Goal: Contribute content: Add original content to the website for others to see

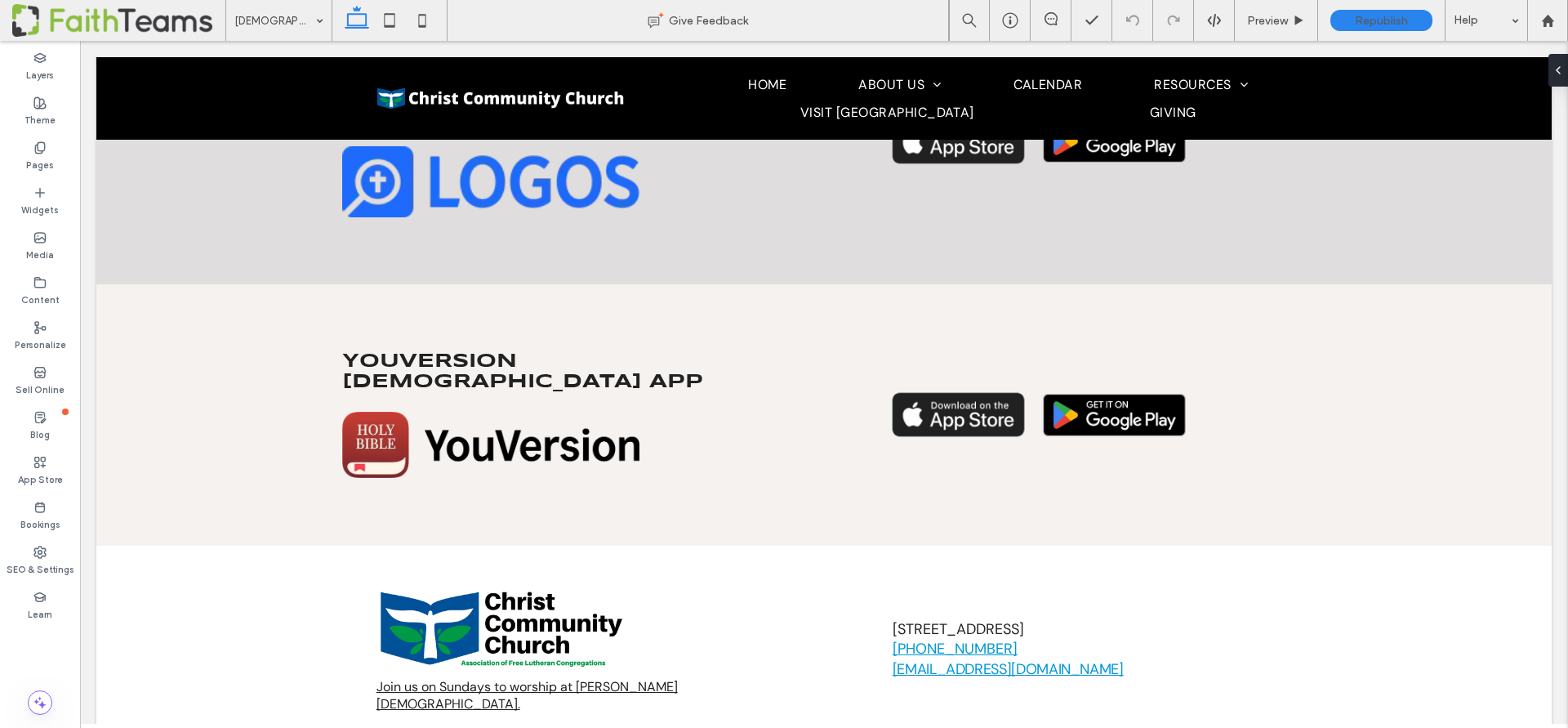
click at [118, 284] on div at bounding box center [122, 293] width 51 height 18
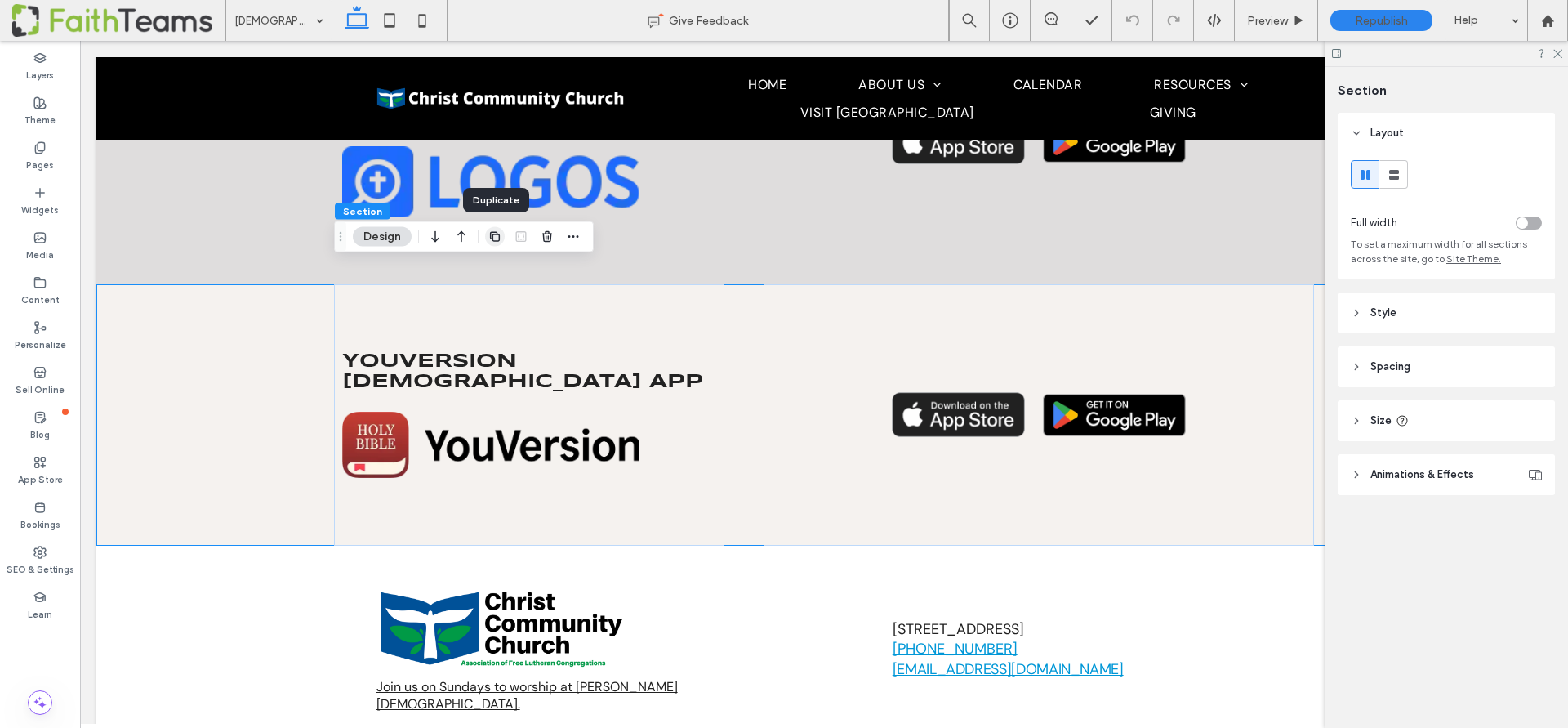
click at [502, 238] on span "button" at bounding box center [495, 237] width 20 height 20
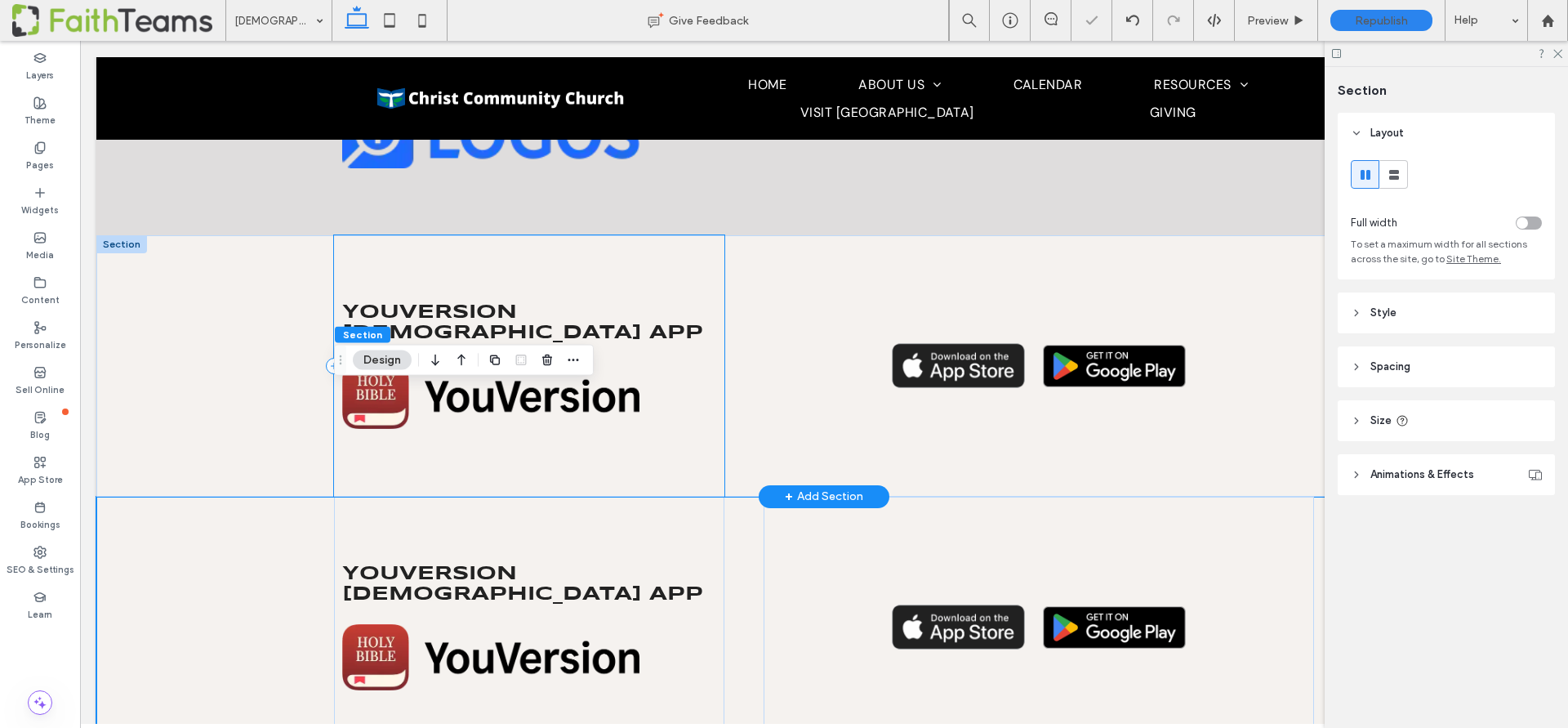
scroll to position [805, 0]
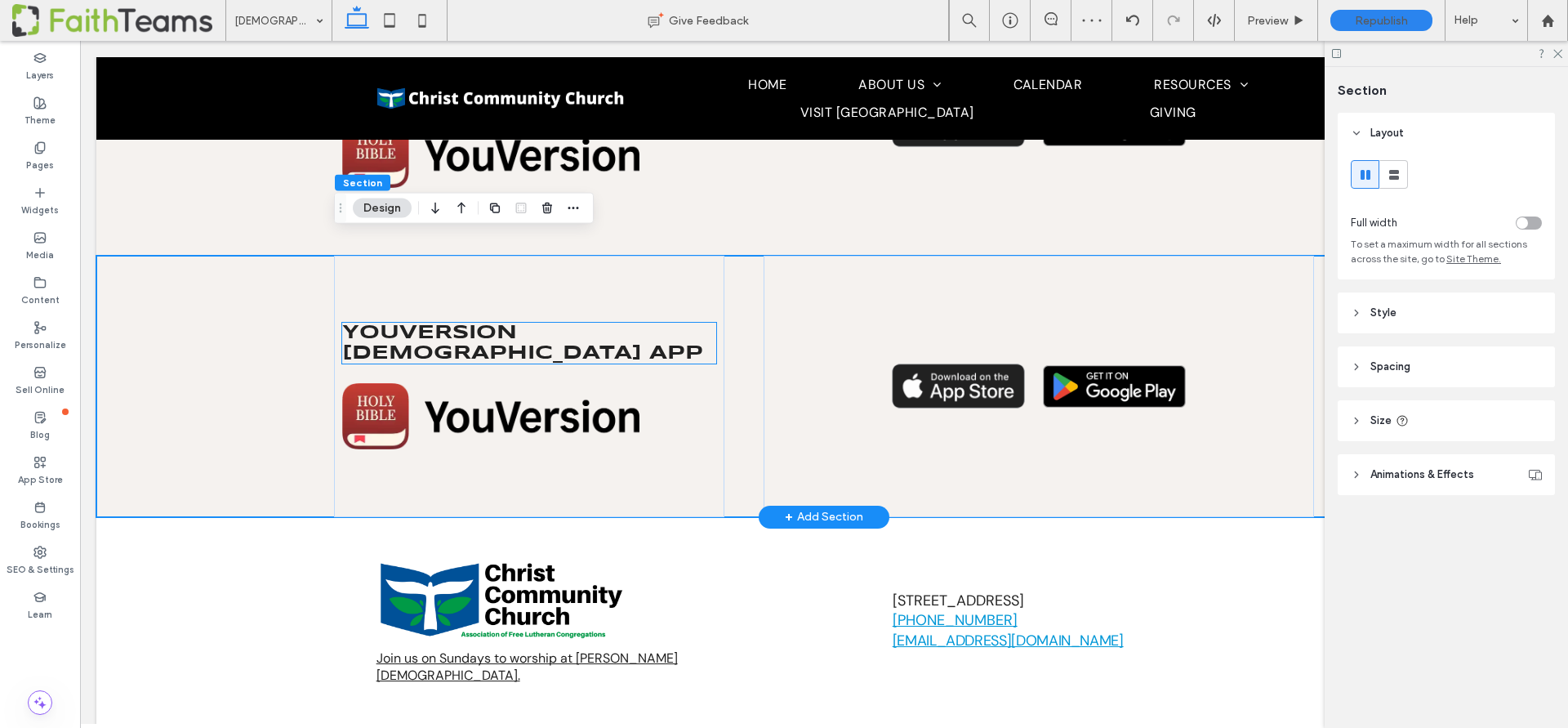
click at [460, 324] on span "YouVersion [DEMOGRAPHIC_DATA] app" at bounding box center [522, 343] width 361 height 39
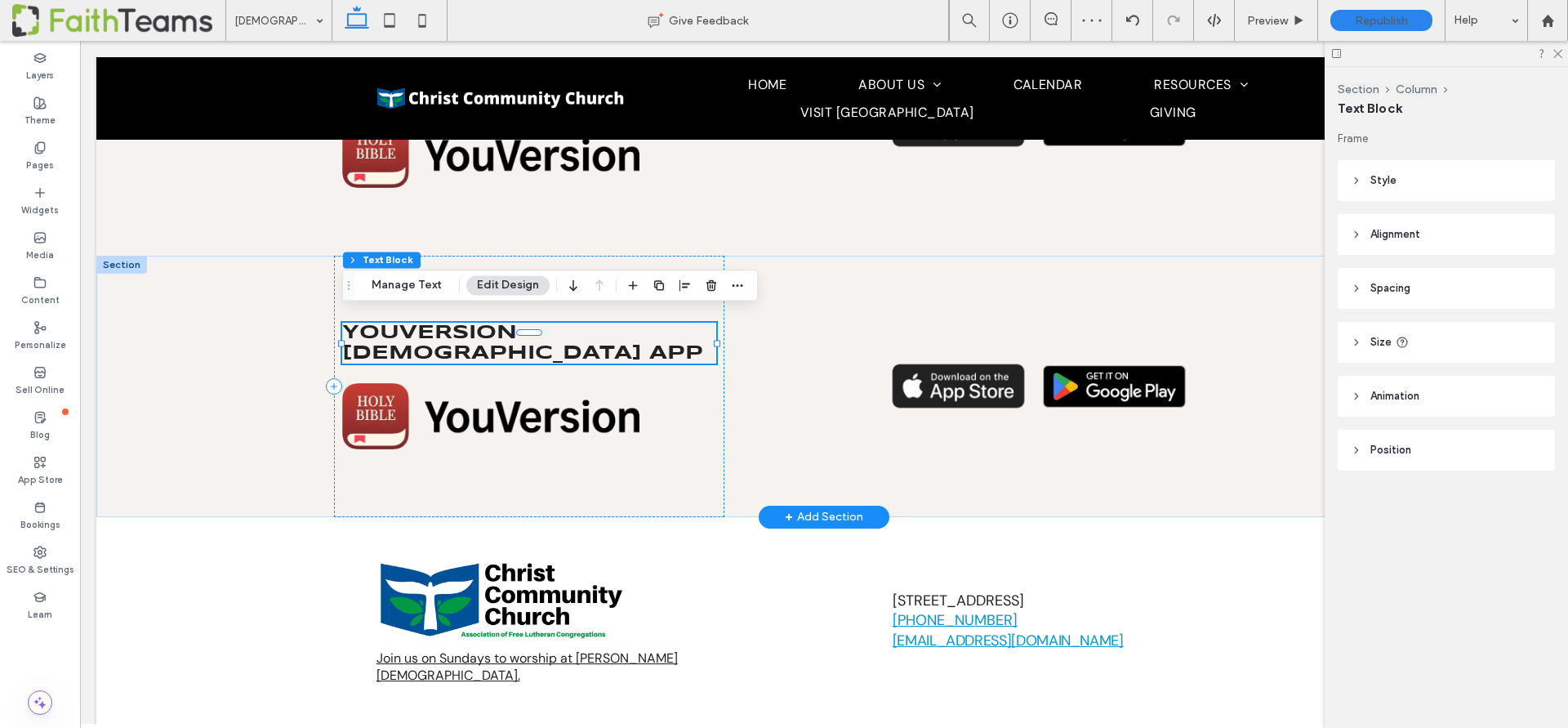
click at [460, 324] on span "YouVersion [DEMOGRAPHIC_DATA] app" at bounding box center [522, 343] width 361 height 39
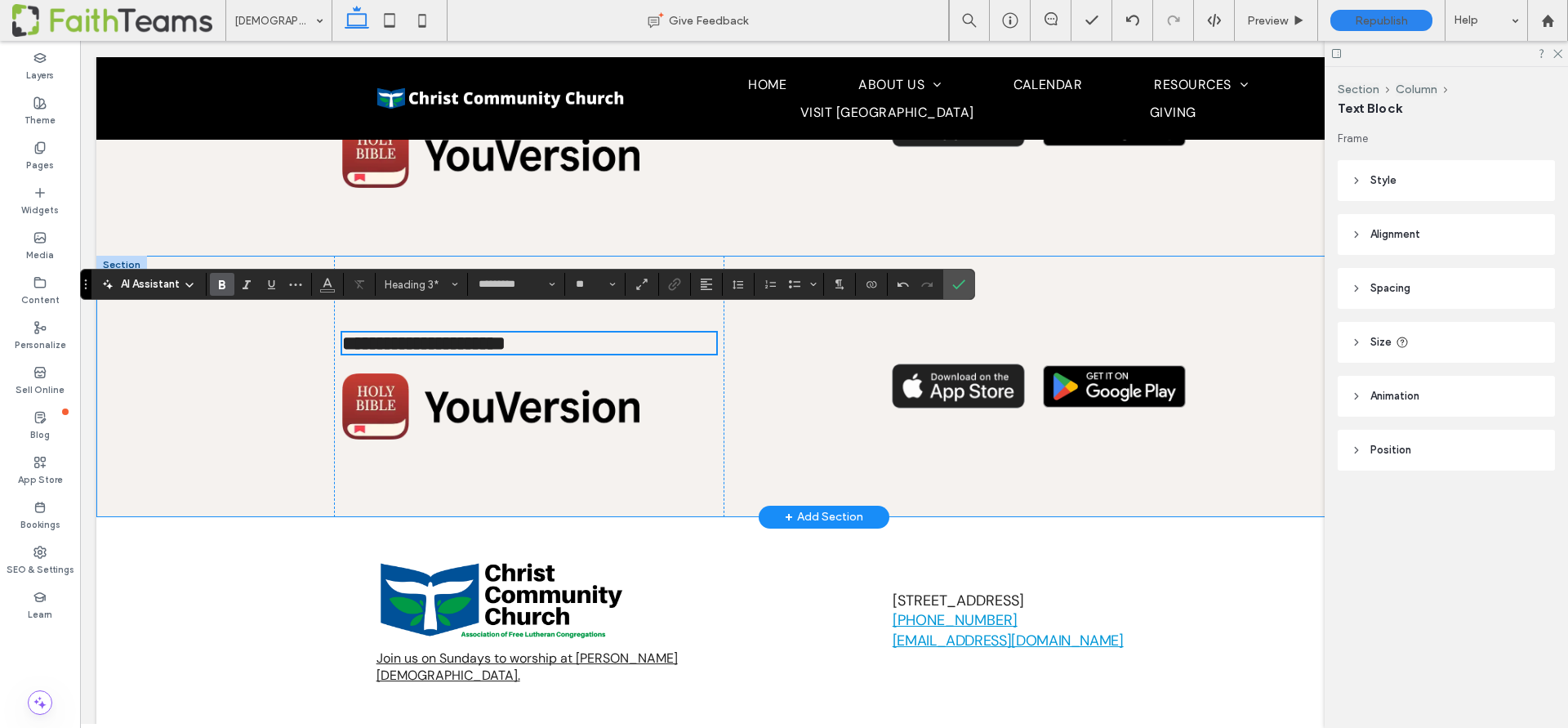
scroll to position [795, 0]
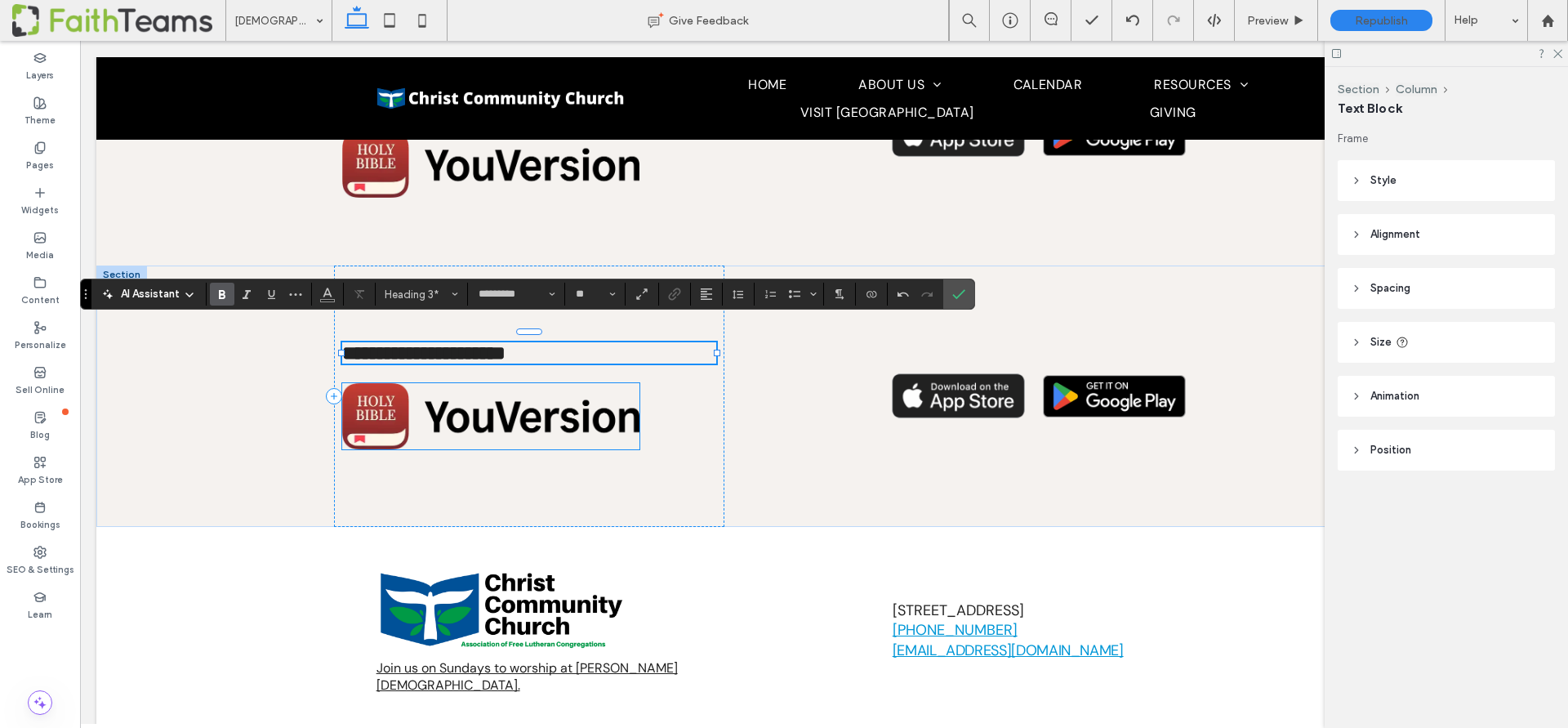
click at [453, 396] on img at bounding box center [490, 416] width 297 height 66
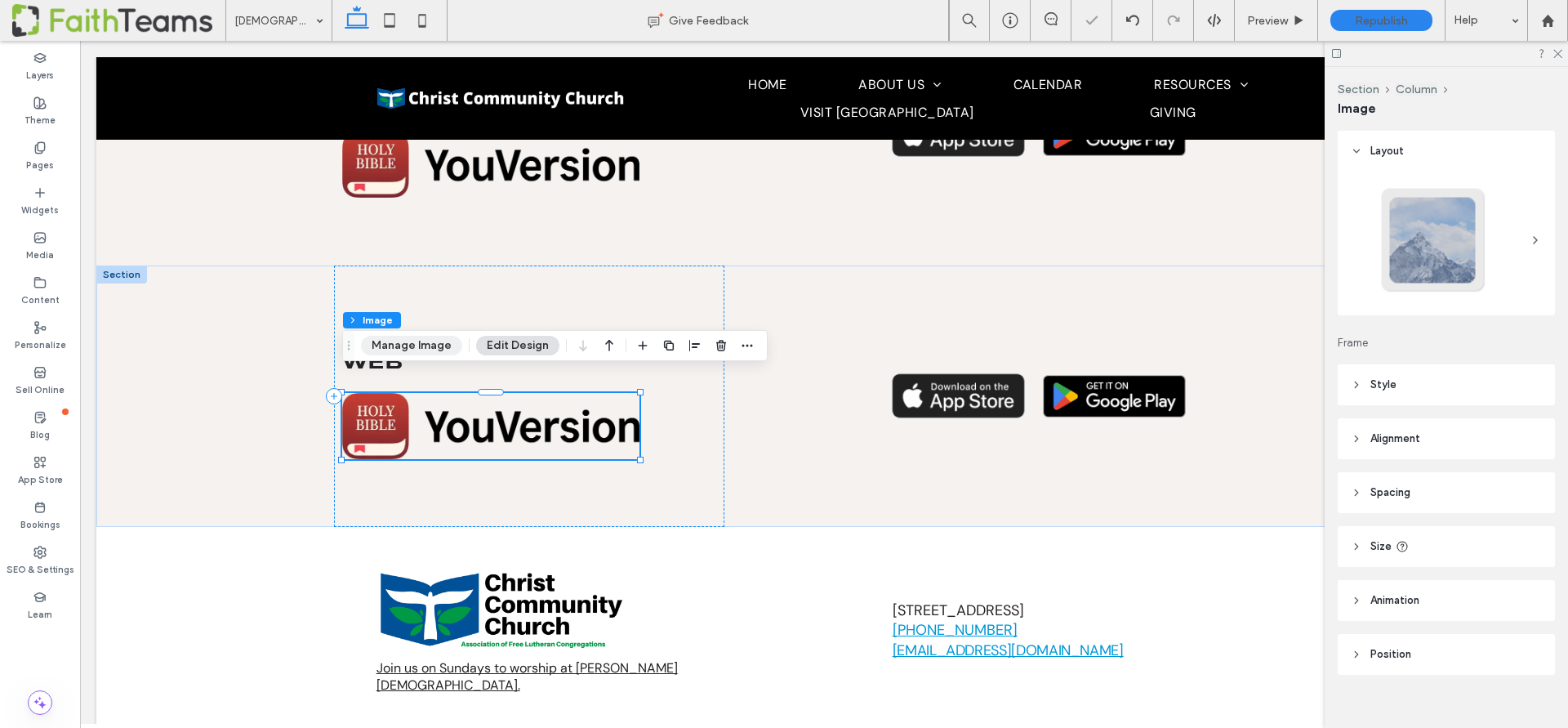
click at [422, 345] on button "Manage Image" at bounding box center [411, 345] width 101 height 20
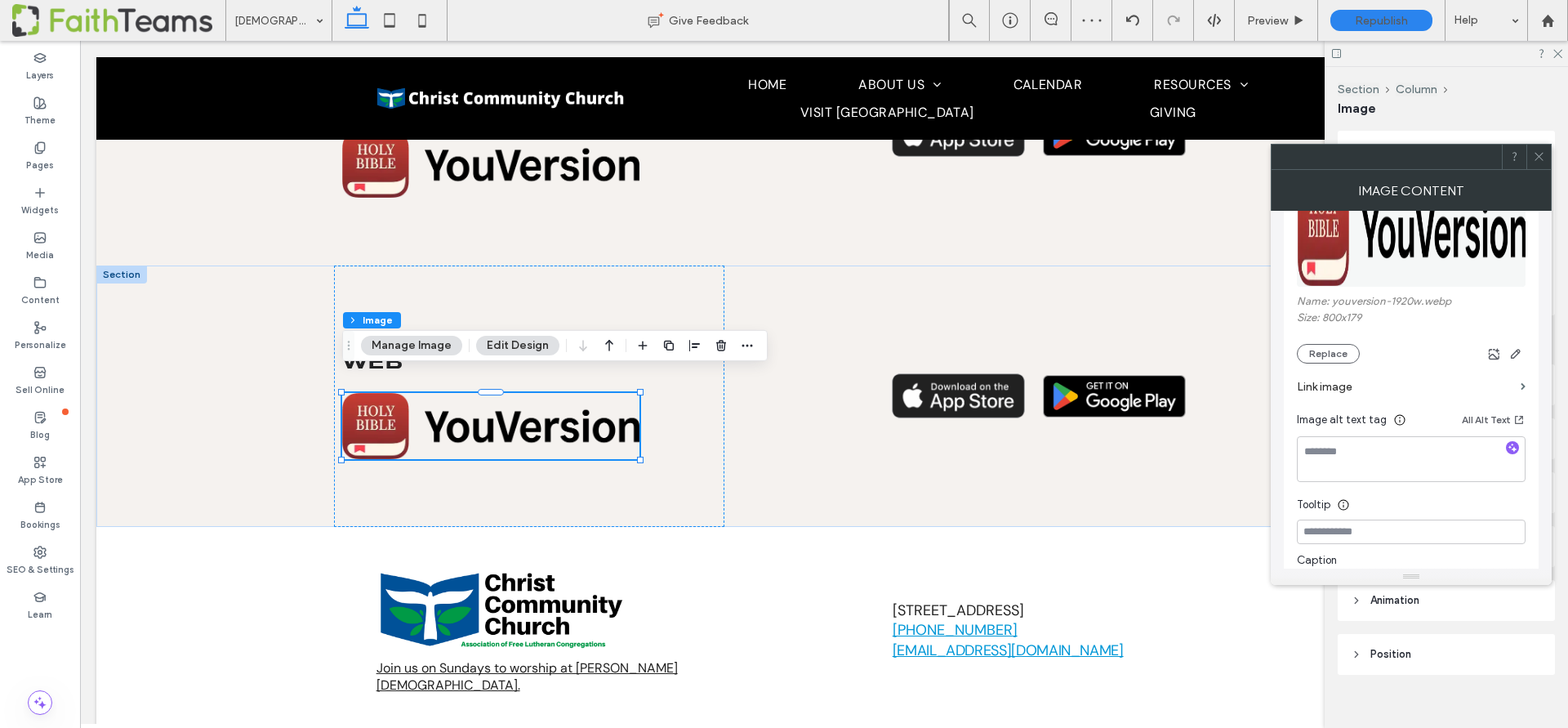
scroll to position [233, 0]
click at [1338, 359] on button "Replace" at bounding box center [1328, 358] width 63 height 20
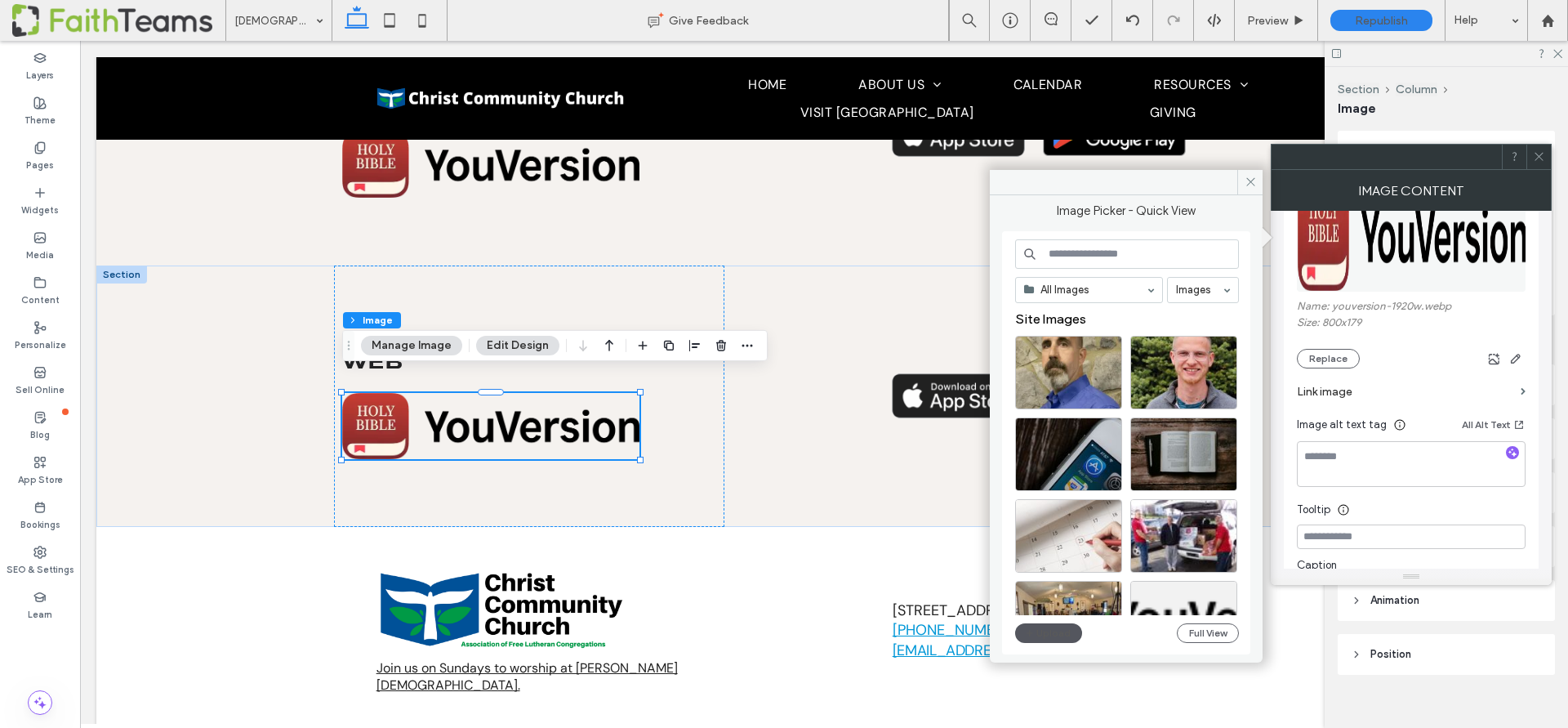
click at [1051, 636] on button "Upload" at bounding box center [1049, 633] width 67 height 20
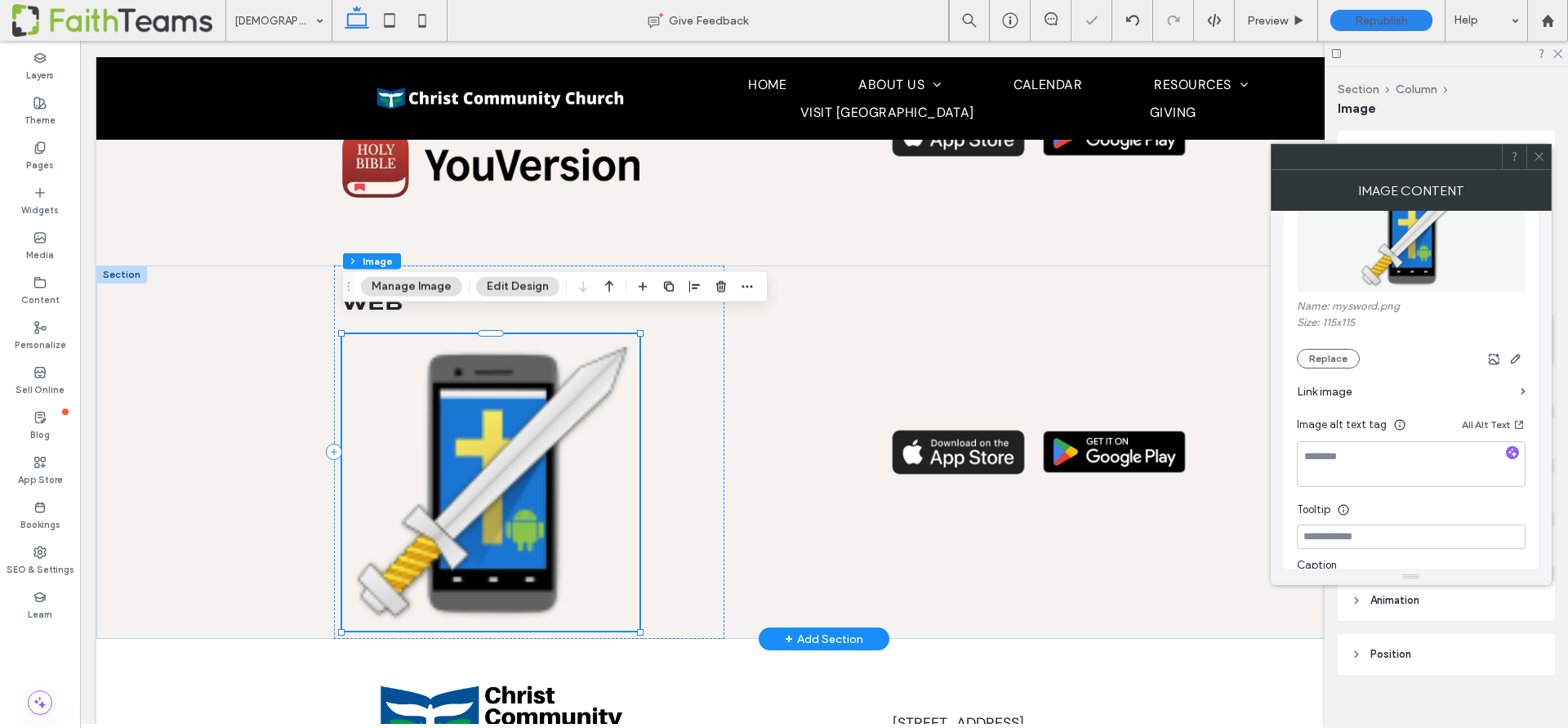
click at [417, 434] on img at bounding box center [490, 483] width 297 height 297
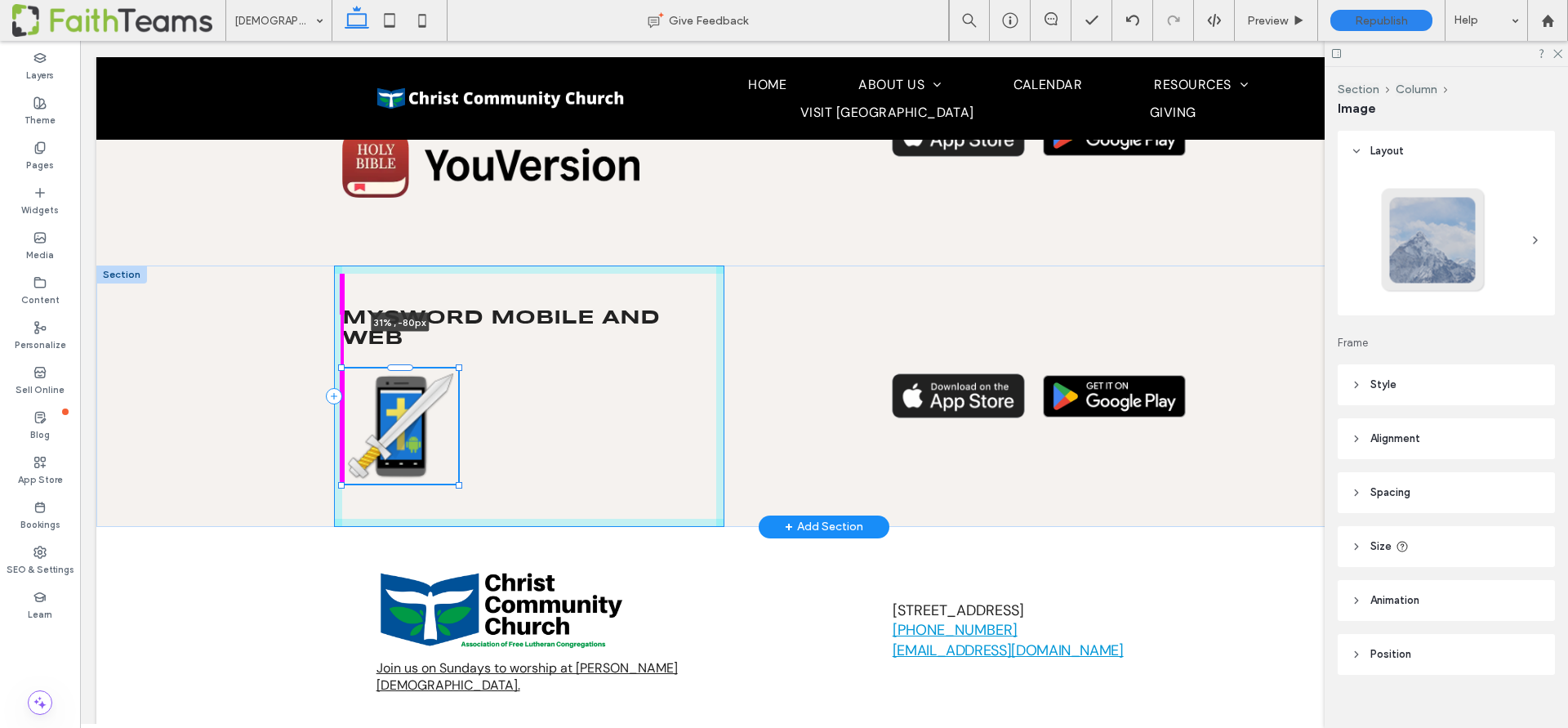
drag, startPoint x: 639, startPoint y: 611, endPoint x: 504, endPoint y: 383, distance: 265.0
click at [504, 383] on div "Mysword Mobile and Web 31% , -80px" at bounding box center [824, 396] width 980 height 262
type input "**"
type input "****"
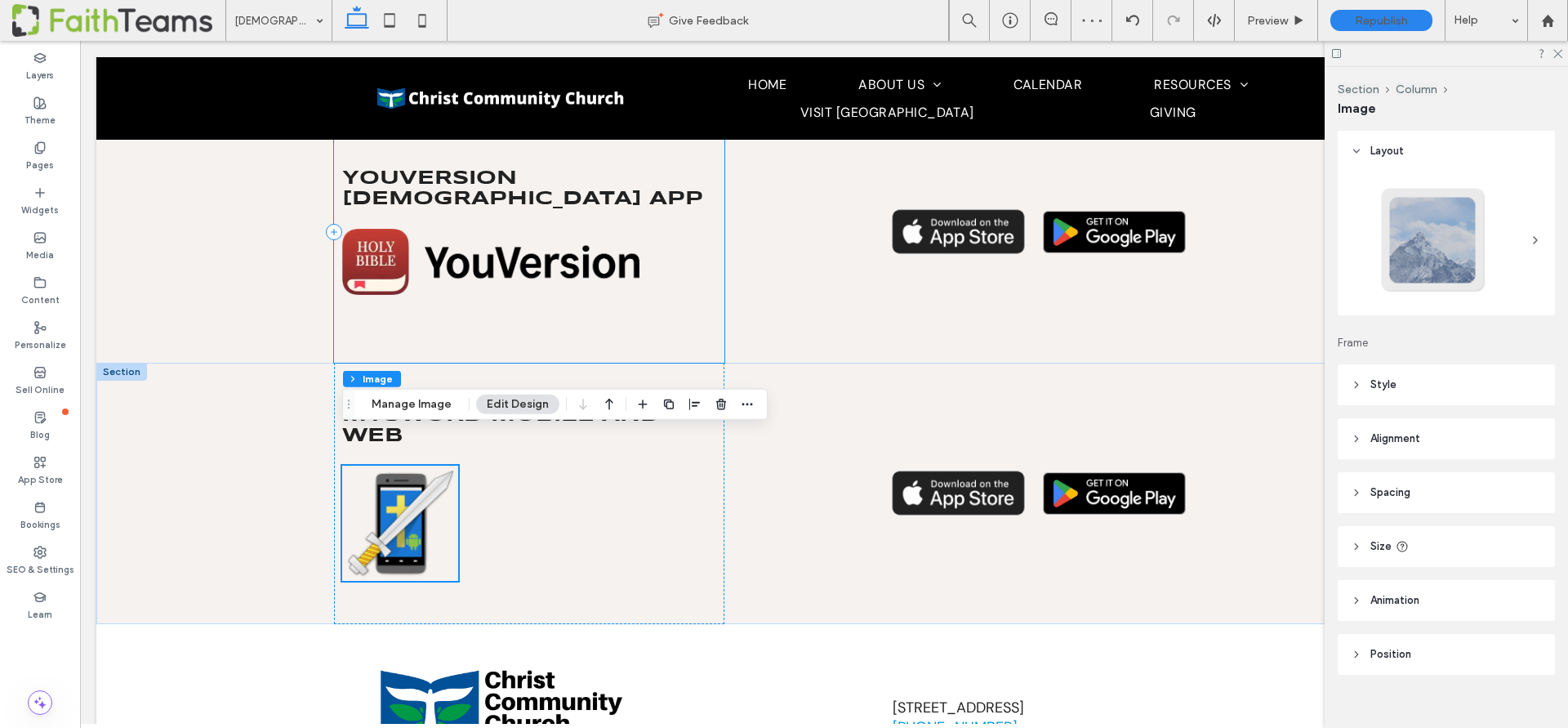
scroll to position [712, 0]
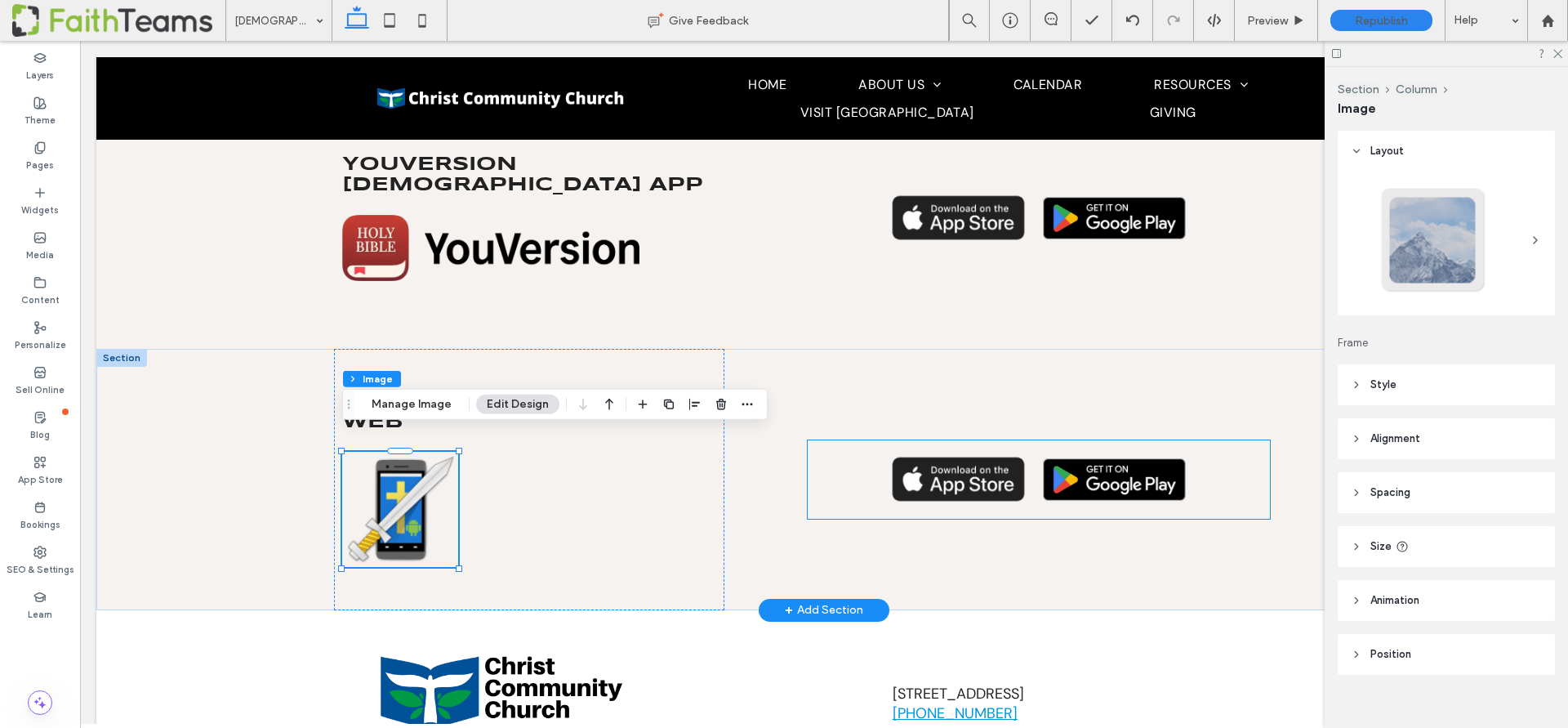
click at [969, 457] on img at bounding box center [958, 479] width 134 height 45
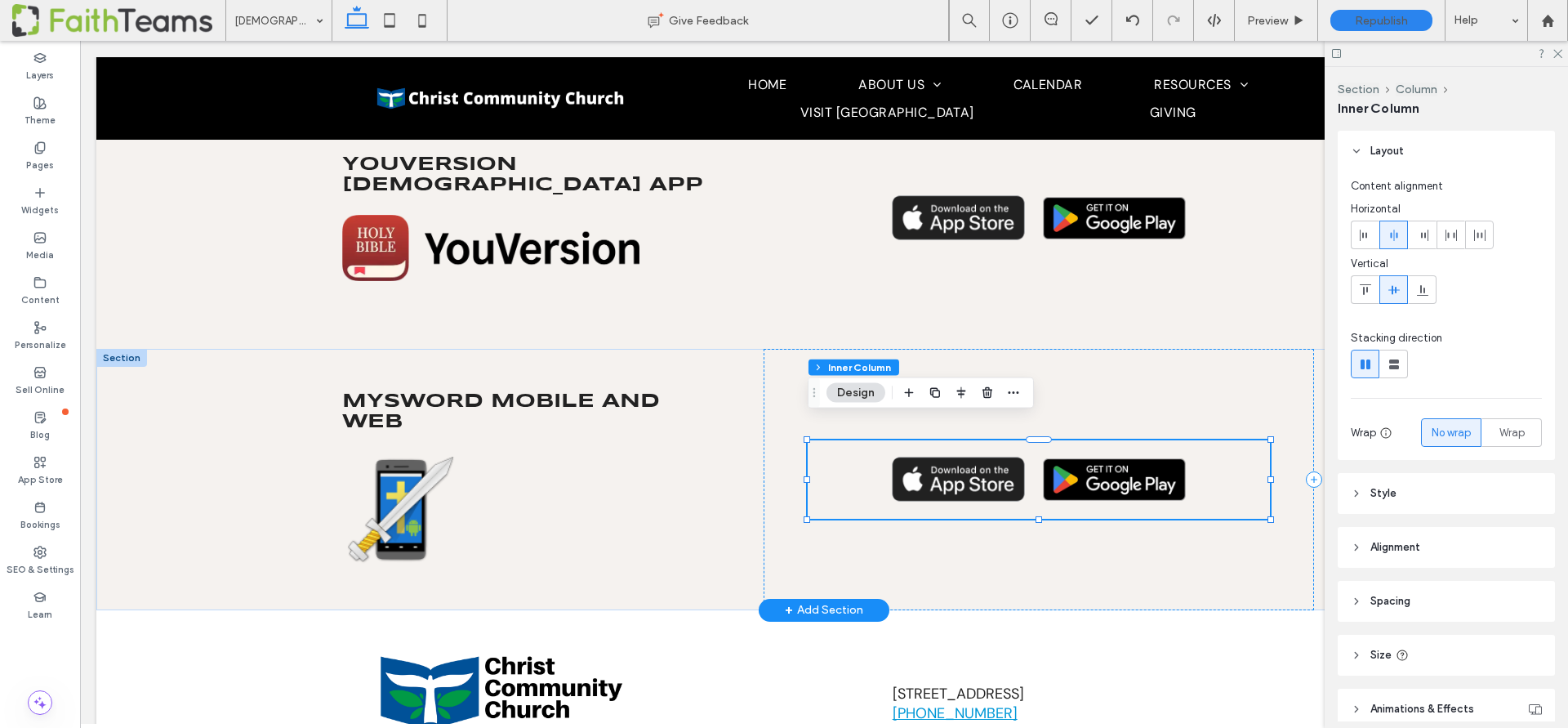
click at [962, 459] on img at bounding box center [958, 479] width 134 height 45
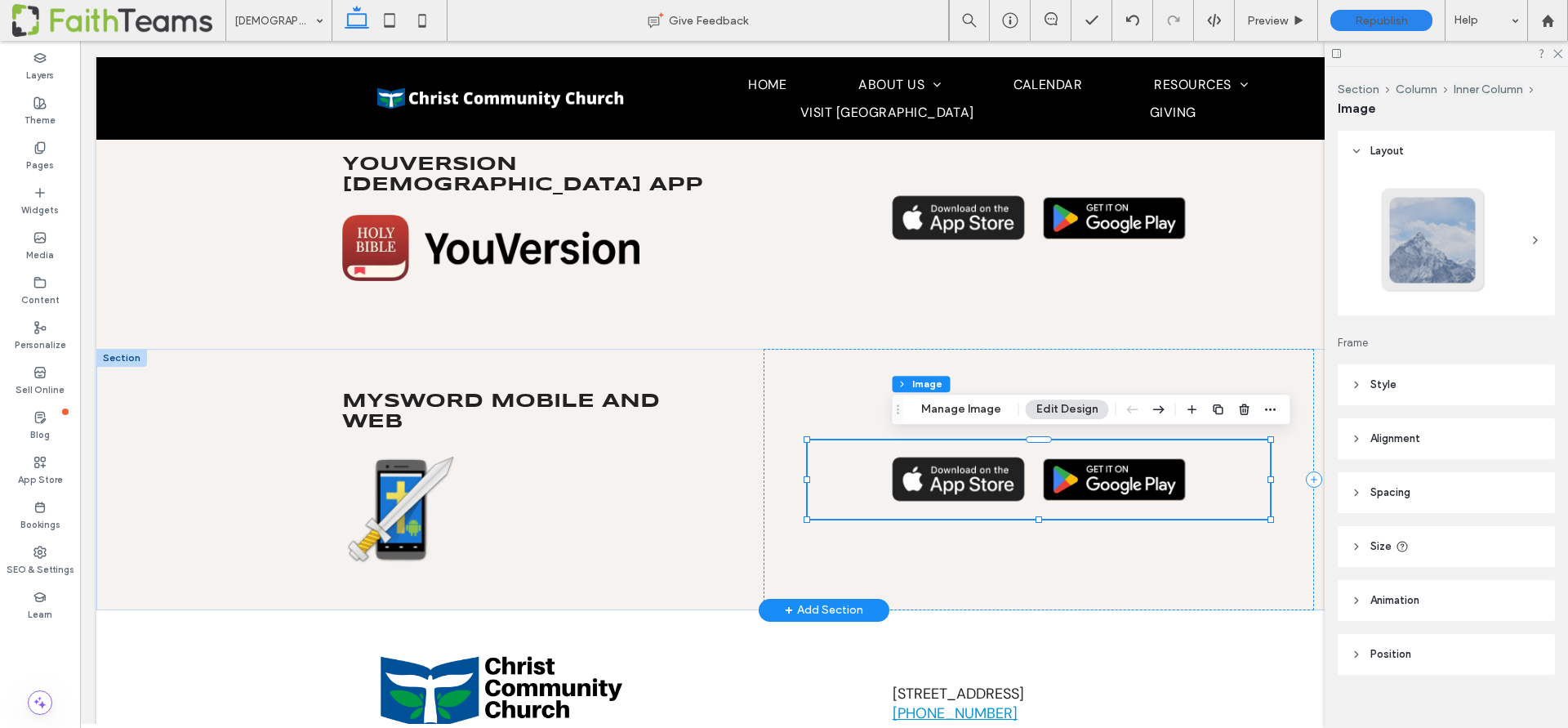
click at [962, 459] on img at bounding box center [958, 479] width 134 height 45
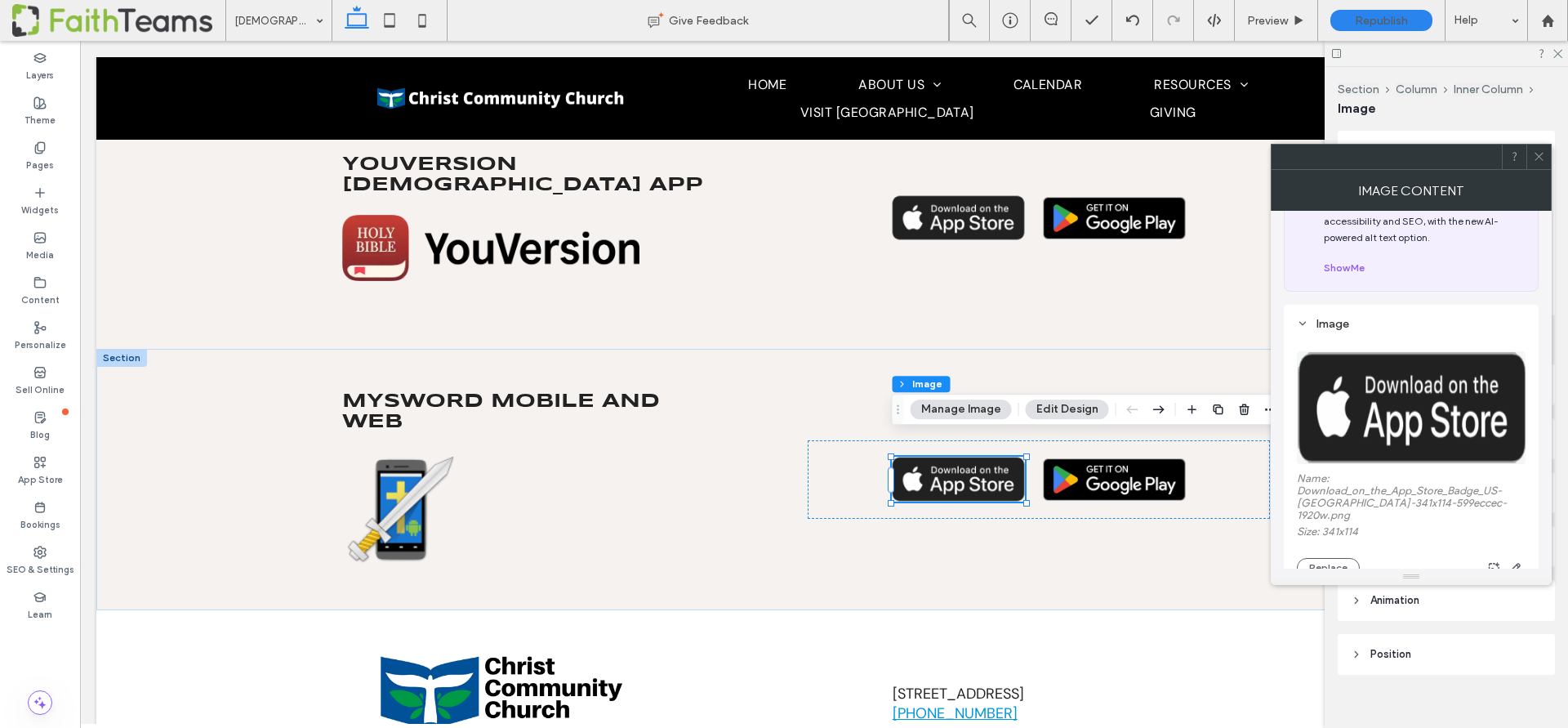
scroll to position [281, 0]
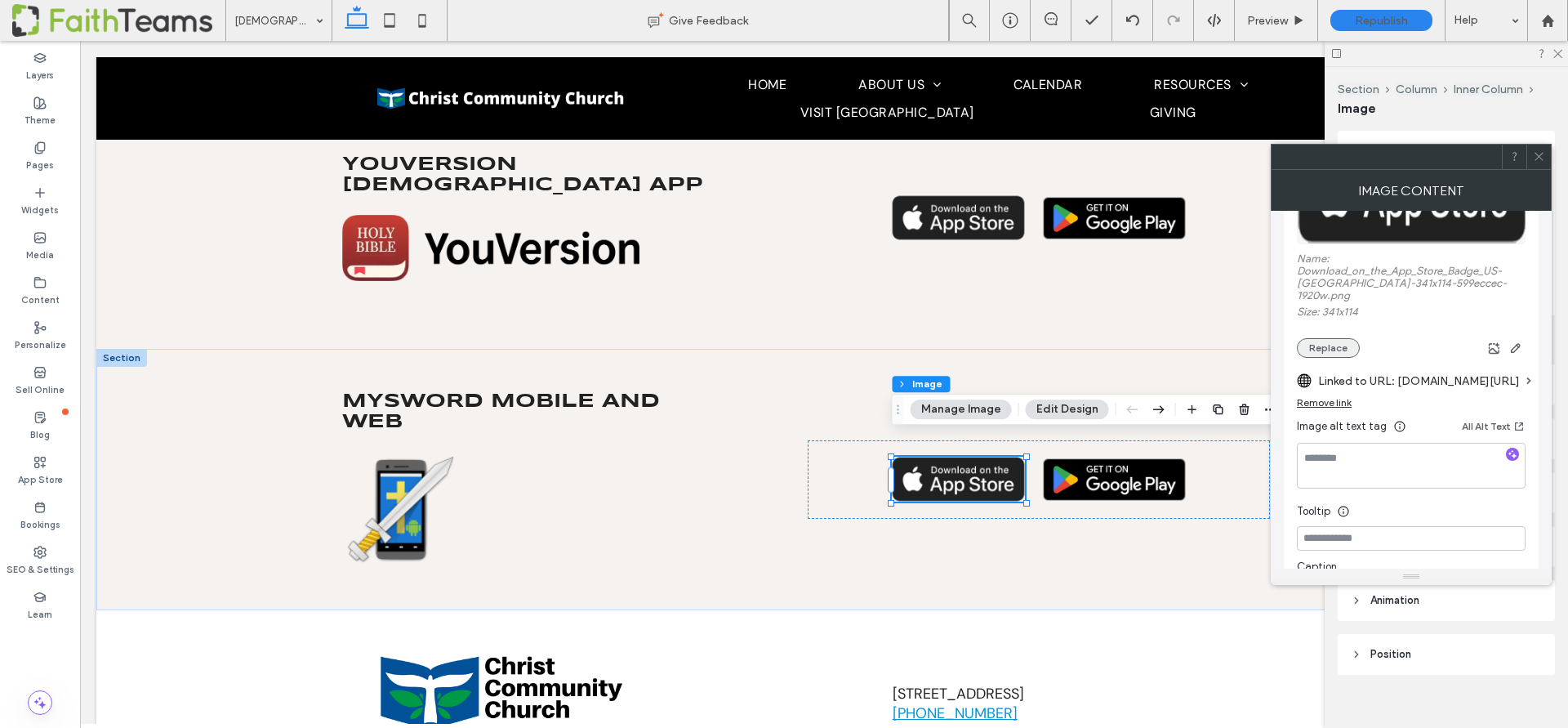
click at [1323, 339] on button "Replace" at bounding box center [1328, 348] width 63 height 20
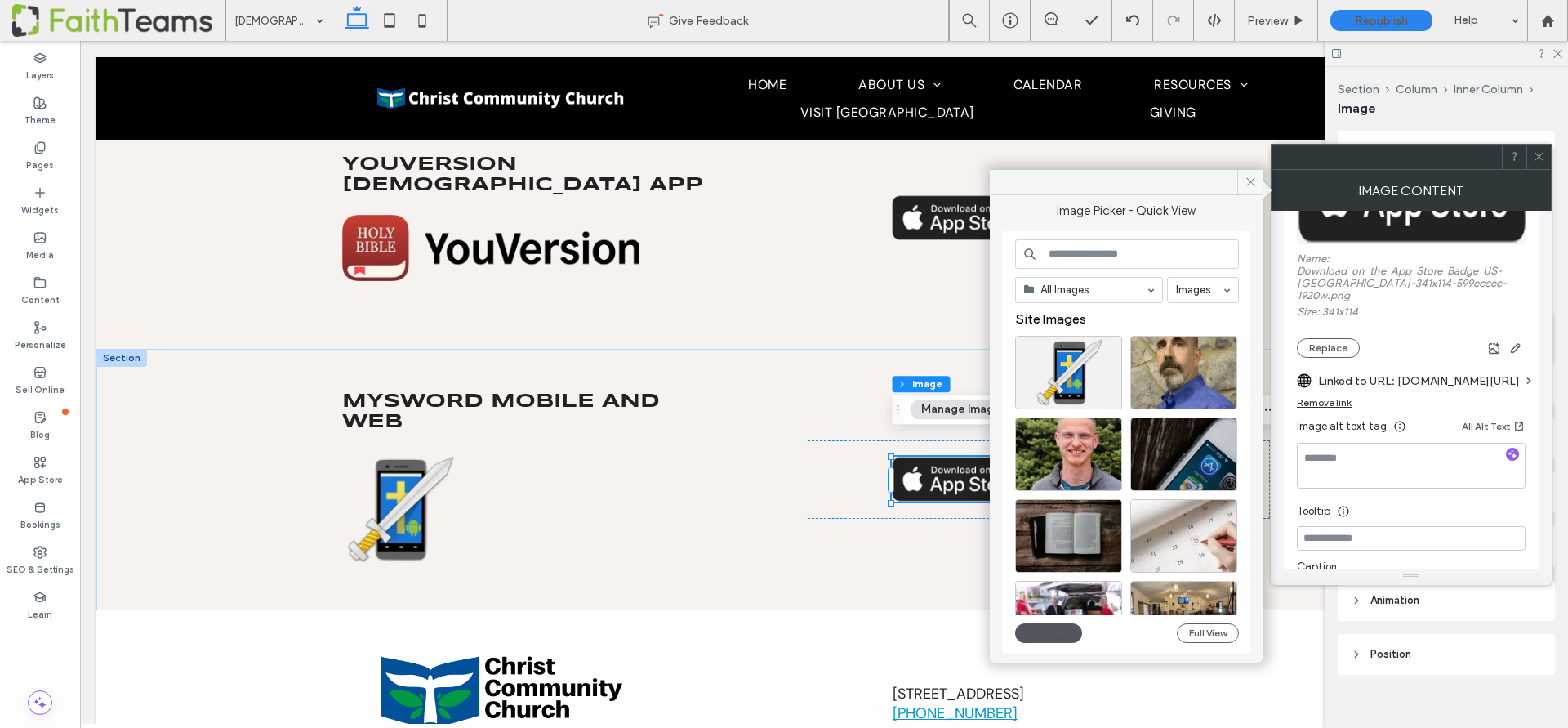
click at [1038, 627] on button "Upload" at bounding box center [1049, 633] width 67 height 20
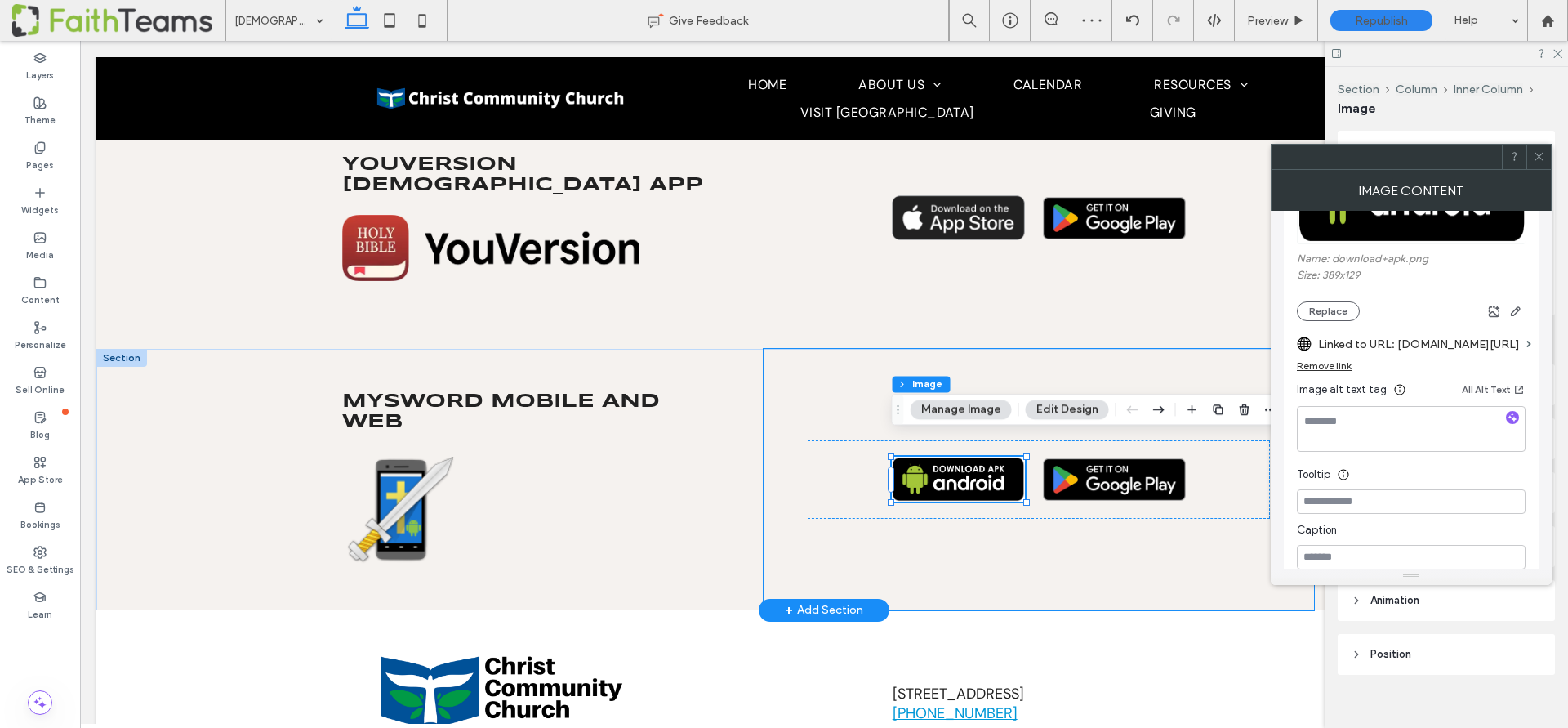
click at [1044, 529] on div at bounding box center [1038, 479] width 550 height 262
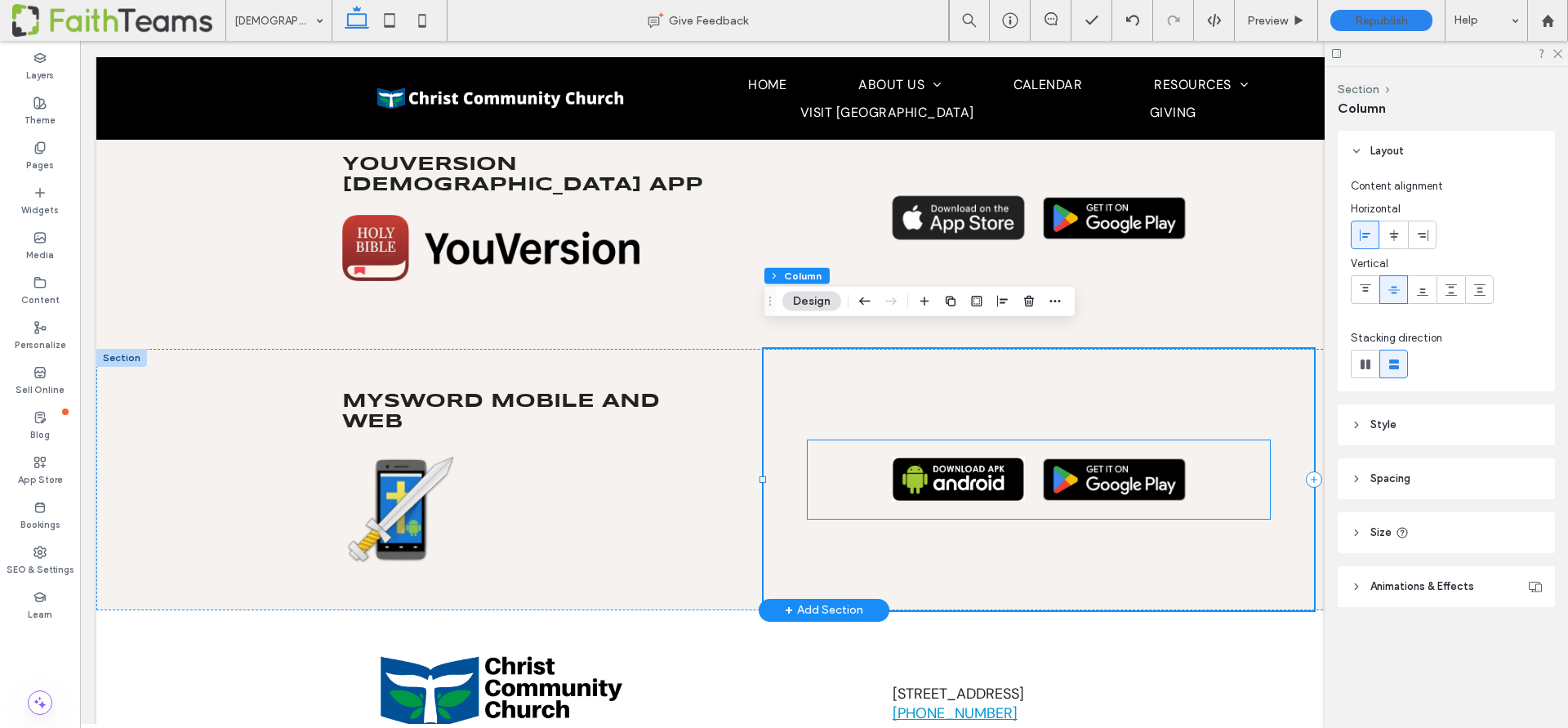
click at [1097, 459] on img at bounding box center [1114, 479] width 142 height 42
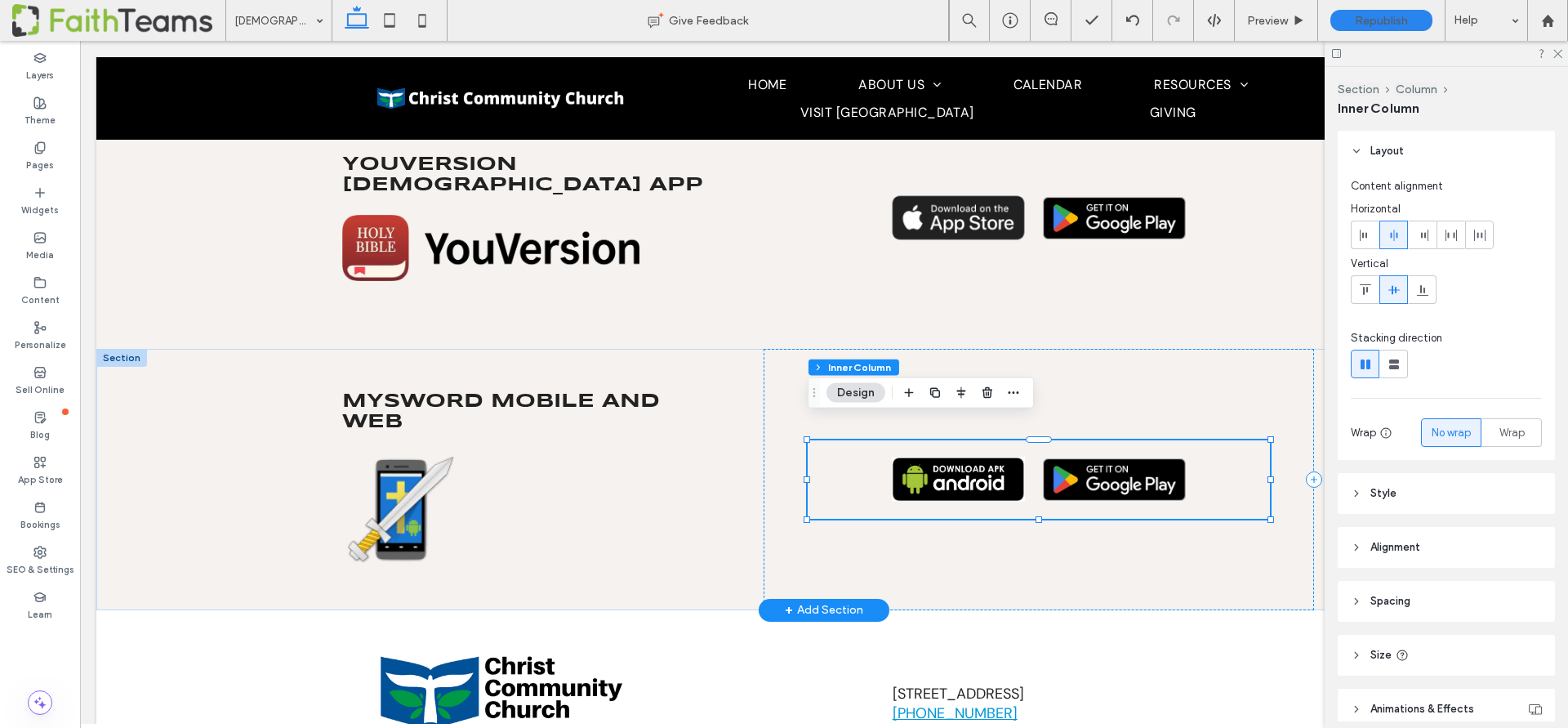
click at [1097, 459] on img at bounding box center [1114, 479] width 142 height 42
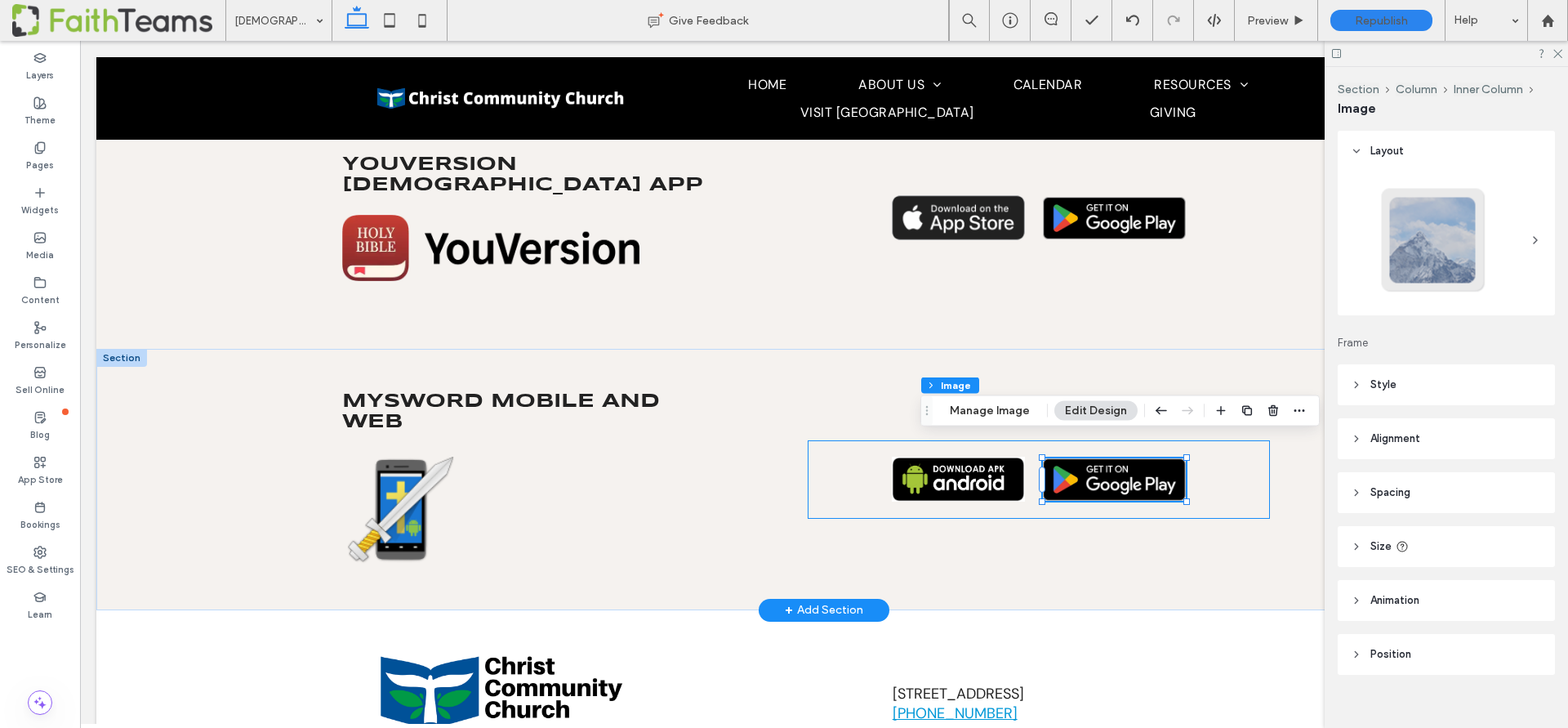
click at [1097, 459] on img at bounding box center [1114, 479] width 142 height 42
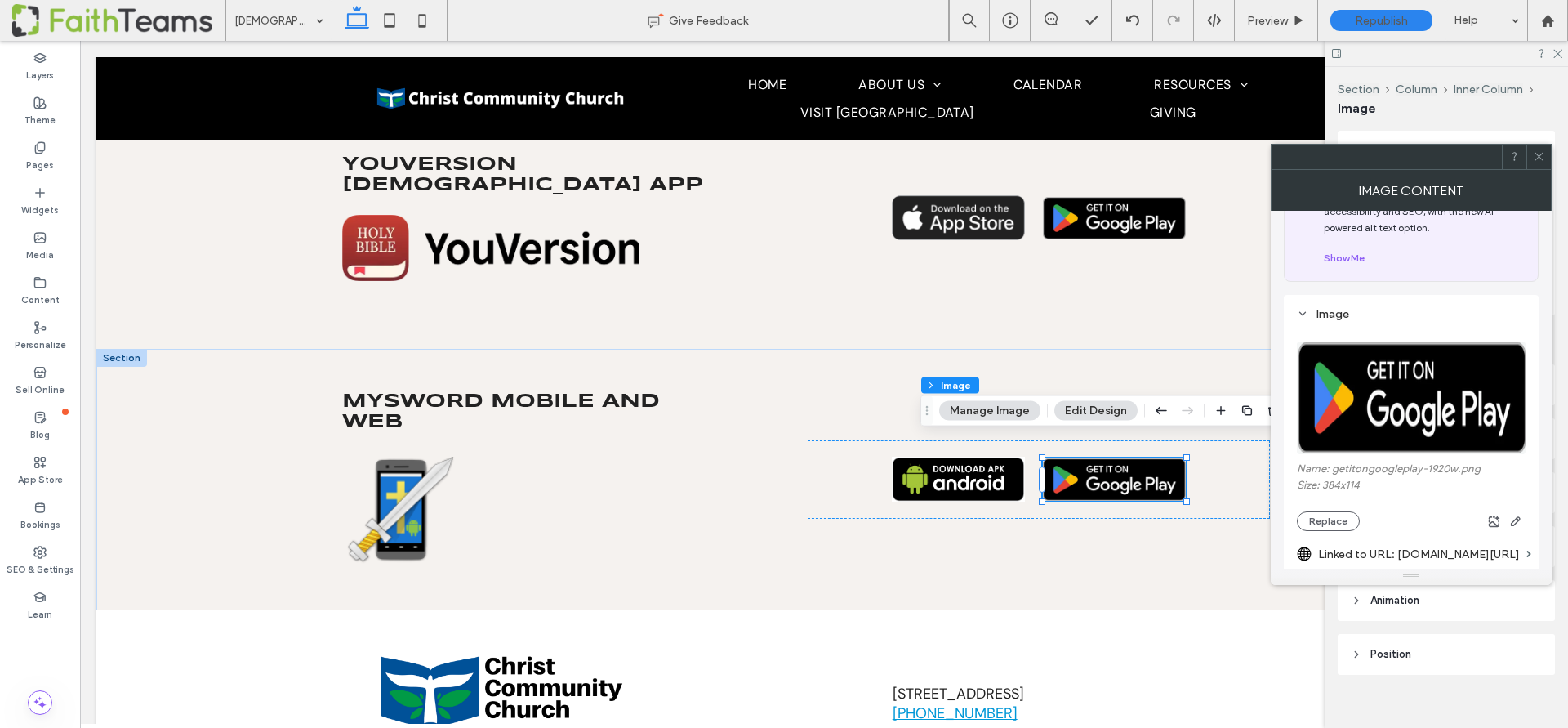
scroll to position [135, 0]
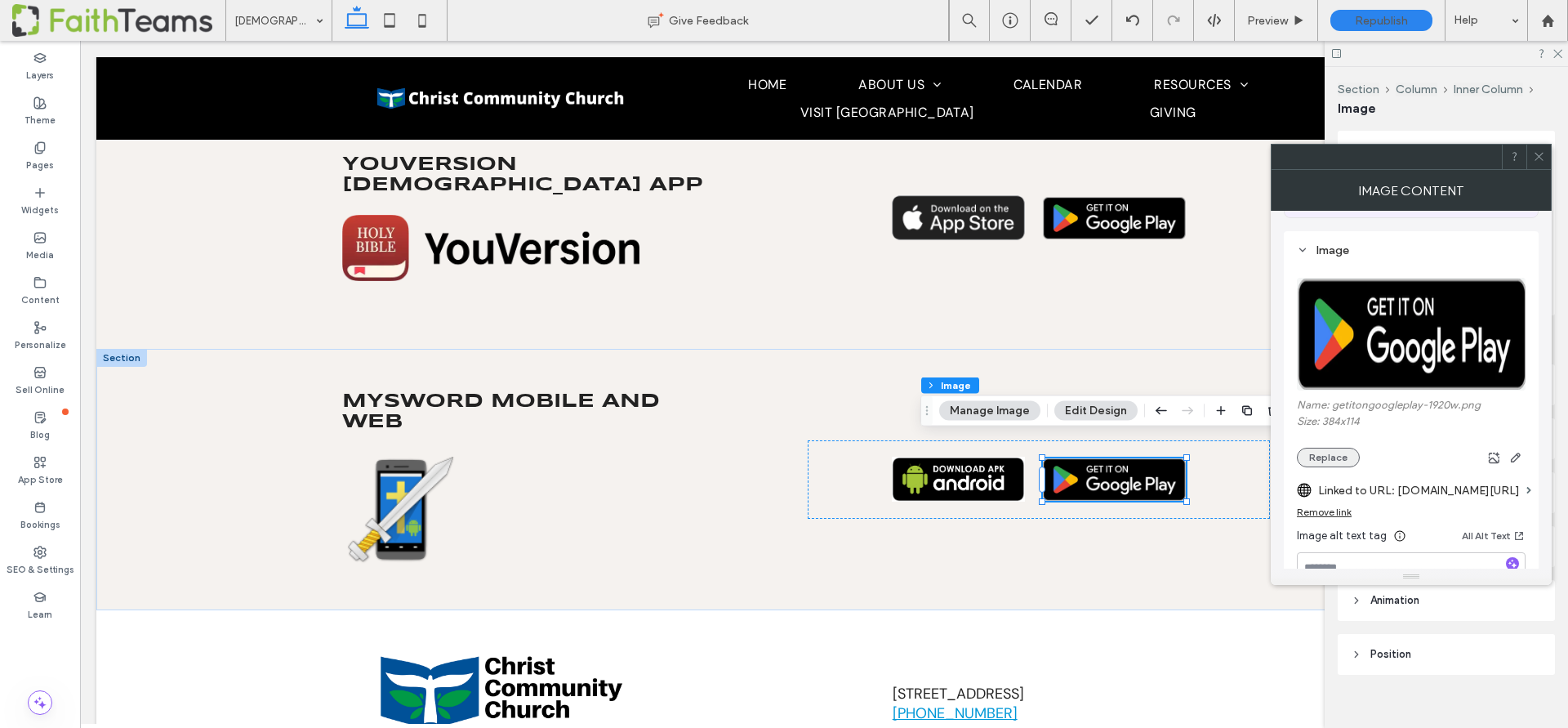
click at [1323, 459] on button "Replace" at bounding box center [1328, 457] width 63 height 20
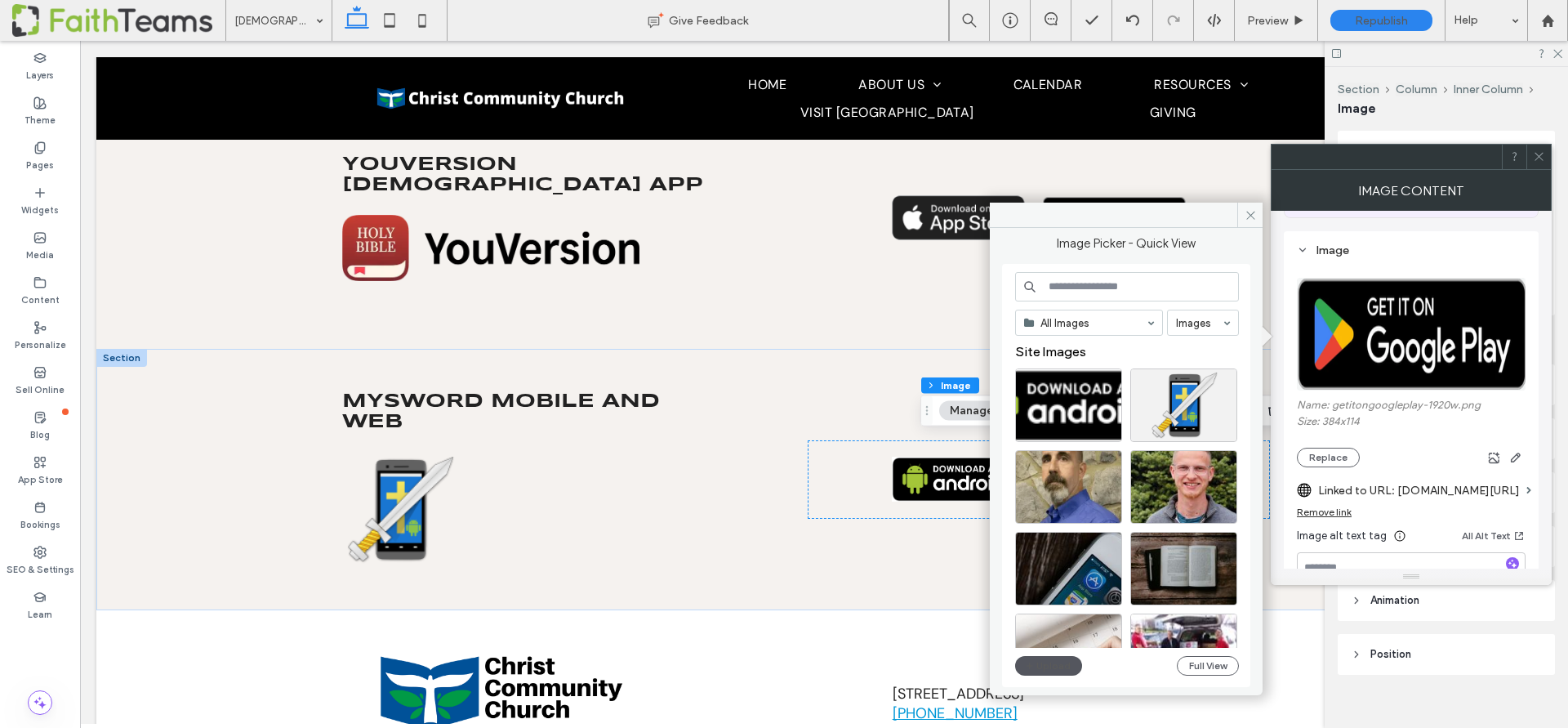
click at [1053, 666] on button "Upload" at bounding box center [1049, 665] width 67 height 20
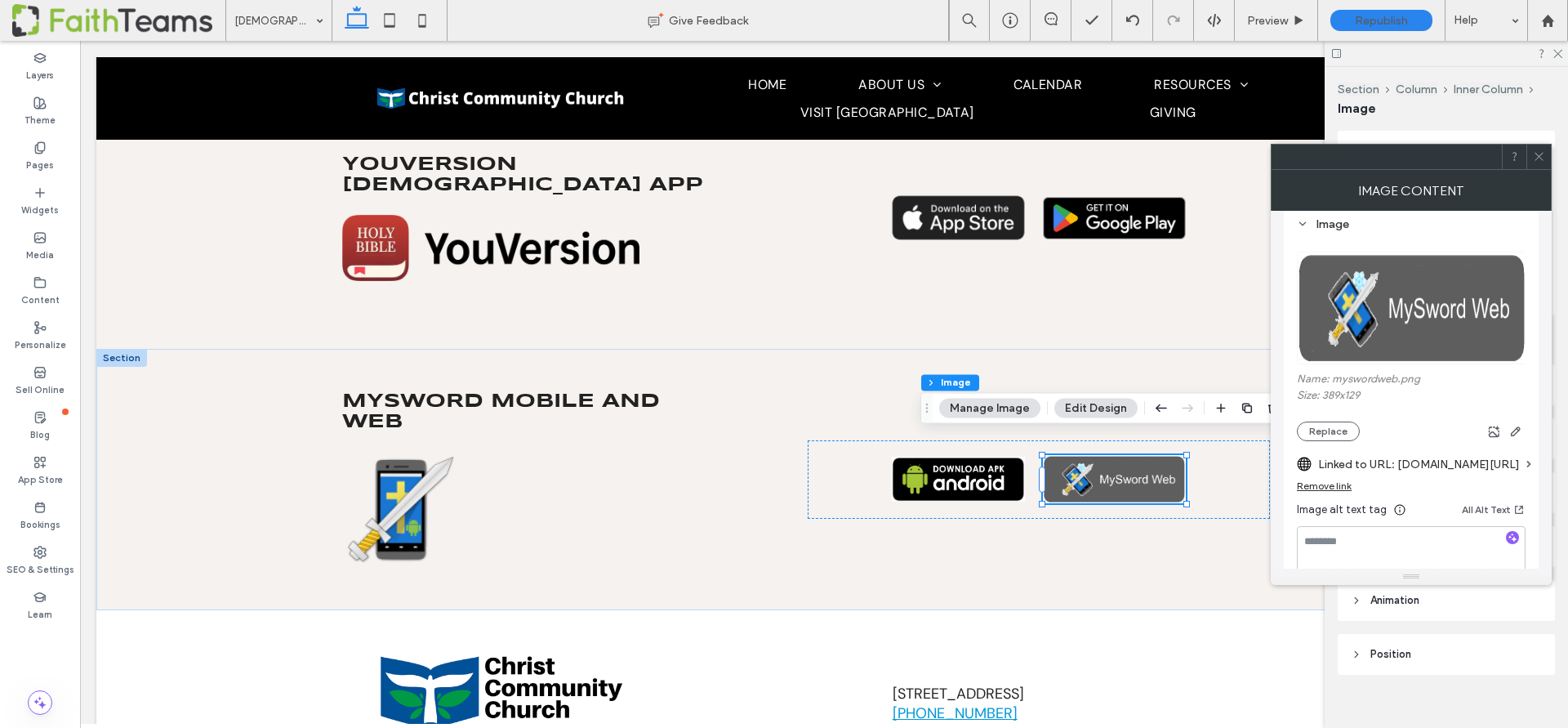
scroll to position [381, 0]
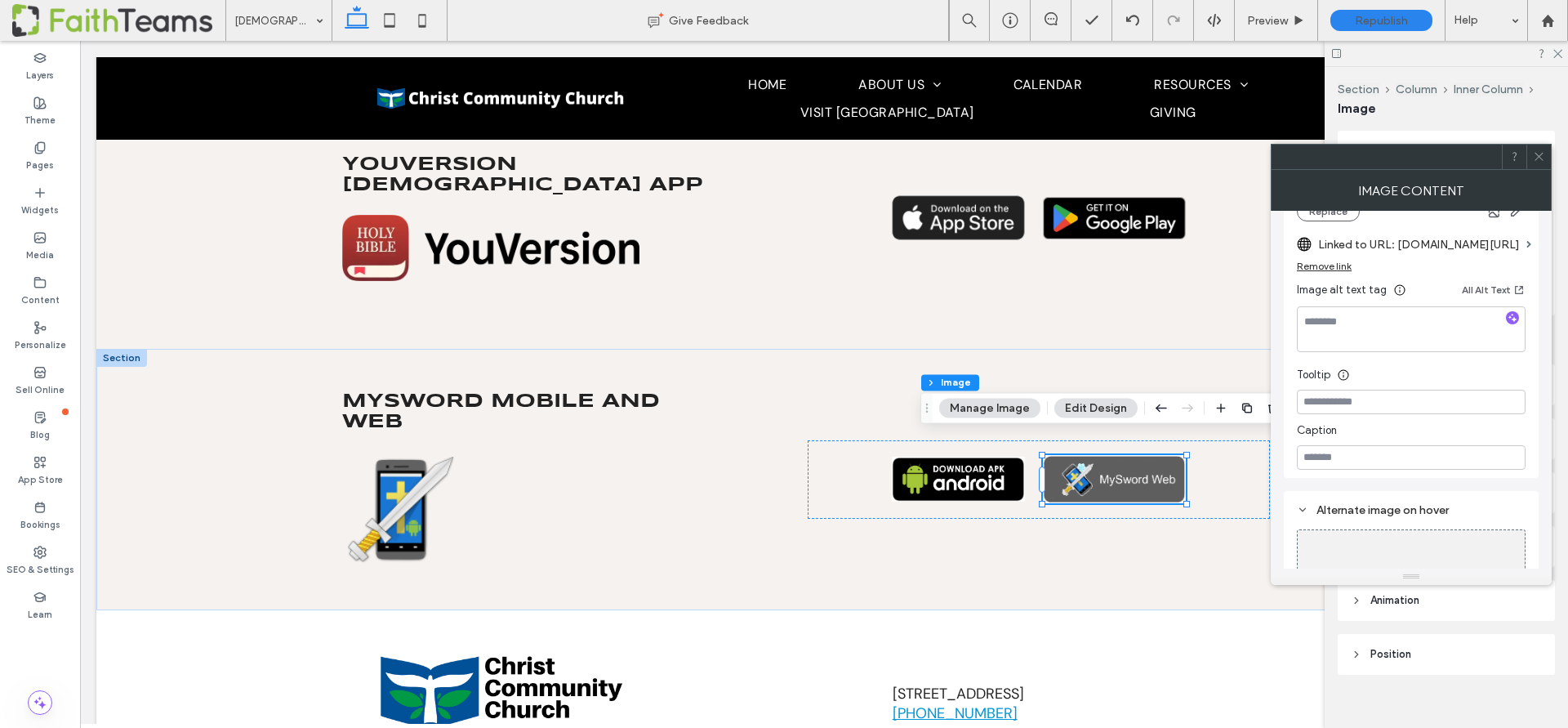
click at [1538, 154] on icon at bounding box center [1539, 156] width 12 height 12
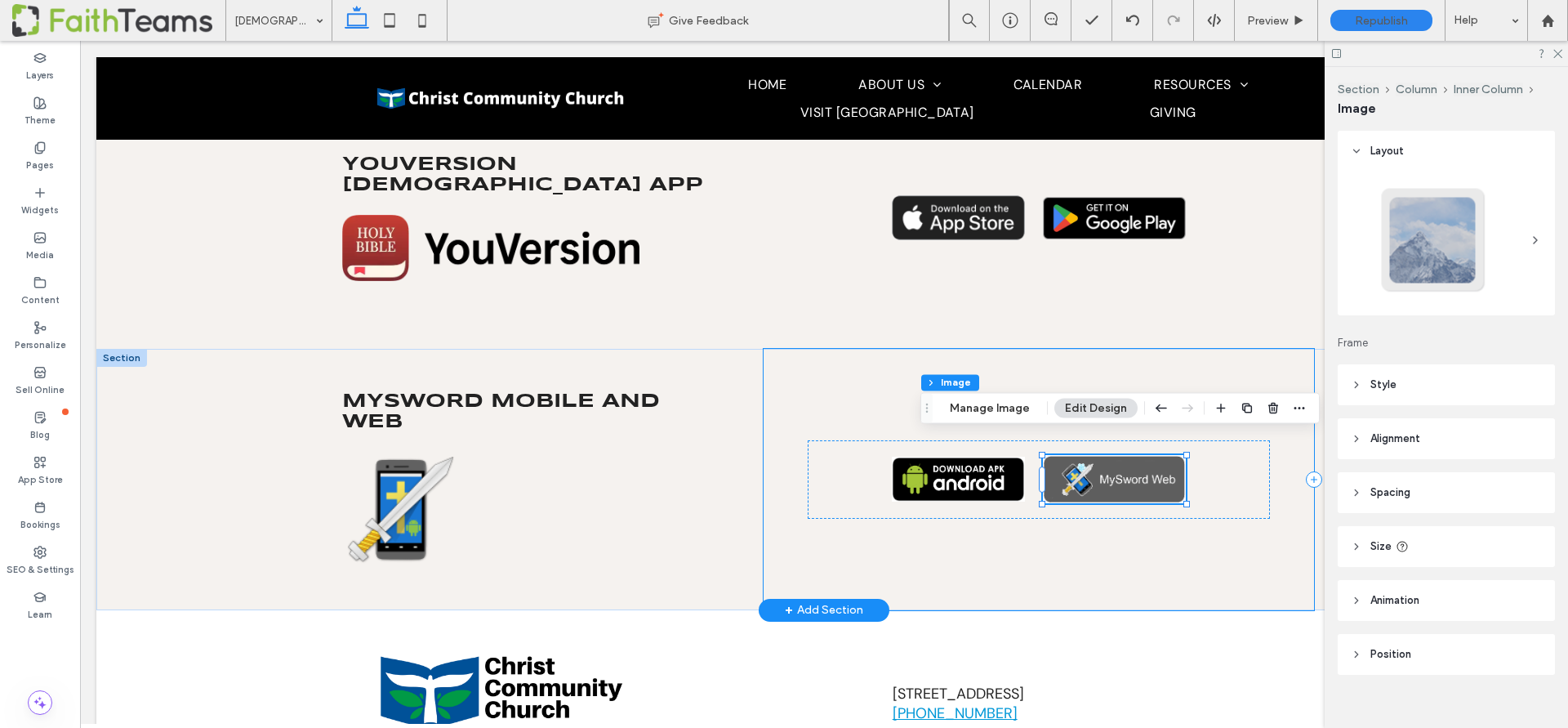
click at [1249, 369] on div at bounding box center [1038, 479] width 550 height 262
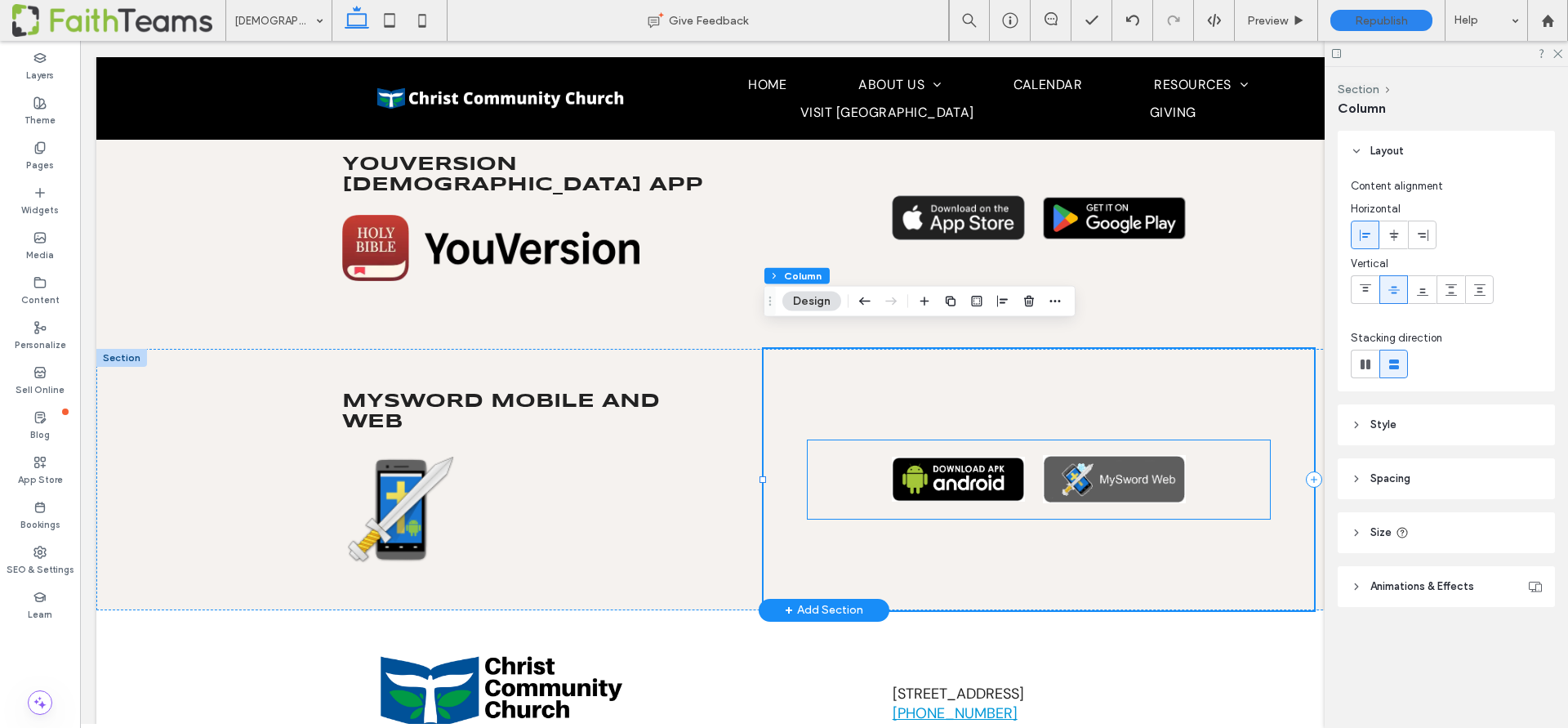
click at [950, 457] on img at bounding box center [958, 478] width 134 height 44
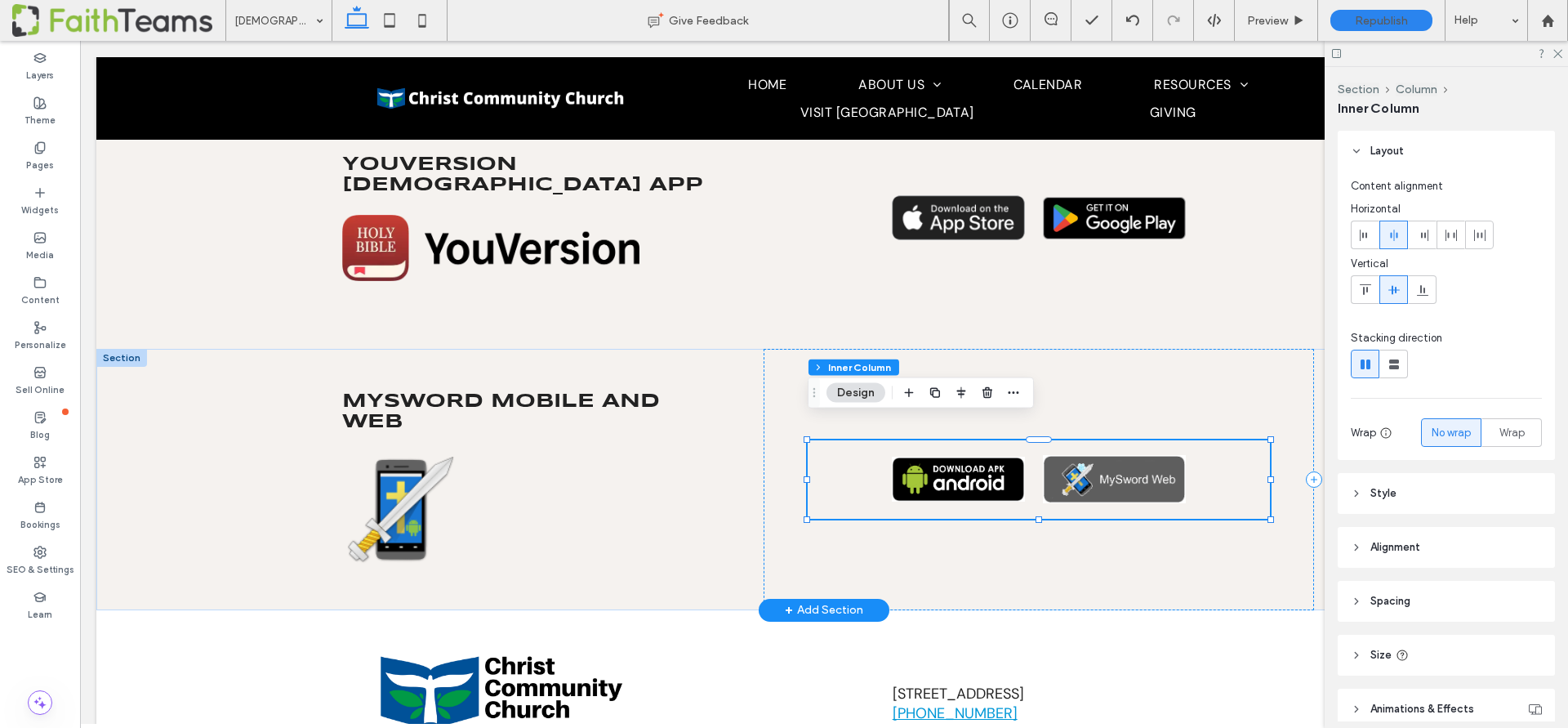
click at [950, 457] on img at bounding box center [958, 478] width 134 height 44
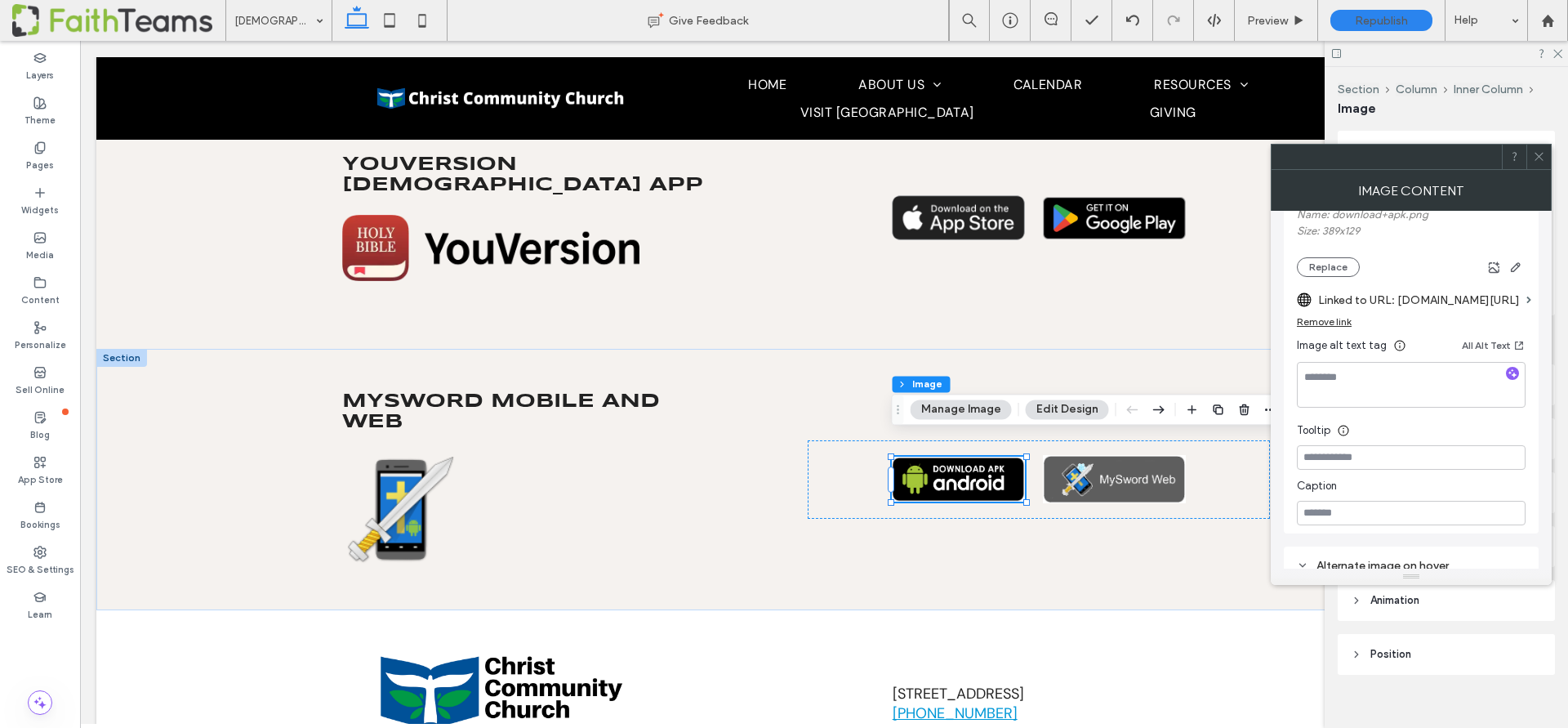
scroll to position [237, 0]
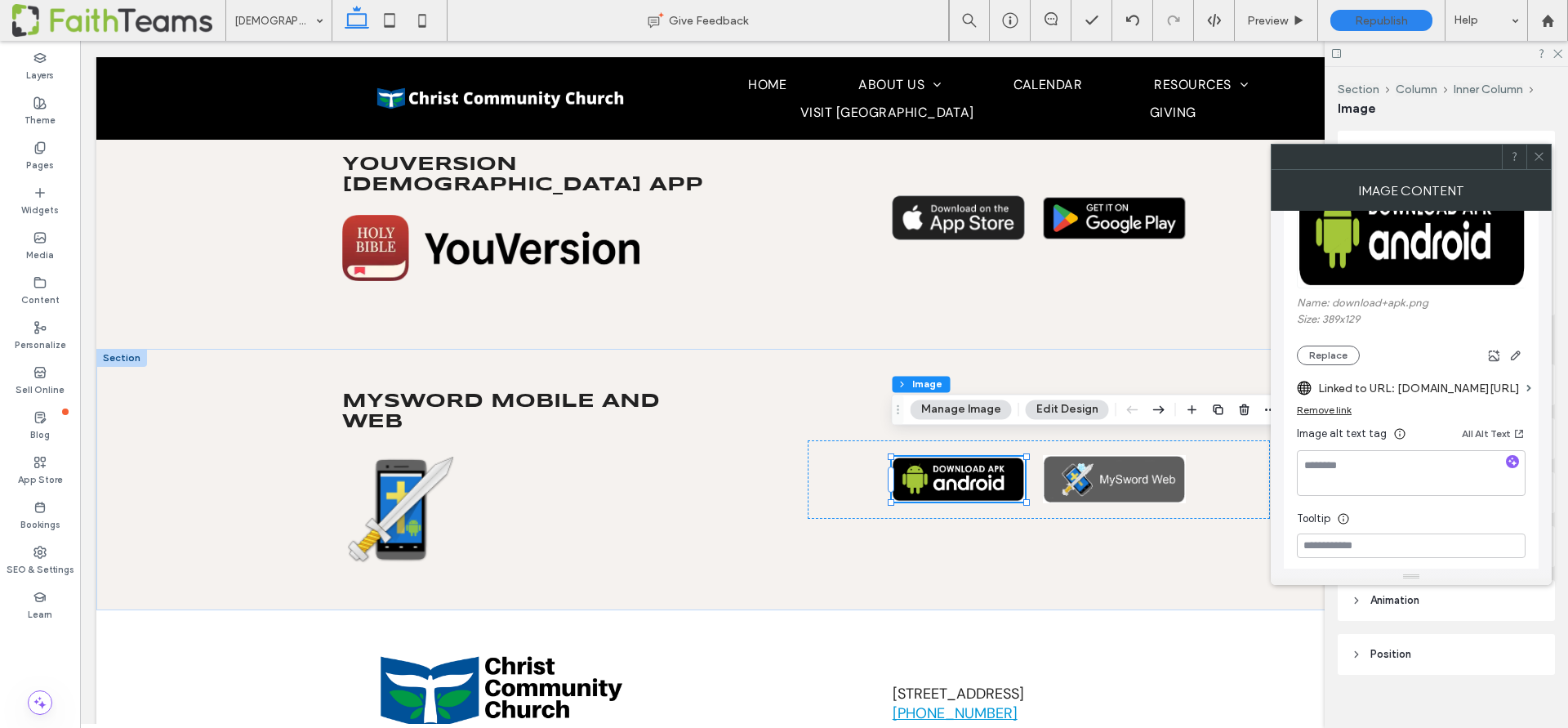
click at [1323, 410] on div "Remove link" at bounding box center [1324, 409] width 54 height 12
click at [1336, 387] on label "Link image" at bounding box center [1406, 388] width 218 height 30
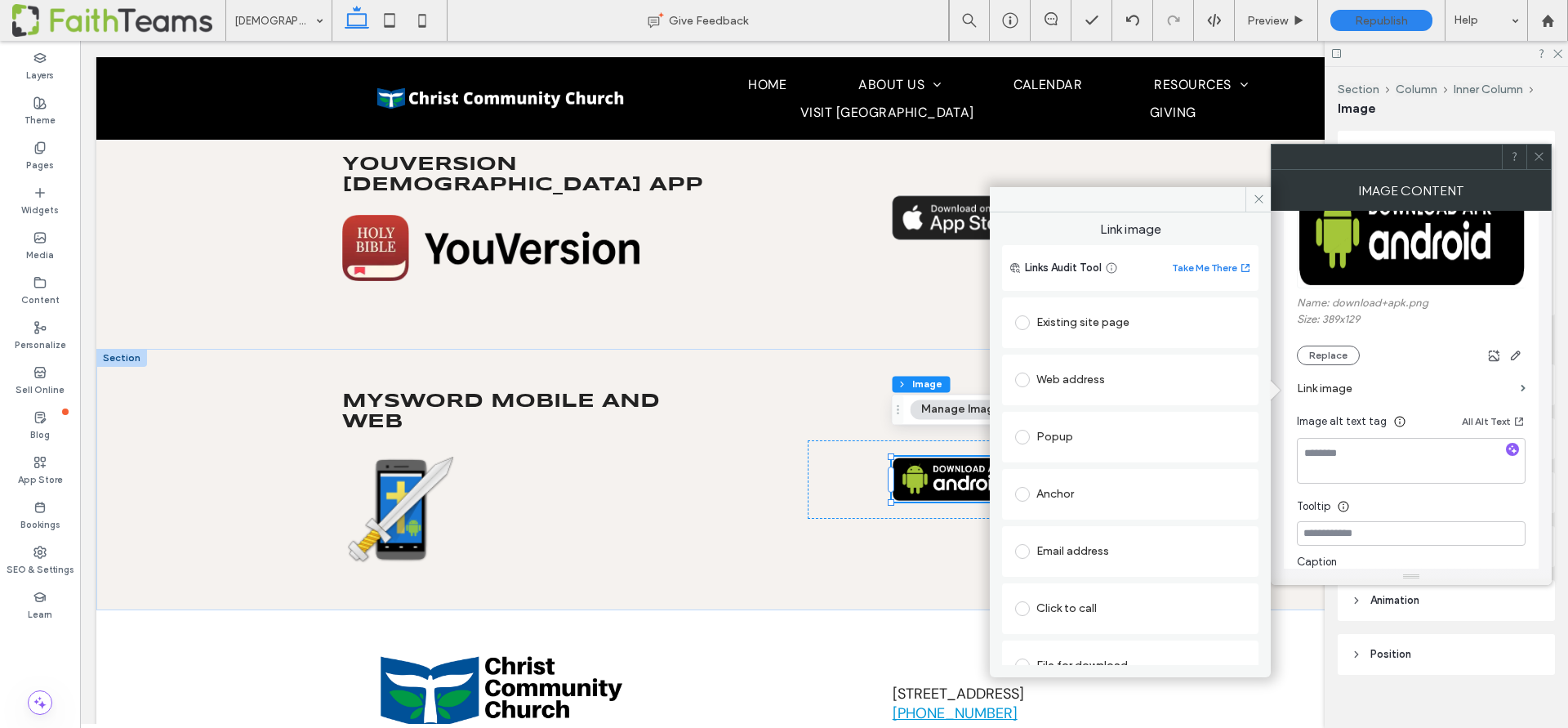
click at [1074, 378] on div "Web address" at bounding box center [1130, 380] width 231 height 26
click at [1069, 414] on input "url" at bounding box center [1130, 411] width 231 height 22
paste input "**********"
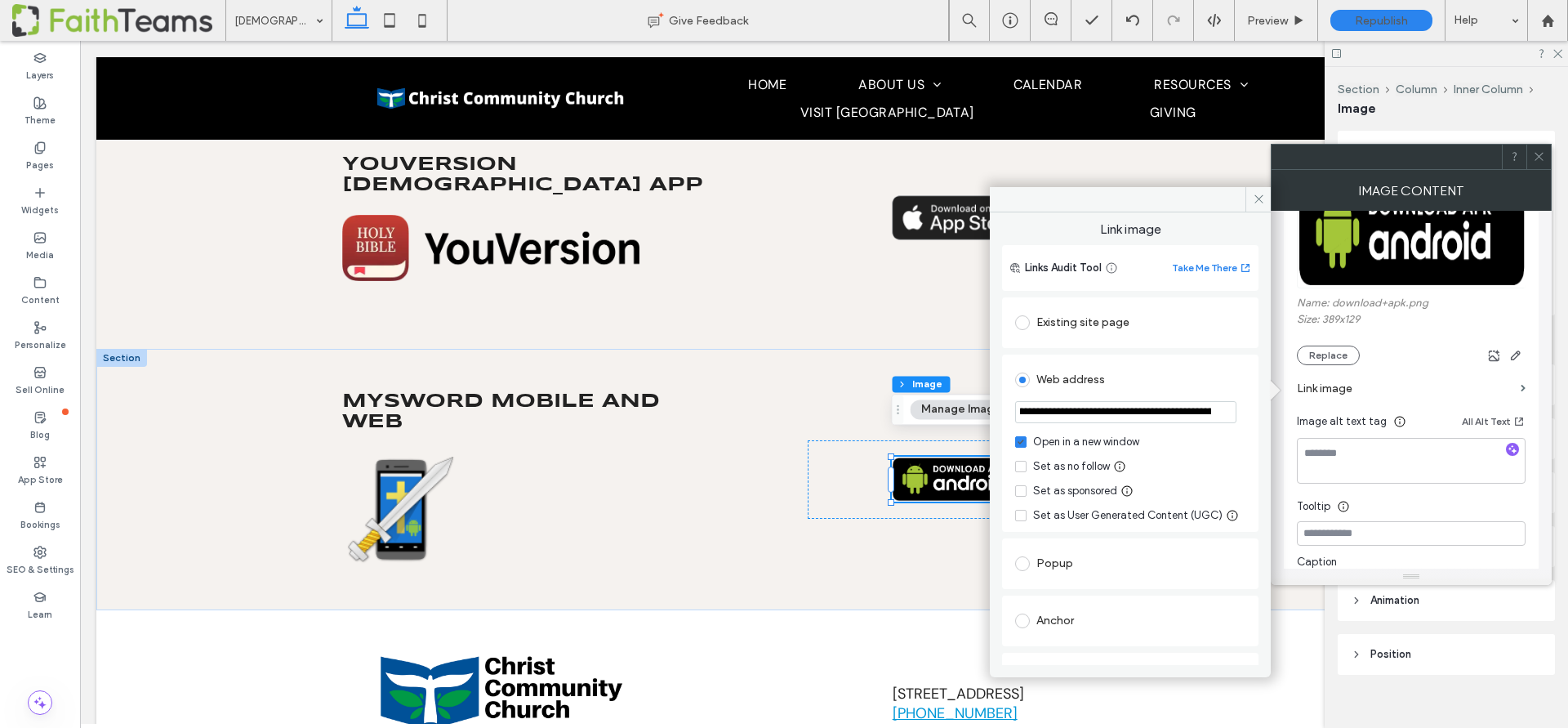
scroll to position [0, 0]
drag, startPoint x: 1096, startPoint y: 414, endPoint x: 991, endPoint y: 407, distance: 105.2
click at [991, 407] on div "**********" at bounding box center [1129, 439] width 281 height 453
type input "**********"
click at [1261, 199] on icon at bounding box center [1259, 199] width 12 height 12
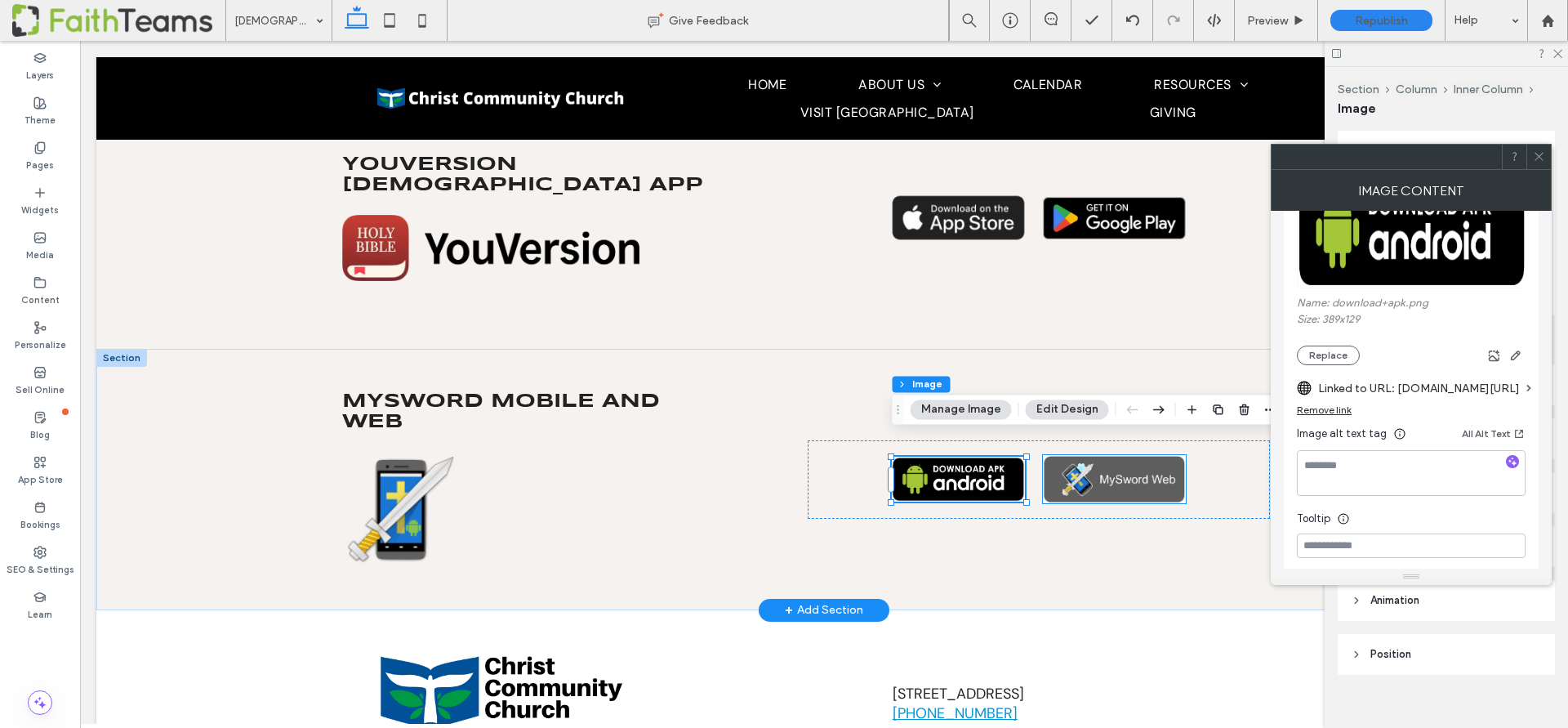
click at [1090, 458] on img at bounding box center [1114, 478] width 142 height 47
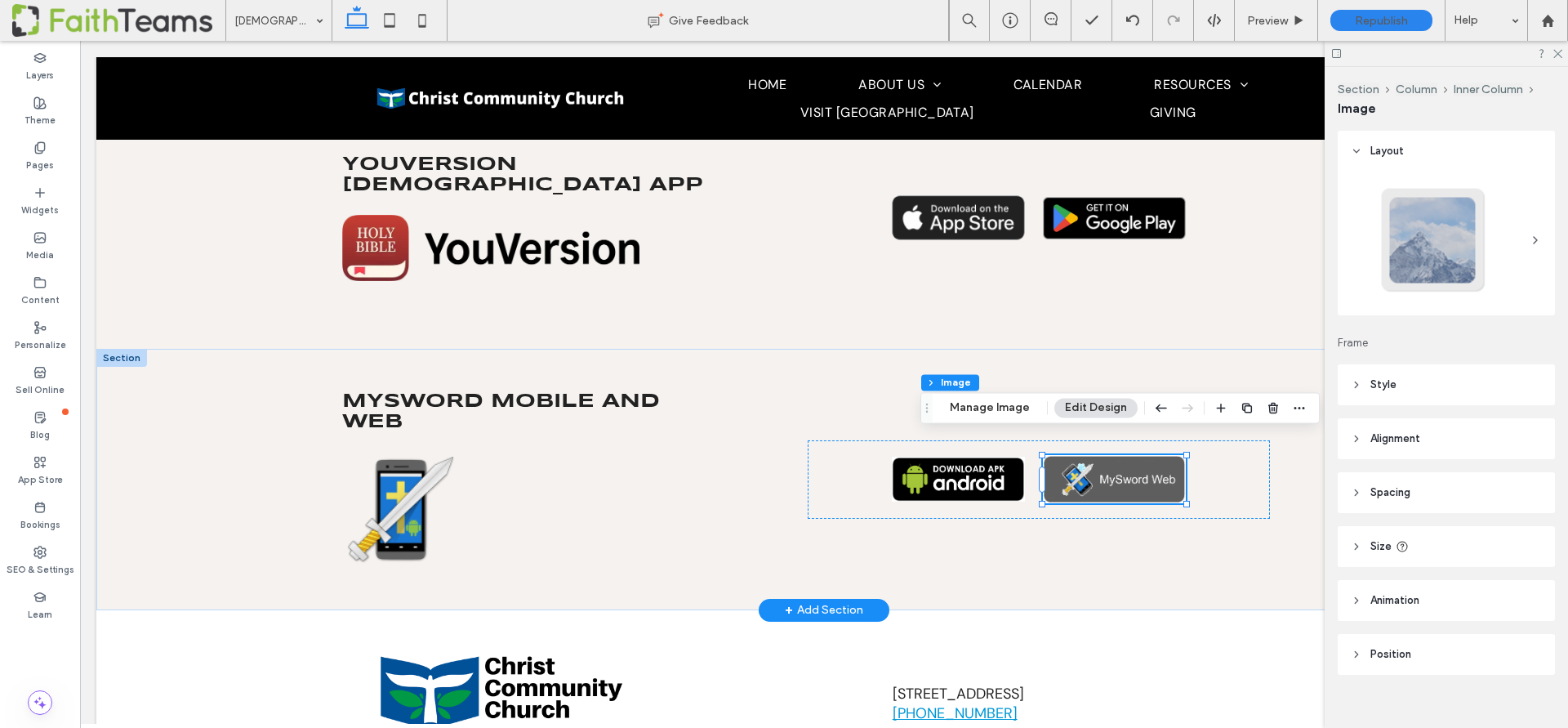
click at [1090, 458] on img at bounding box center [1114, 478] width 142 height 47
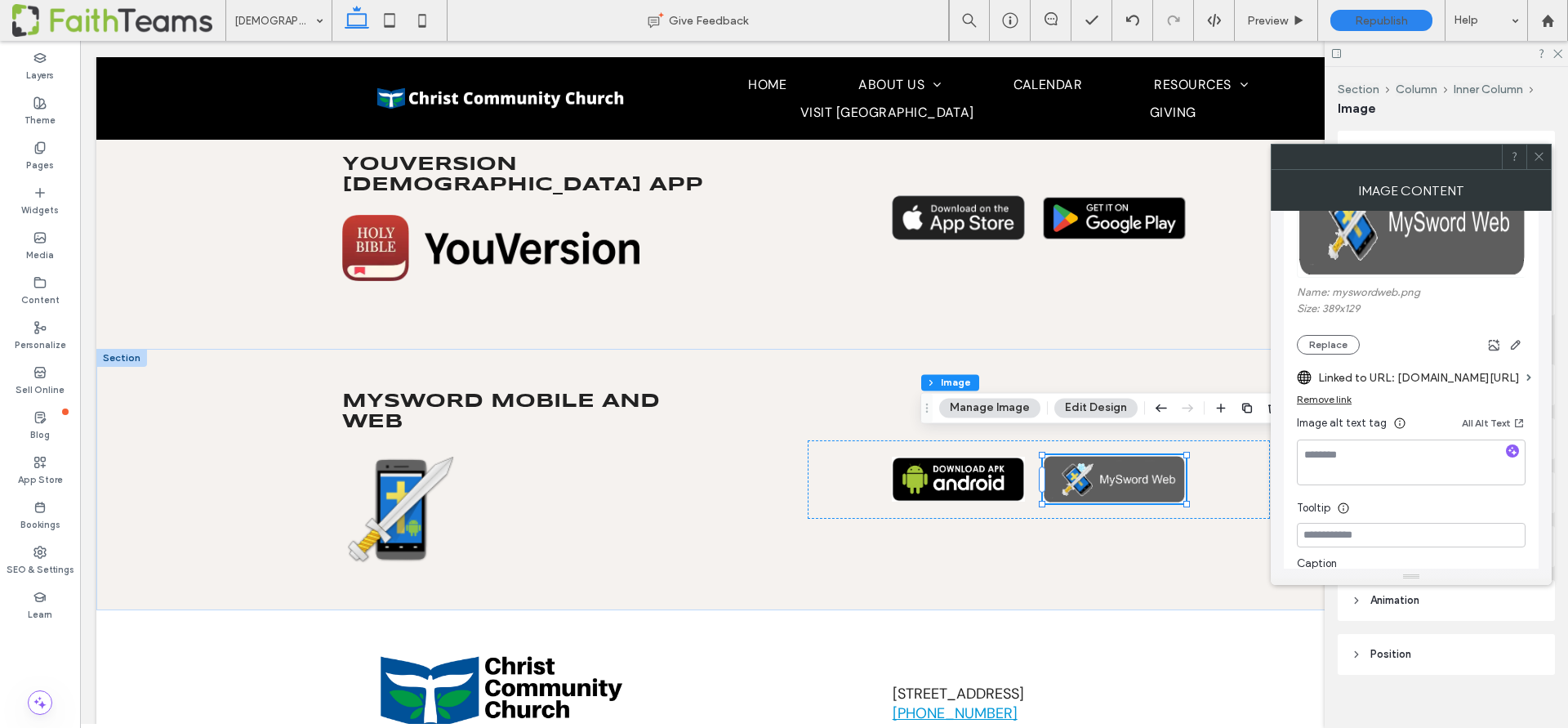
scroll to position [265, 0]
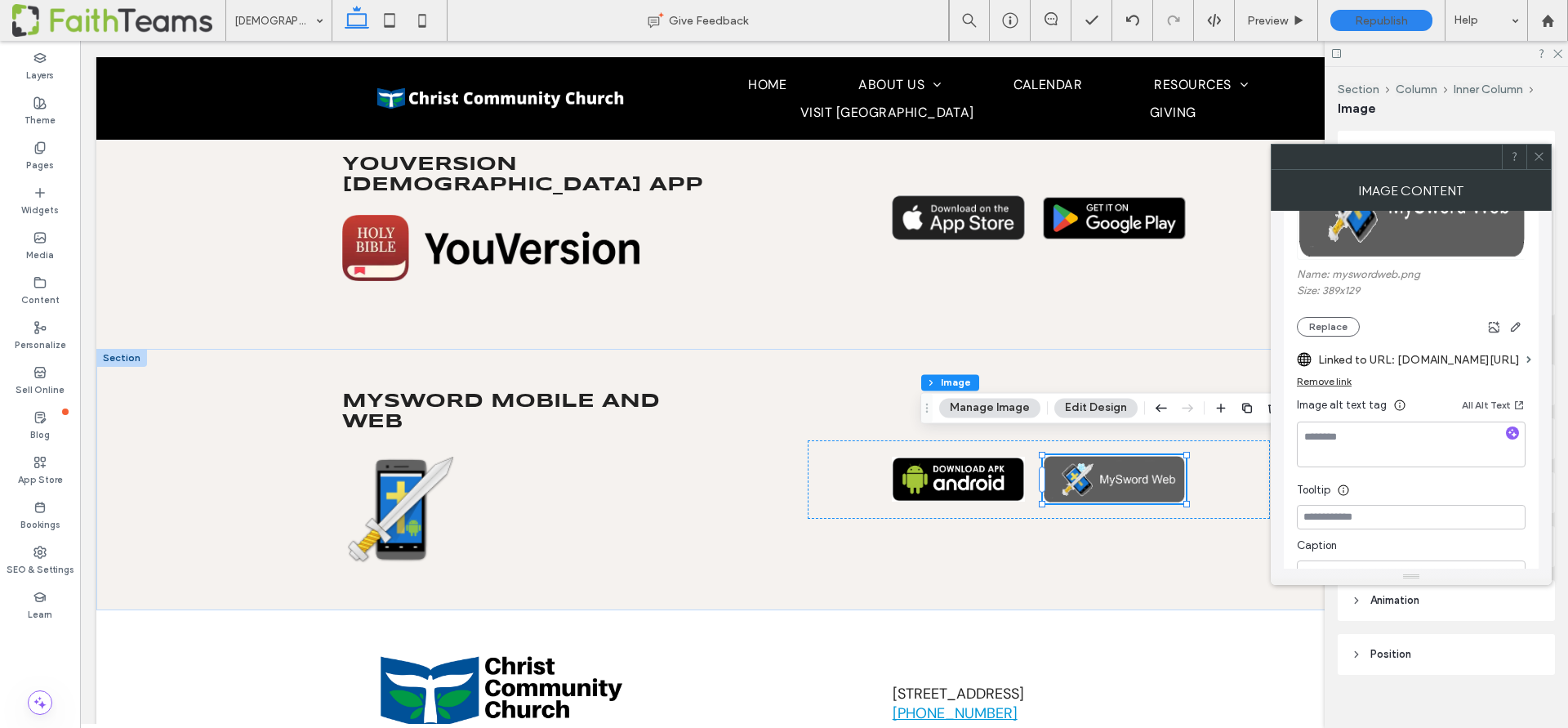
click at [1324, 380] on div "Remove link" at bounding box center [1324, 381] width 54 height 12
click at [1321, 358] on label "Link image" at bounding box center [1406, 359] width 218 height 30
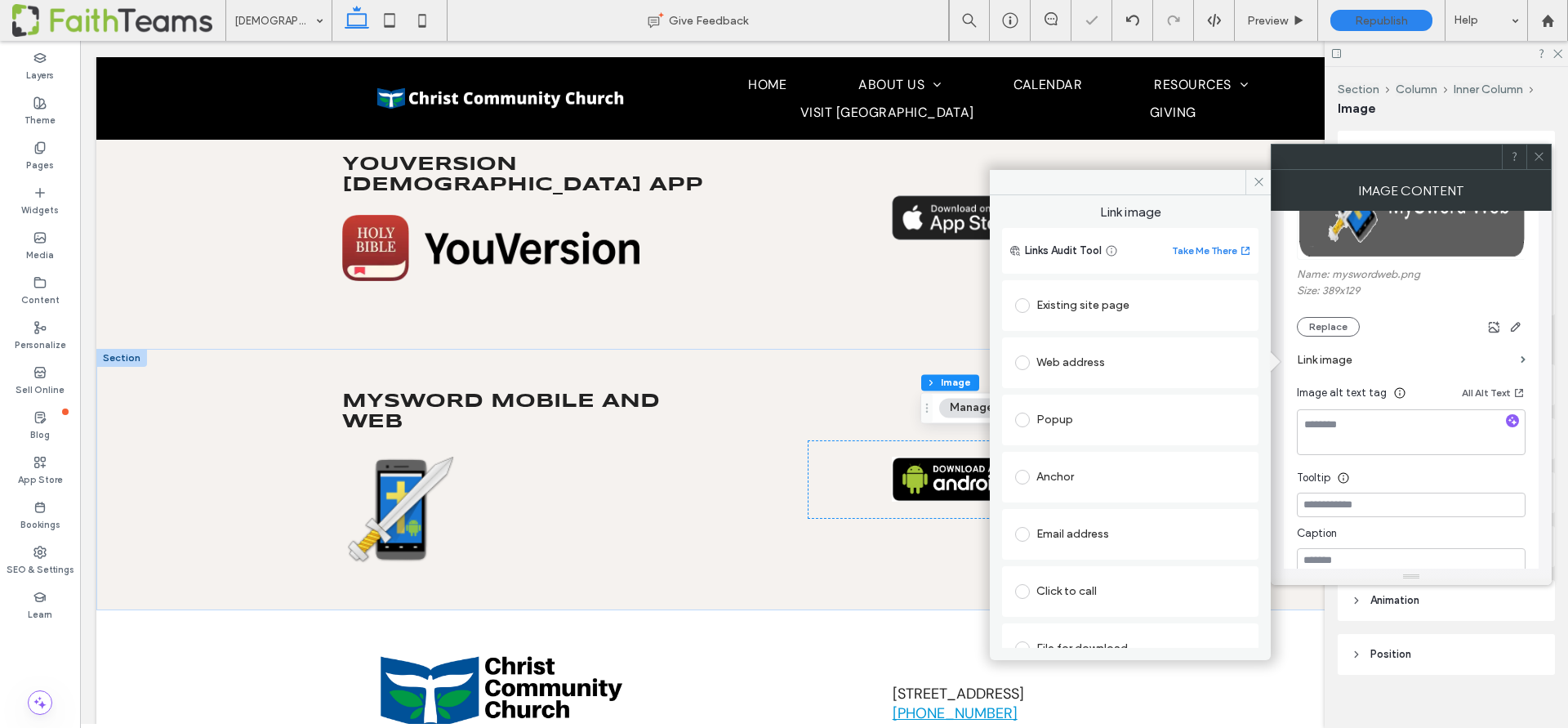
click at [1083, 358] on div "Web address" at bounding box center [1130, 363] width 231 height 26
click at [1084, 395] on input "url" at bounding box center [1130, 394] width 231 height 22
paste input "**********"
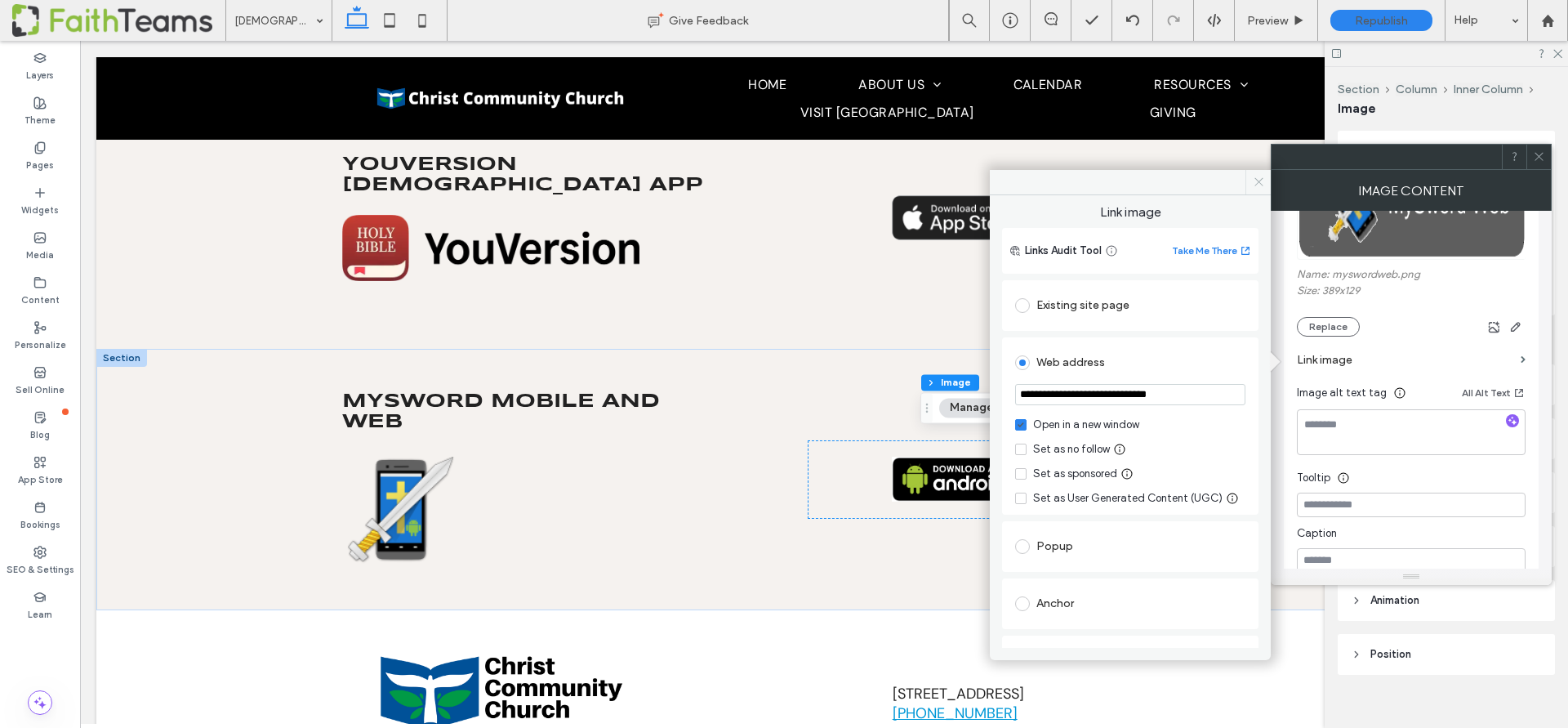
type input "**********"
click at [1261, 175] on icon at bounding box center [1259, 181] width 12 height 12
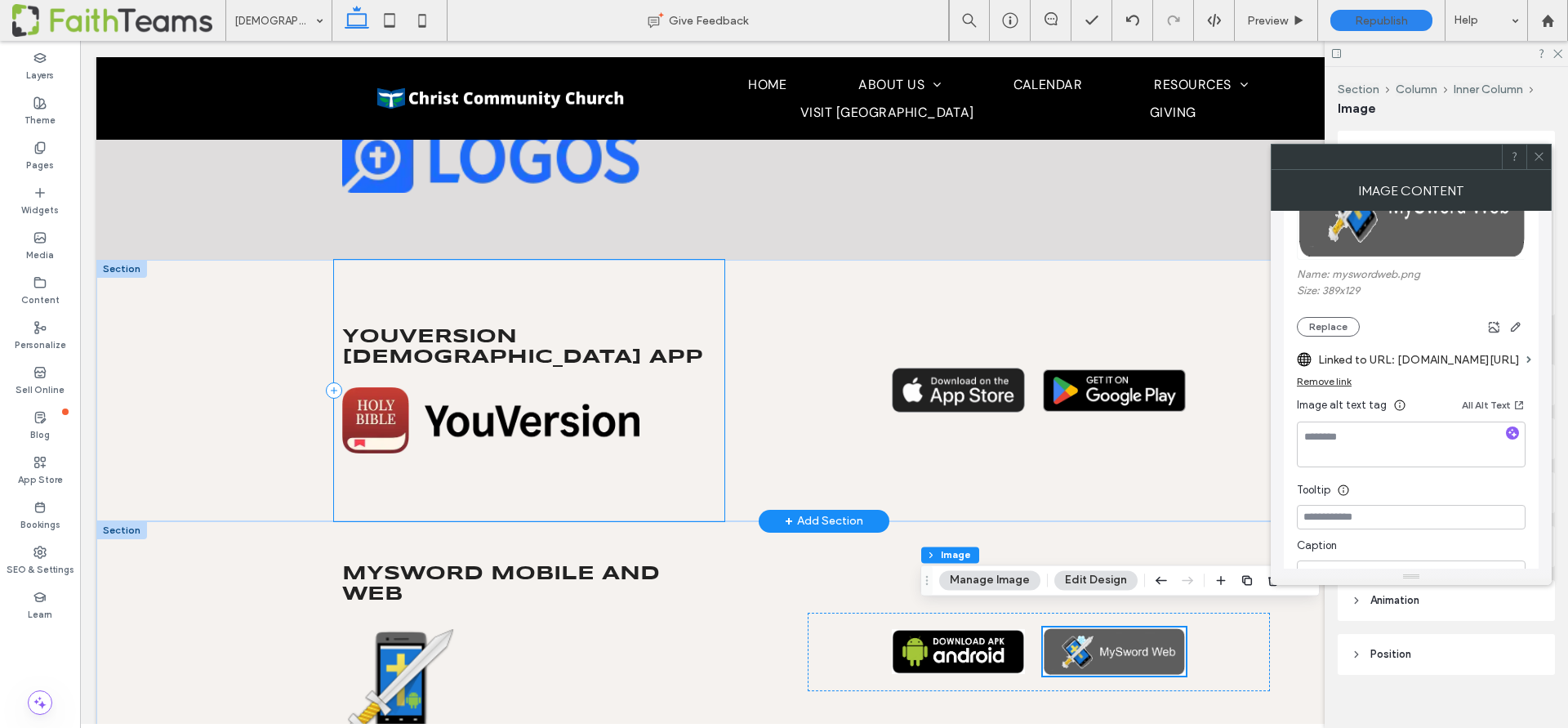
scroll to position [666, 0]
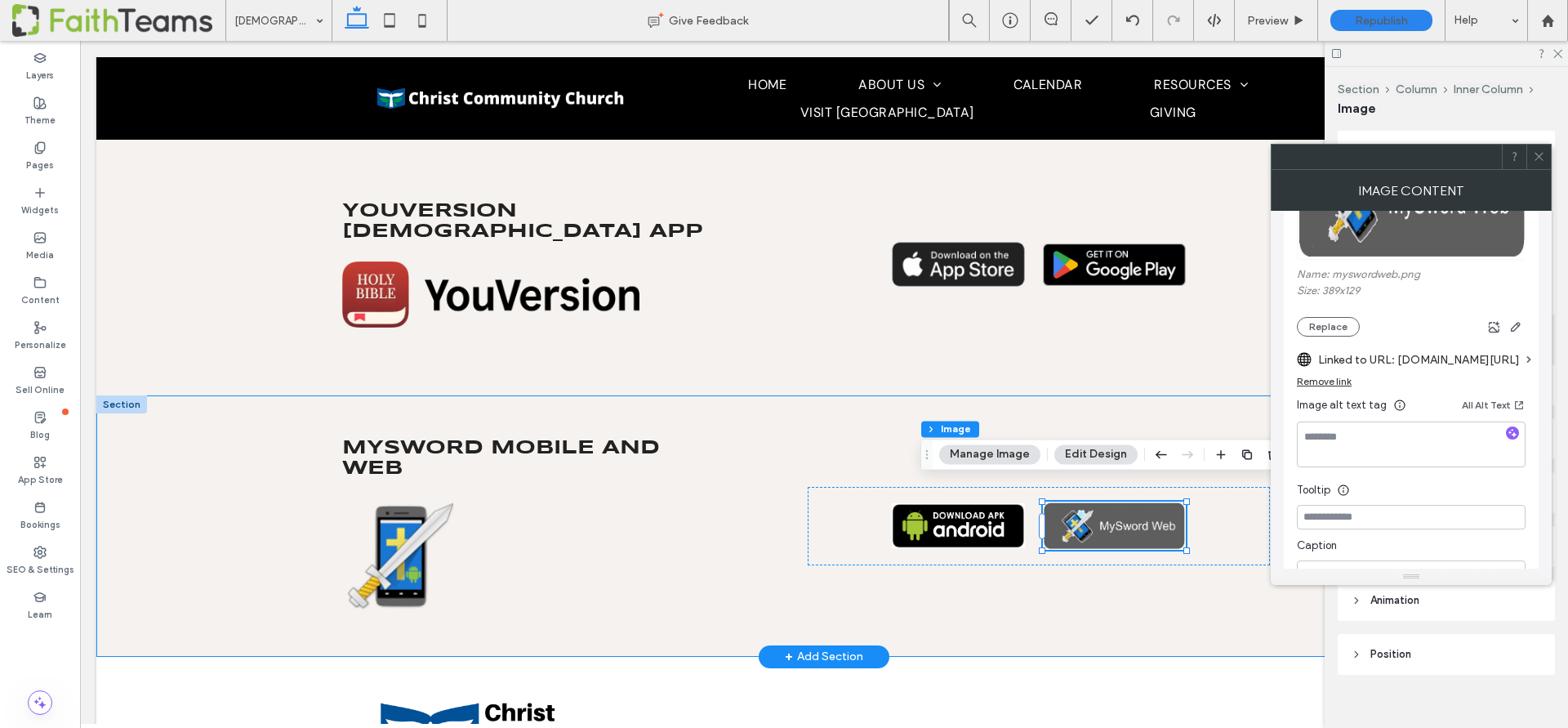
click at [176, 540] on div "Mysword Mobile and Web" at bounding box center [824, 526] width 1455 height 262
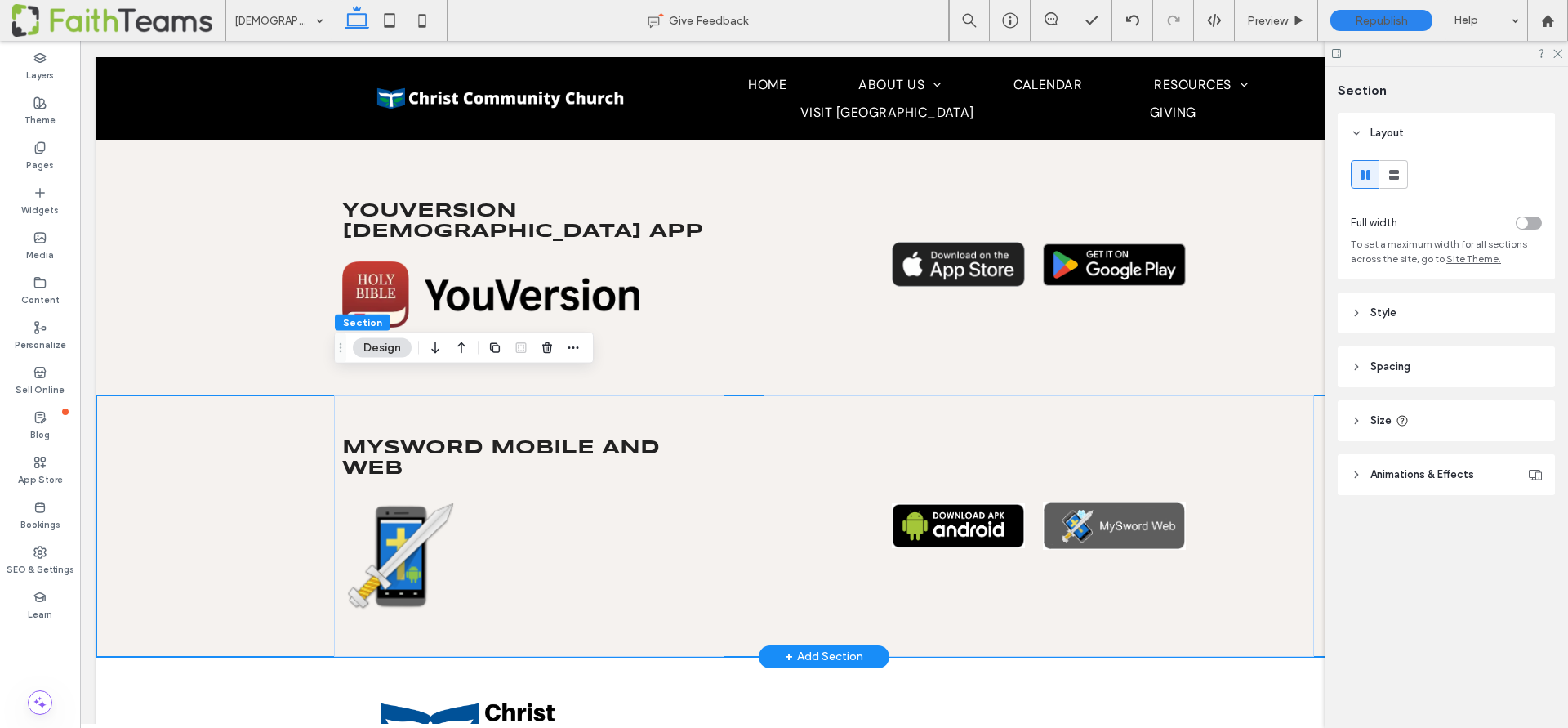
click at [176, 540] on div "Mysword Mobile and Web" at bounding box center [824, 526] width 1455 height 262
click at [203, 421] on div "Mysword Mobile and Web" at bounding box center [824, 526] width 1455 height 262
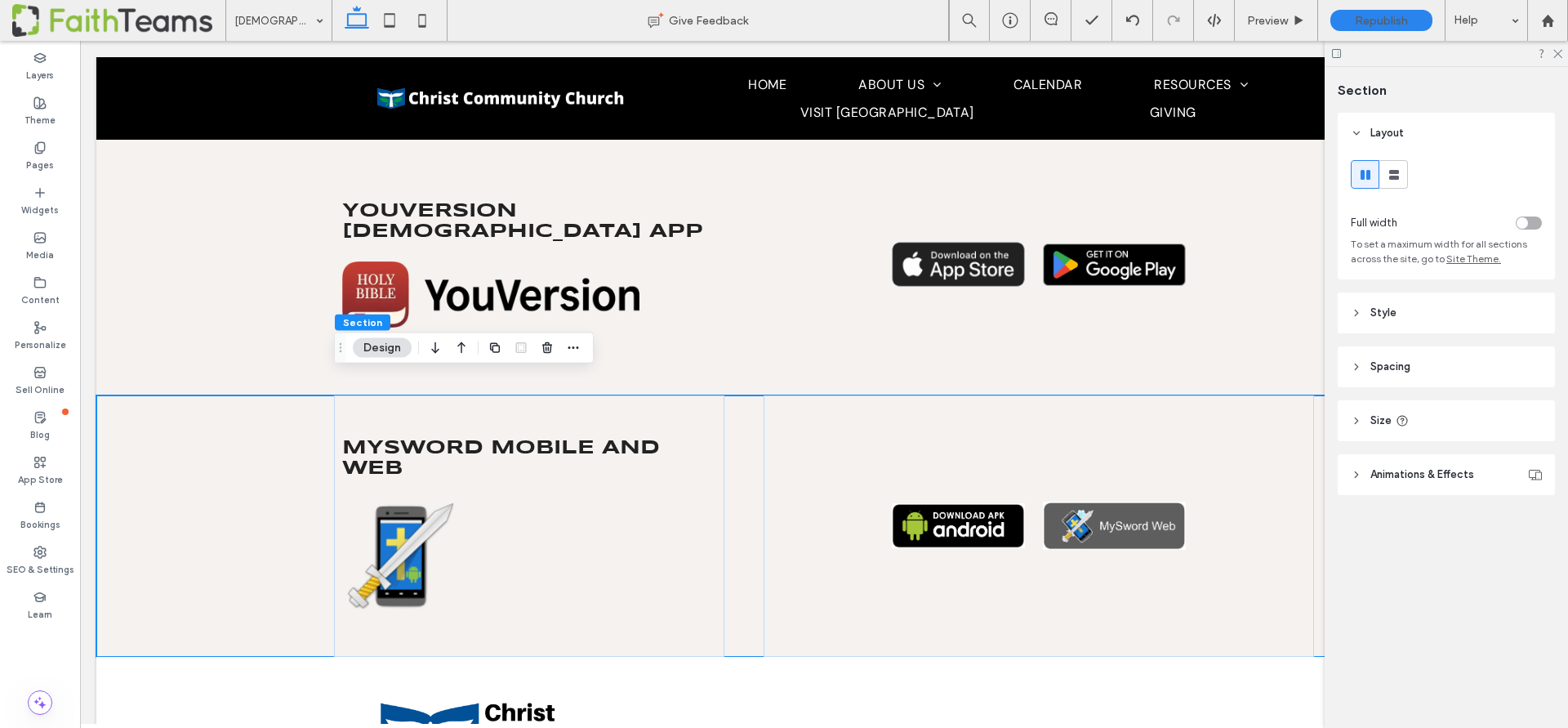
click at [1380, 311] on span "Style" at bounding box center [1383, 313] width 26 height 16
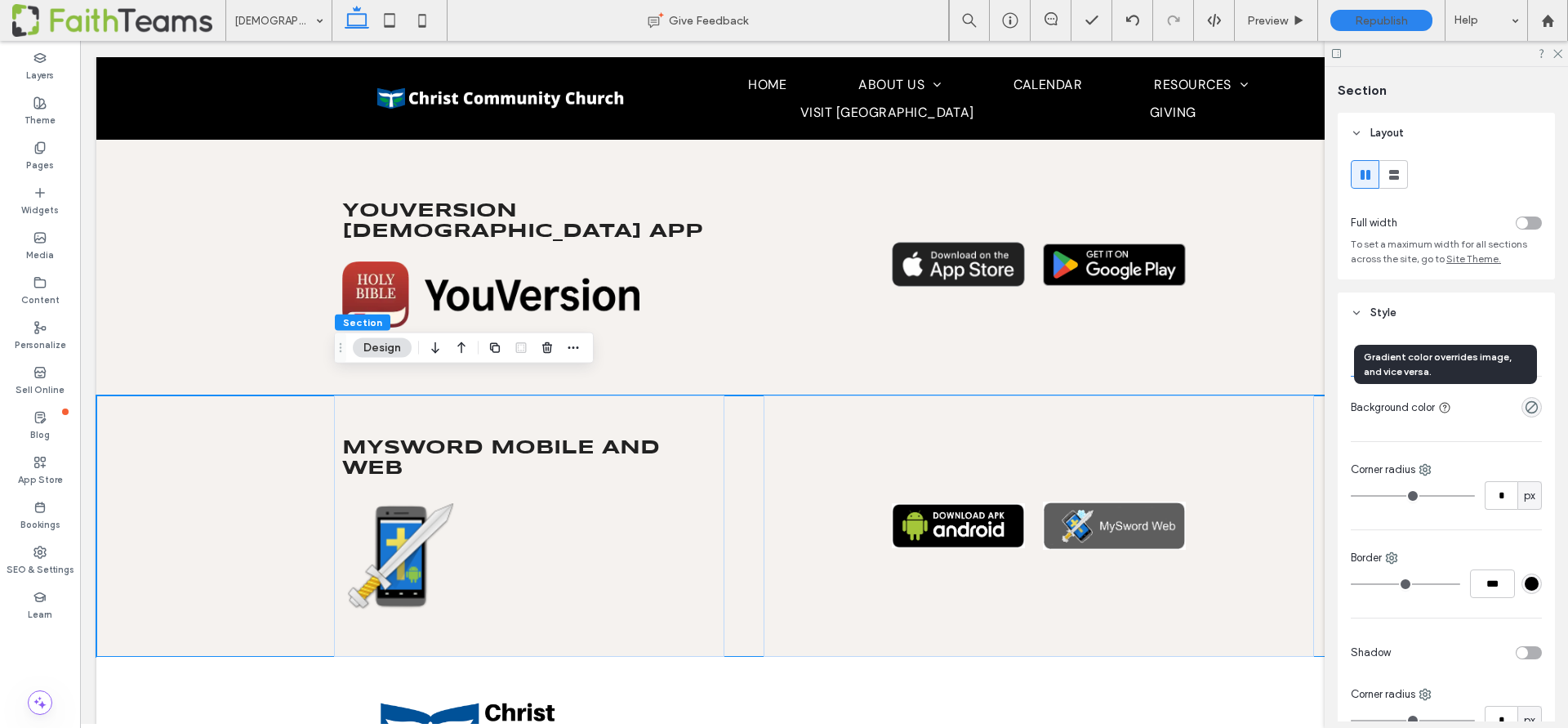
scroll to position [28, 0]
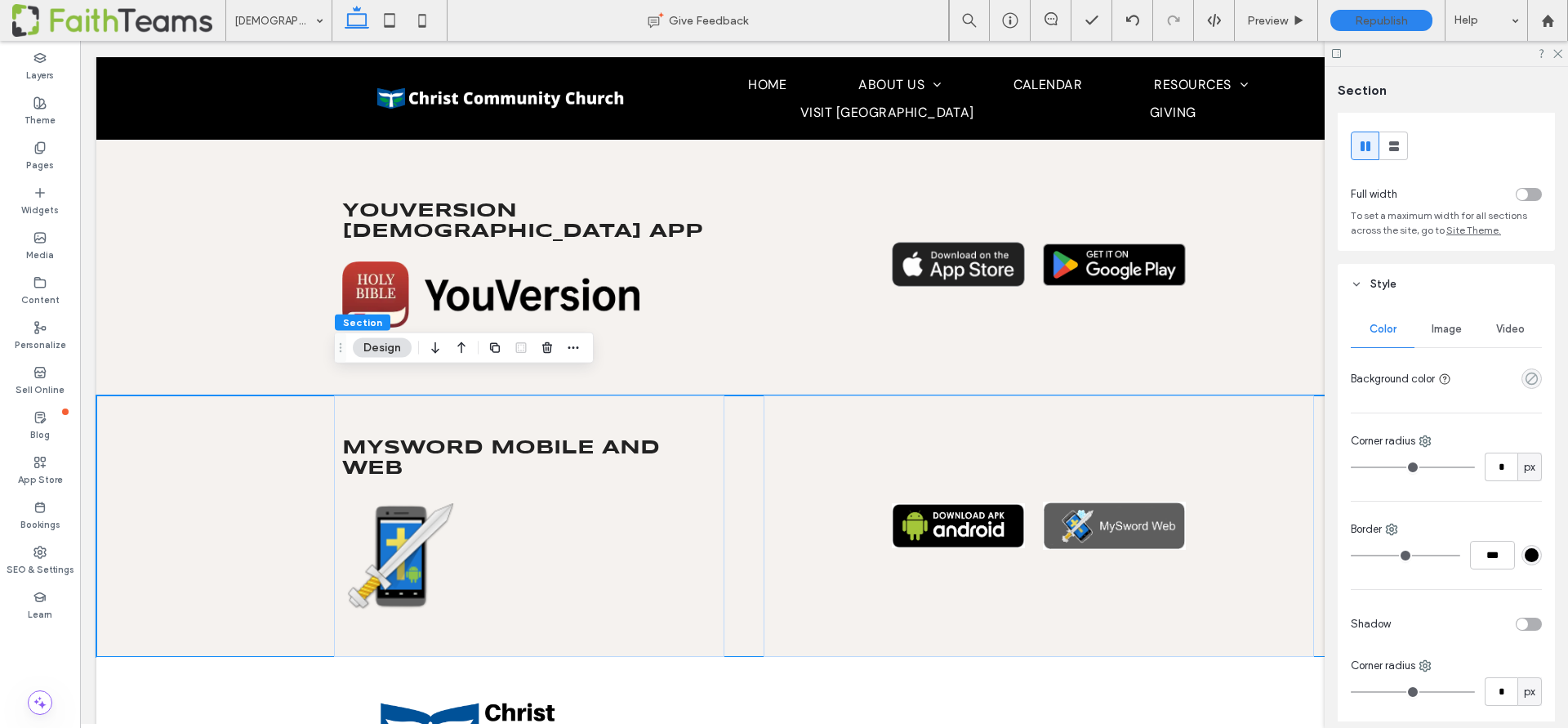
click at [1528, 375] on icon "rgba(0, 0, 0, 0)" at bounding box center [1532, 378] width 14 height 14
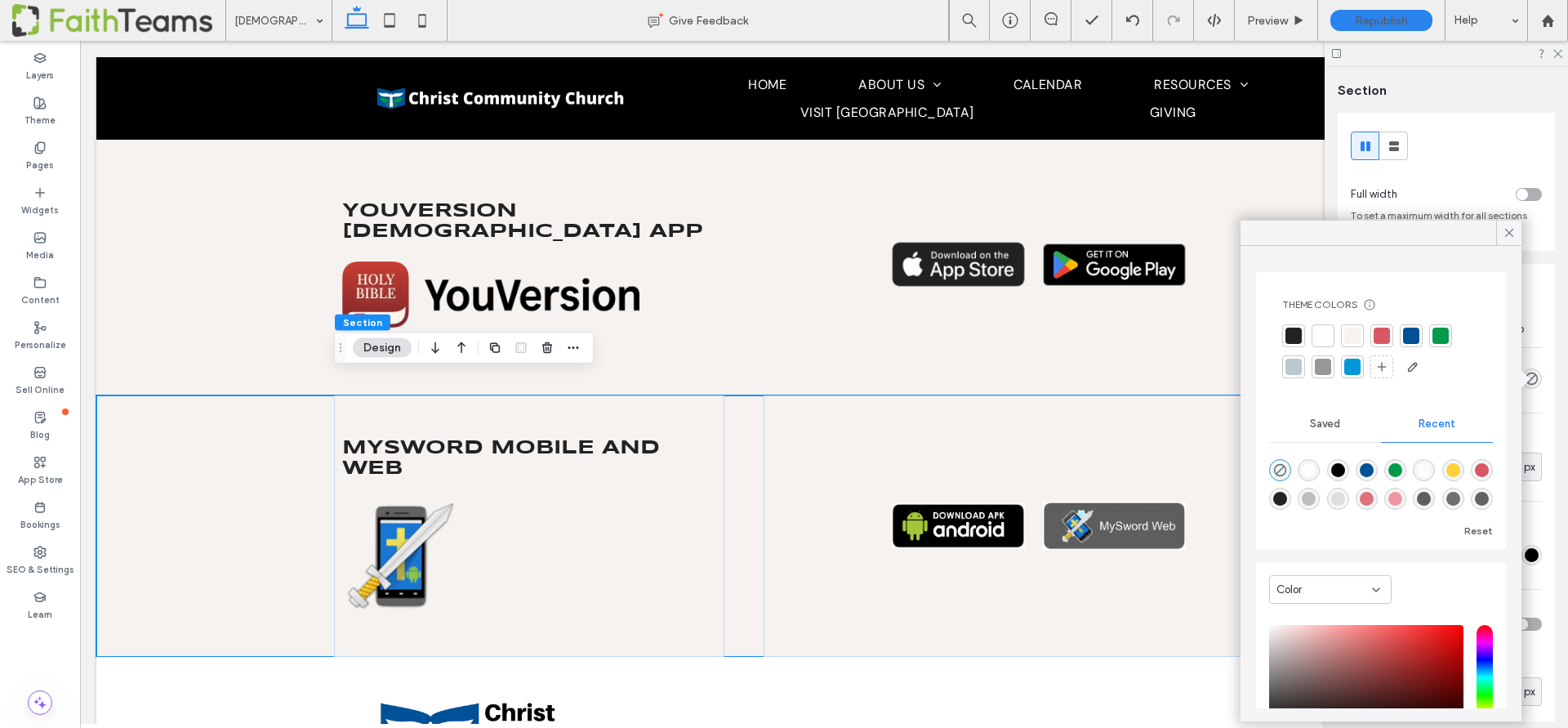
click at [1310, 500] on div "rgba(191, 188, 188, 1)" at bounding box center [1308, 498] width 14 height 14
type input "*******"
type input "***"
type input "****"
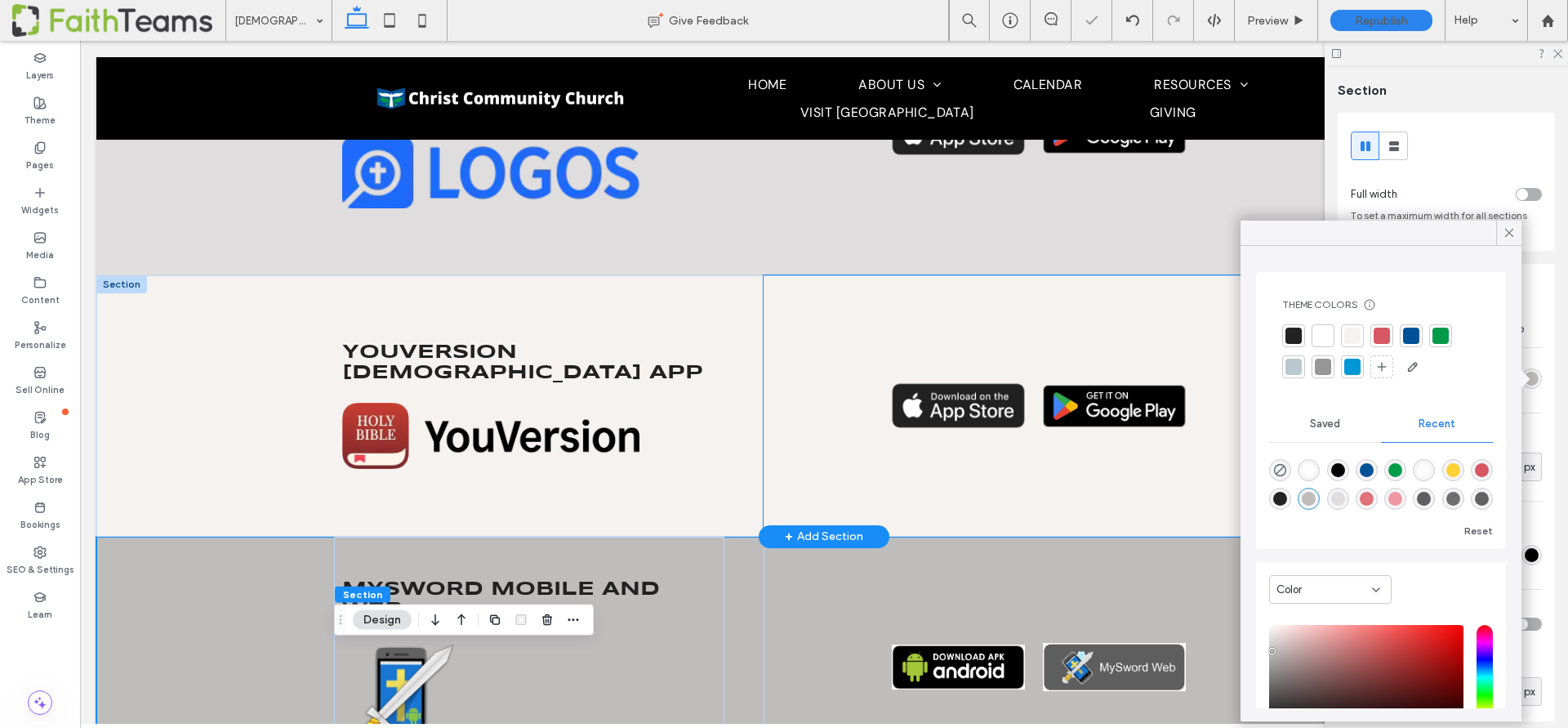
scroll to position [534, 0]
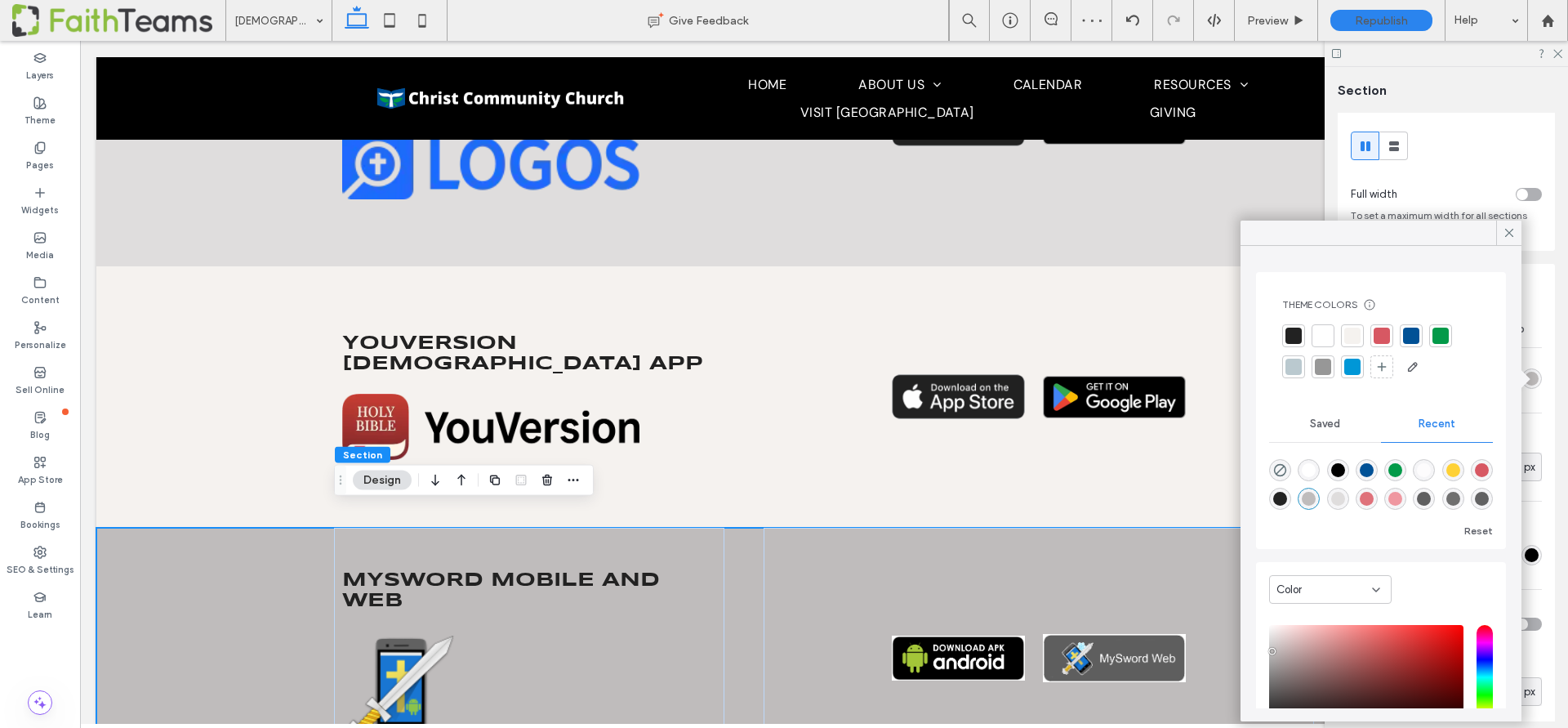
click at [1346, 498] on div "rgba(223, 221, 221, 1)" at bounding box center [1338, 499] width 22 height 22
type input "*******"
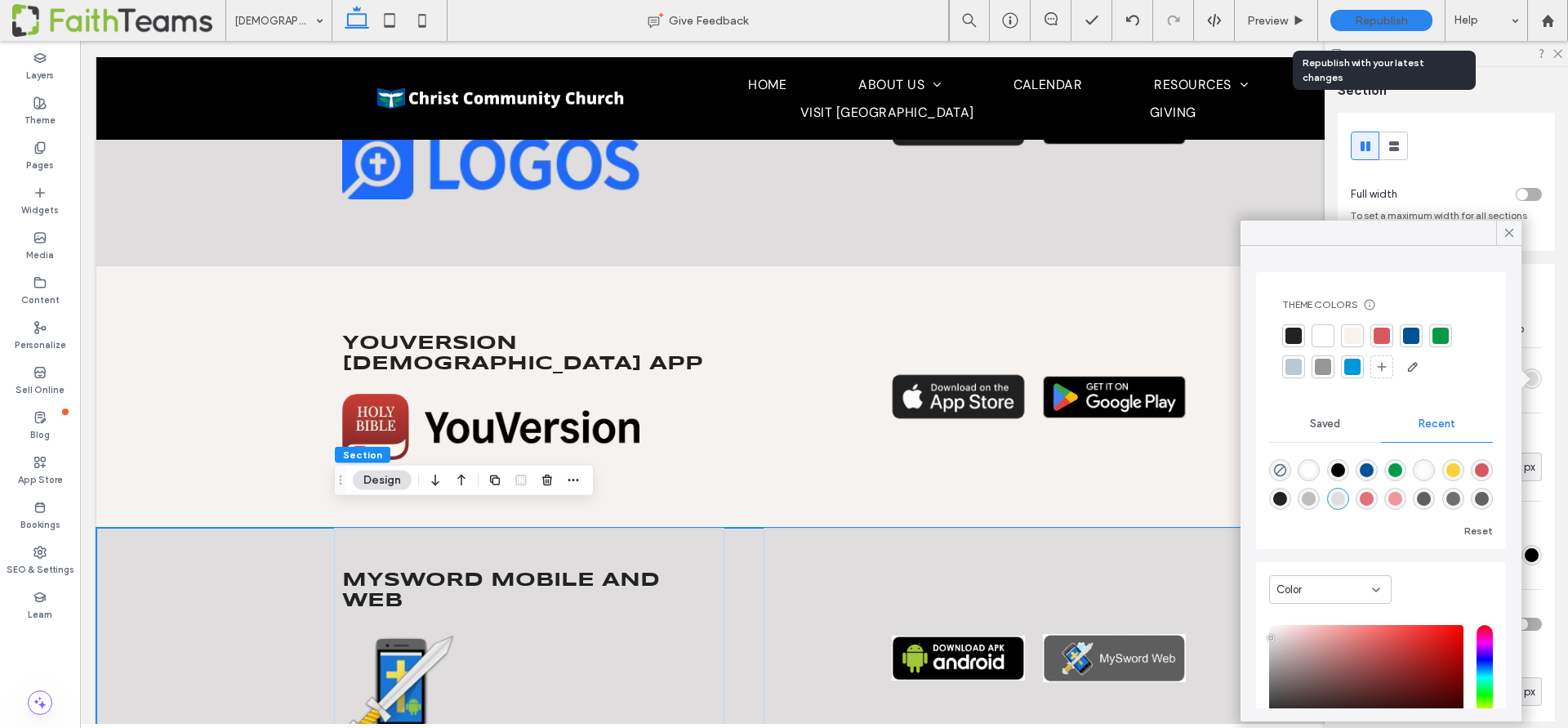
click at [1363, 26] on span "Republish" at bounding box center [1381, 21] width 53 height 14
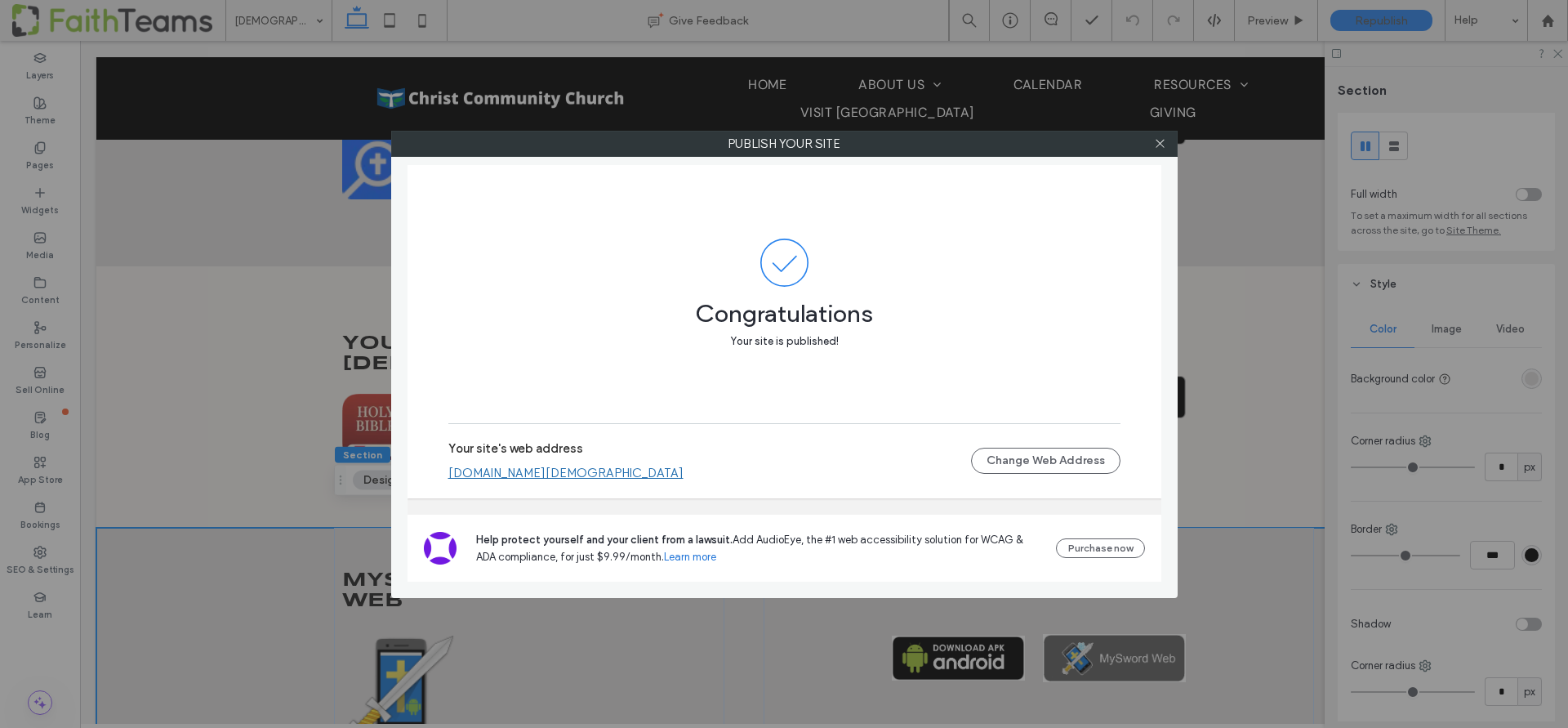
click at [1167, 141] on div at bounding box center [1160, 143] width 24 height 24
click at [1158, 144] on use at bounding box center [1159, 143] width 8 height 8
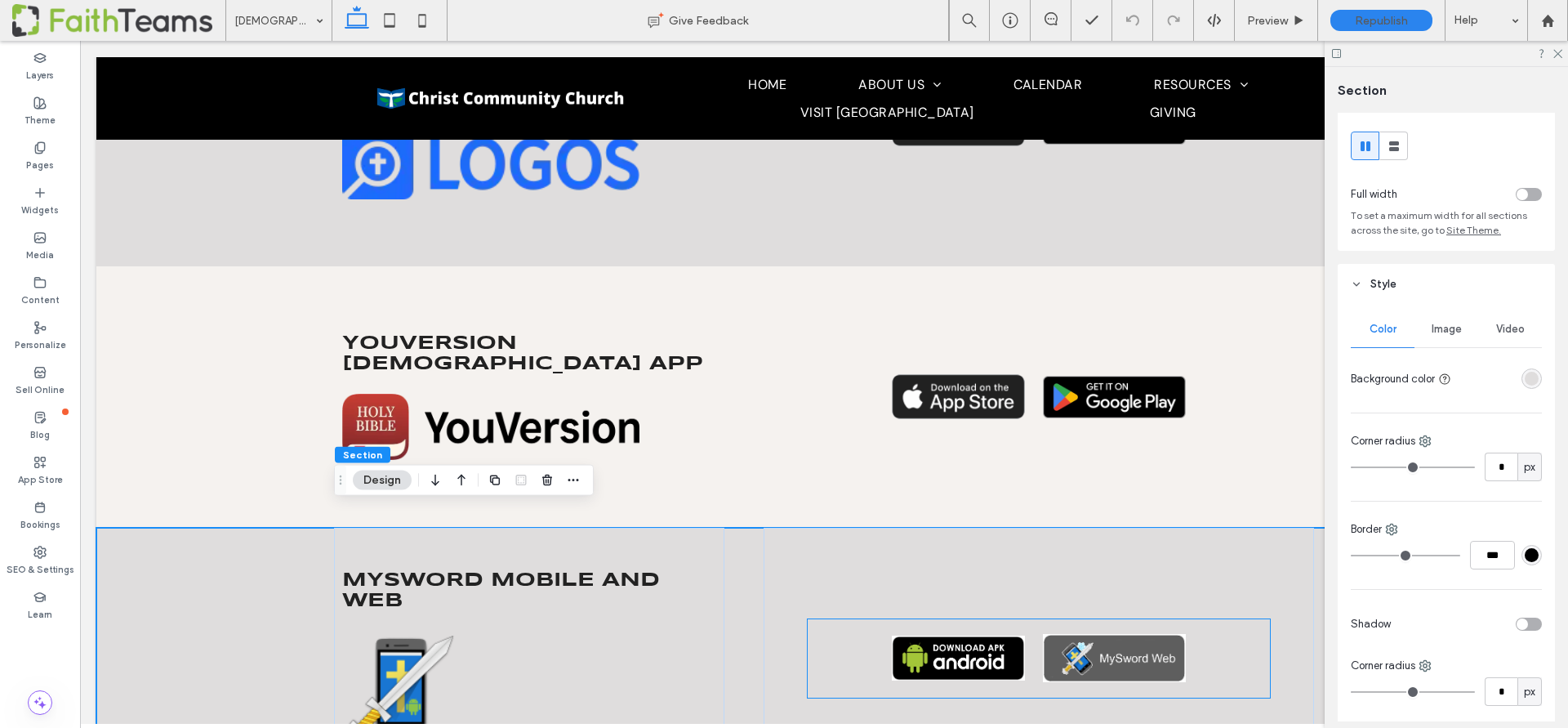
click at [1072, 643] on img at bounding box center [1114, 657] width 142 height 47
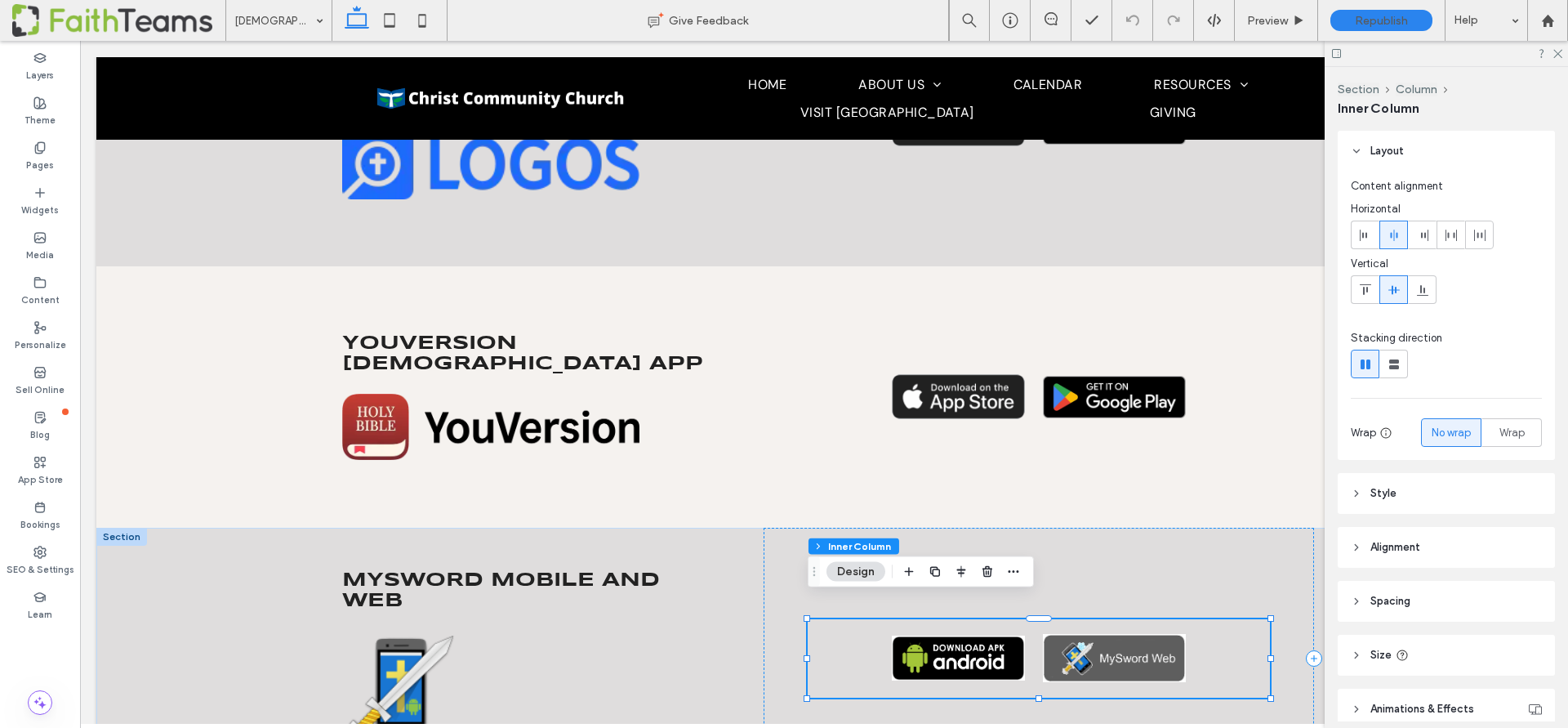
click at [1072, 643] on img at bounding box center [1114, 657] width 142 height 47
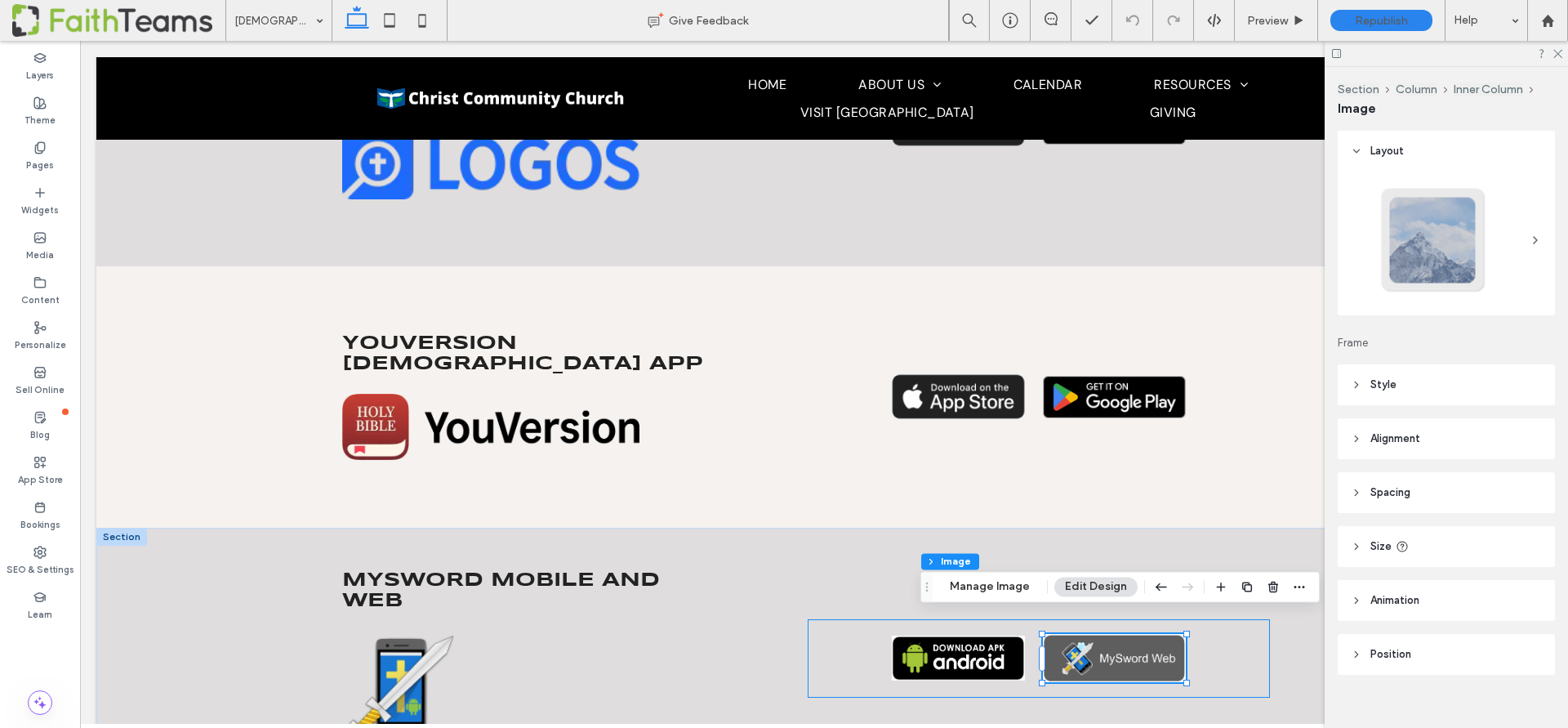
click at [1072, 643] on img at bounding box center [1114, 657] width 142 height 47
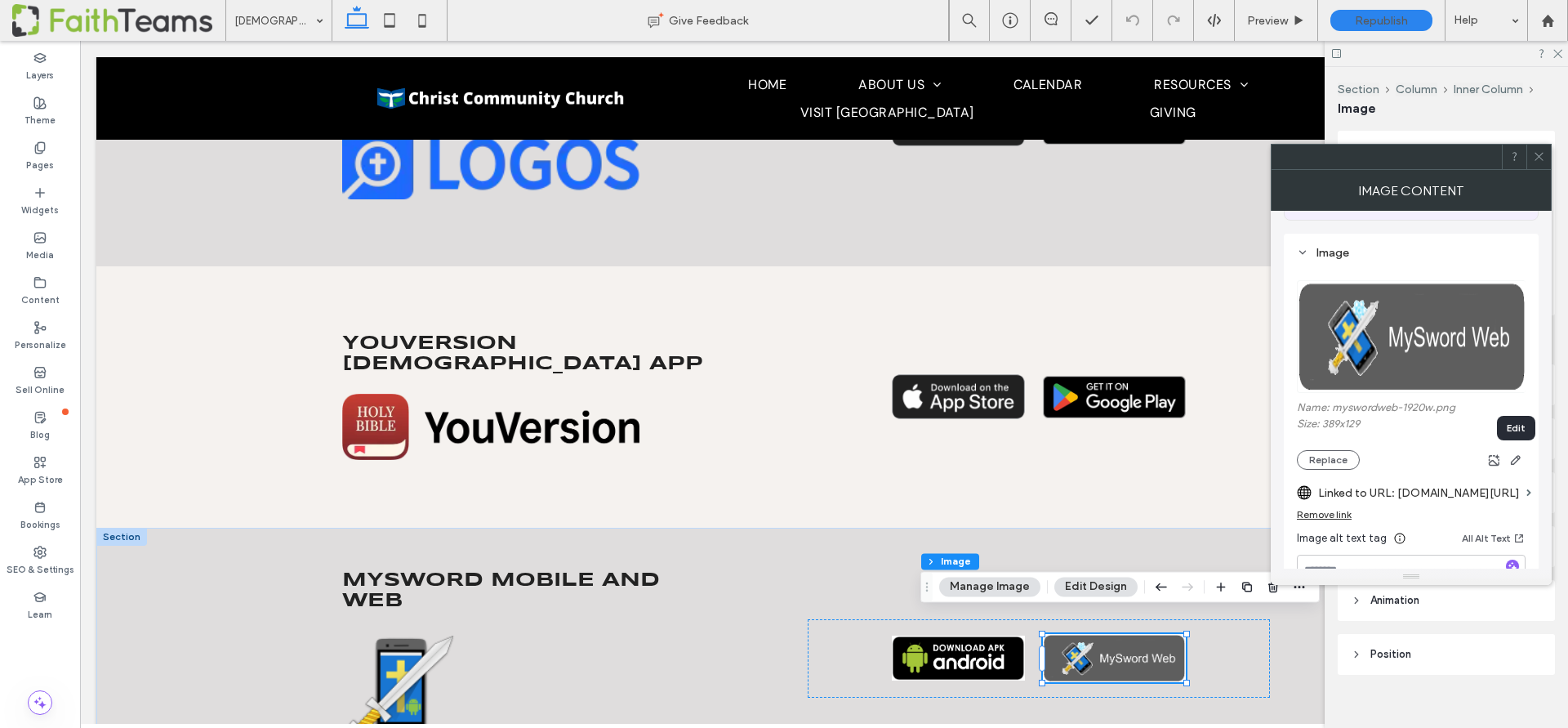
scroll to position [136, 0]
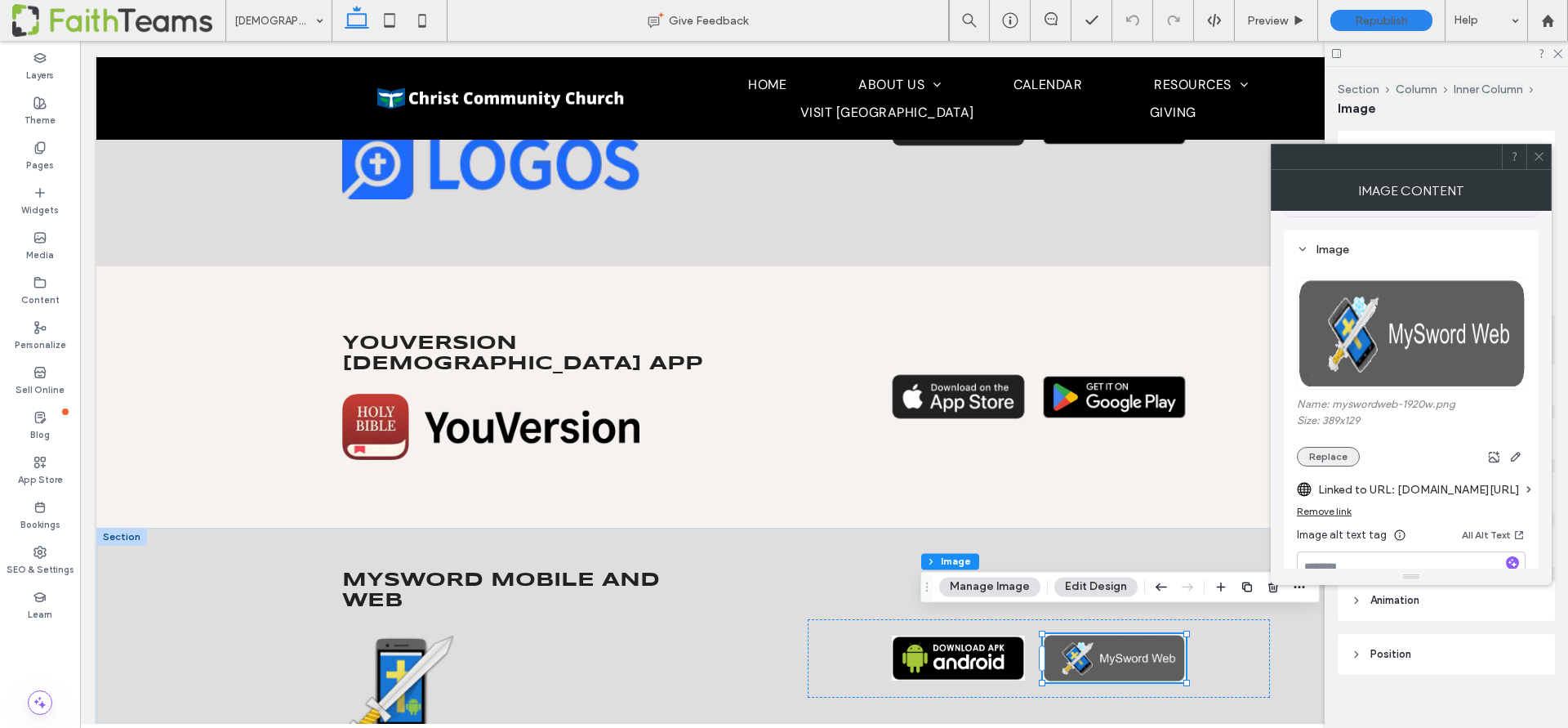
click at [1329, 450] on button "Replace" at bounding box center [1328, 456] width 63 height 20
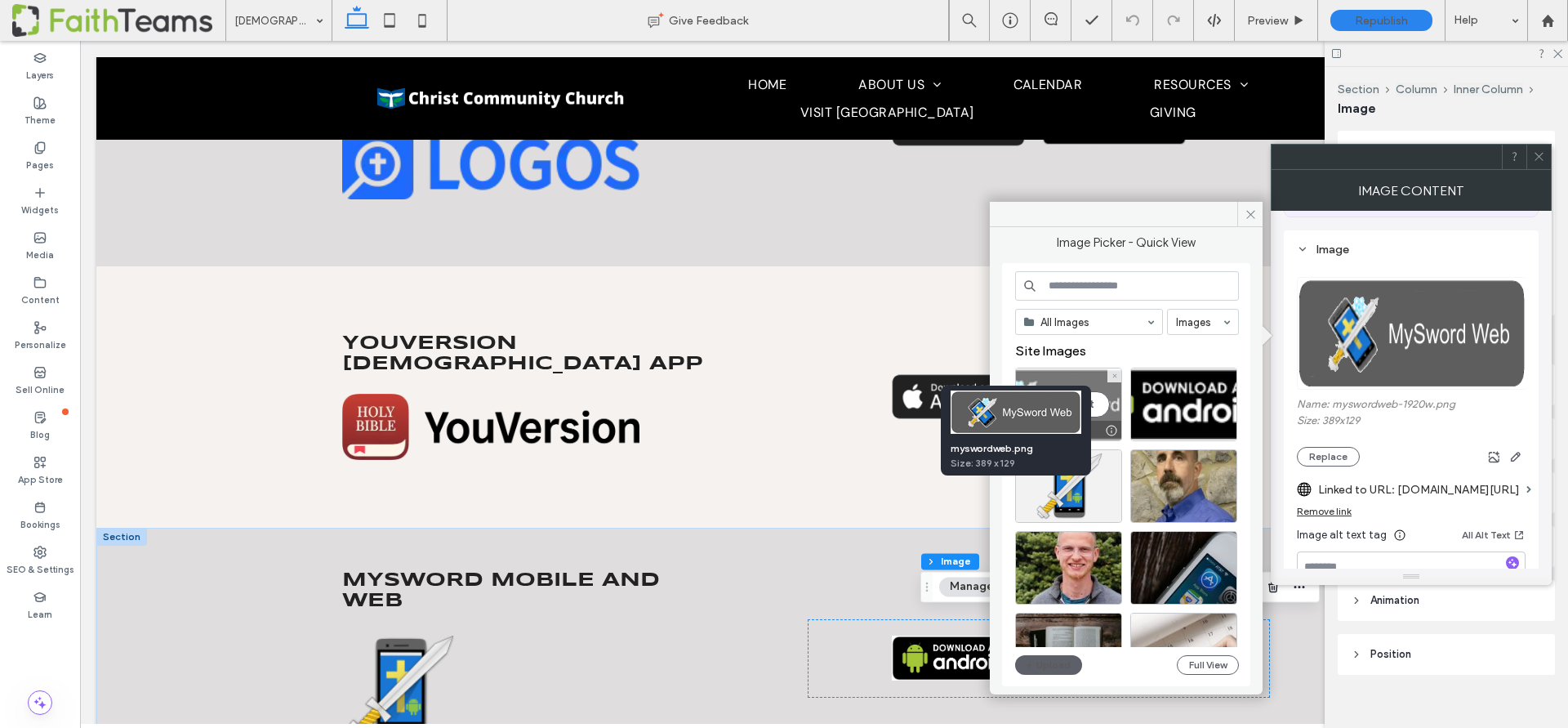
click at [1110, 428] on div at bounding box center [1111, 430] width 21 height 13
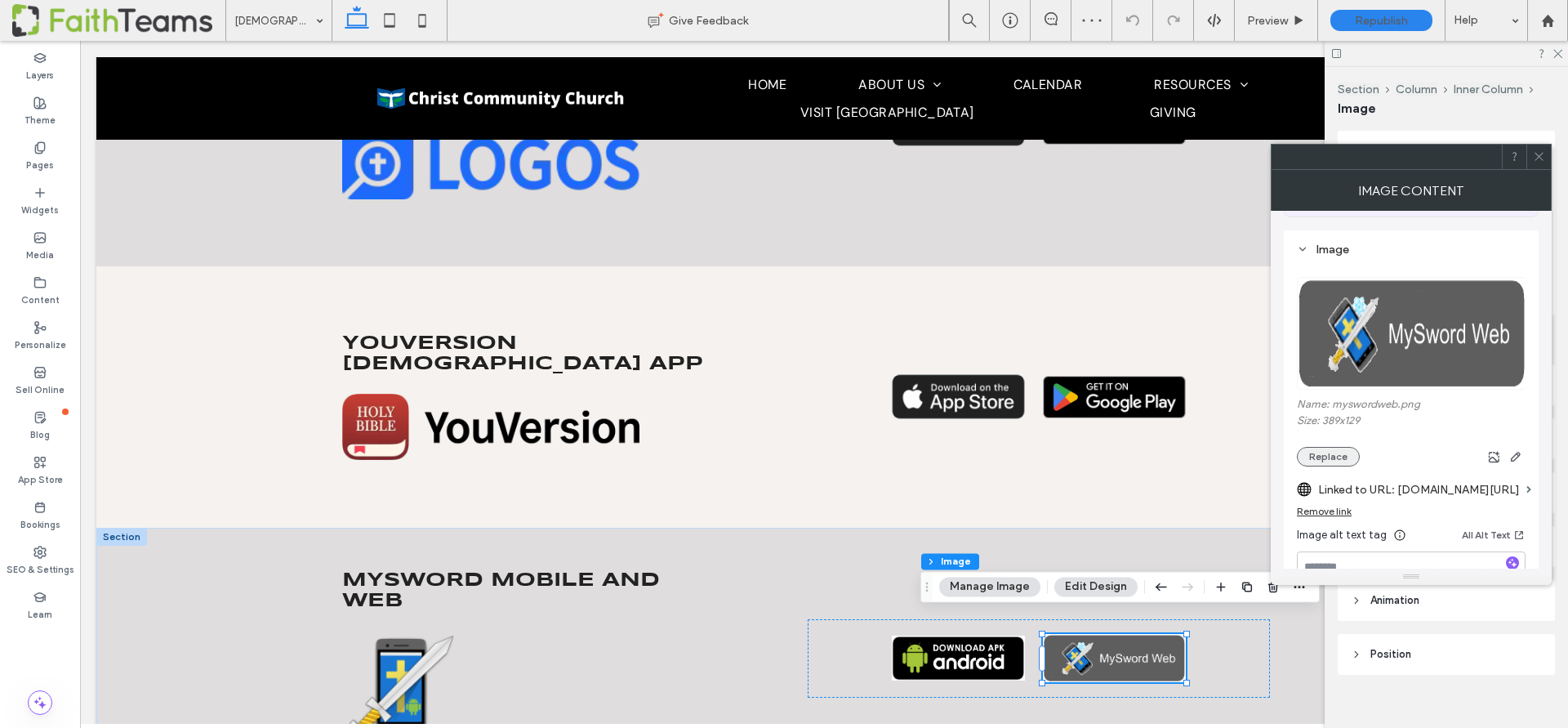
click at [1330, 454] on button "Replace" at bounding box center [1328, 456] width 63 height 20
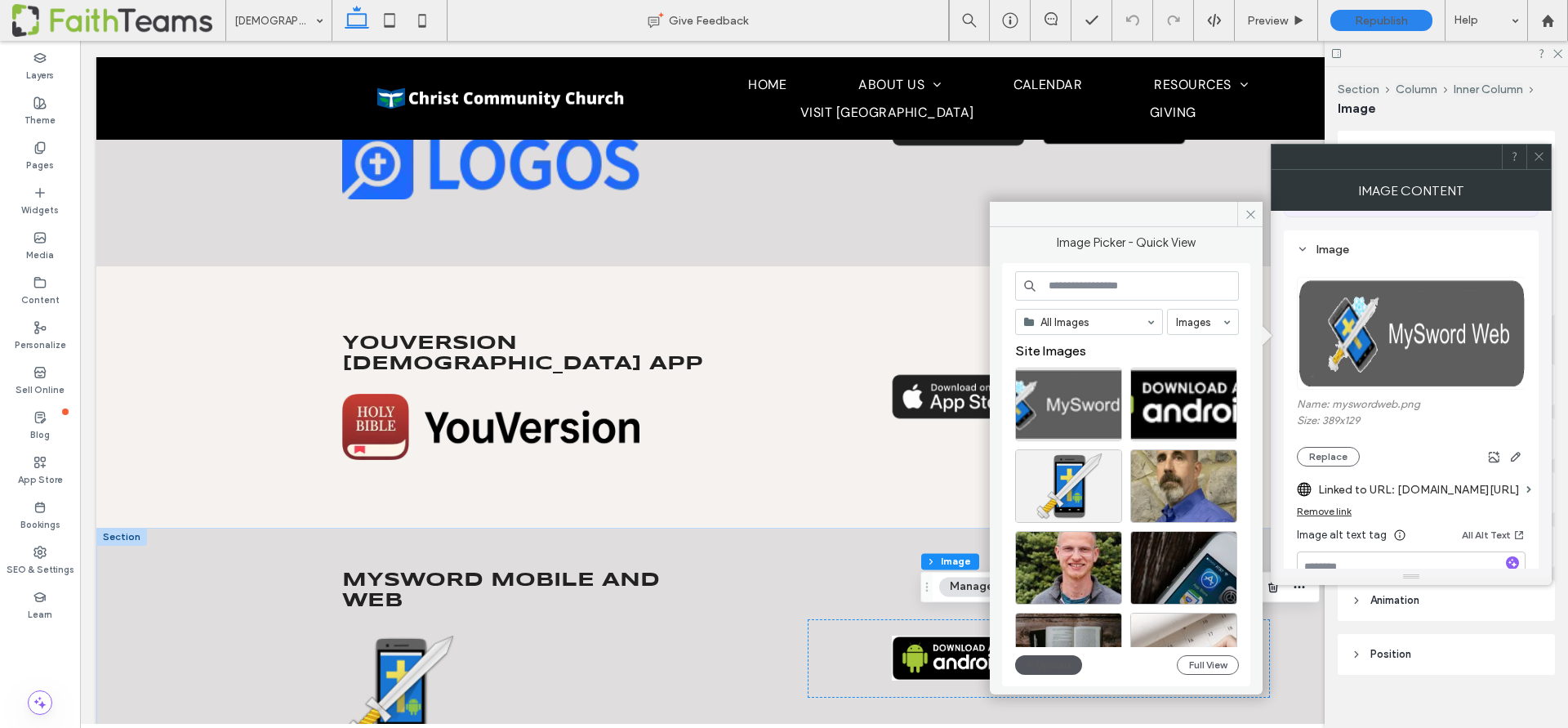
click at [1040, 666] on button "Upload" at bounding box center [1049, 664] width 67 height 20
click at [1040, 660] on button "Upload" at bounding box center [1049, 664] width 67 height 20
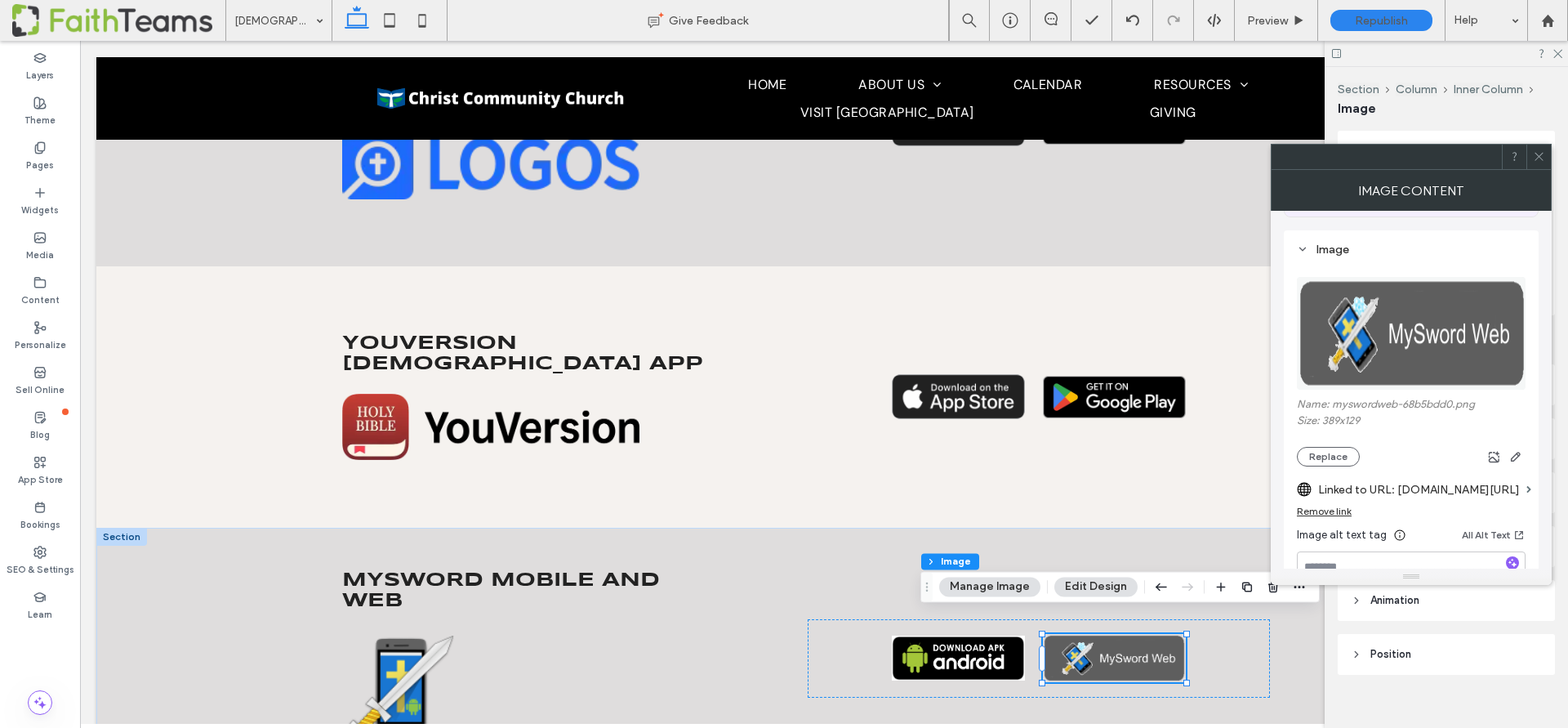
click at [1321, 510] on div "Remove link" at bounding box center [1324, 510] width 54 height 12
click at [1241, 657] on div at bounding box center [1038, 658] width 462 height 79
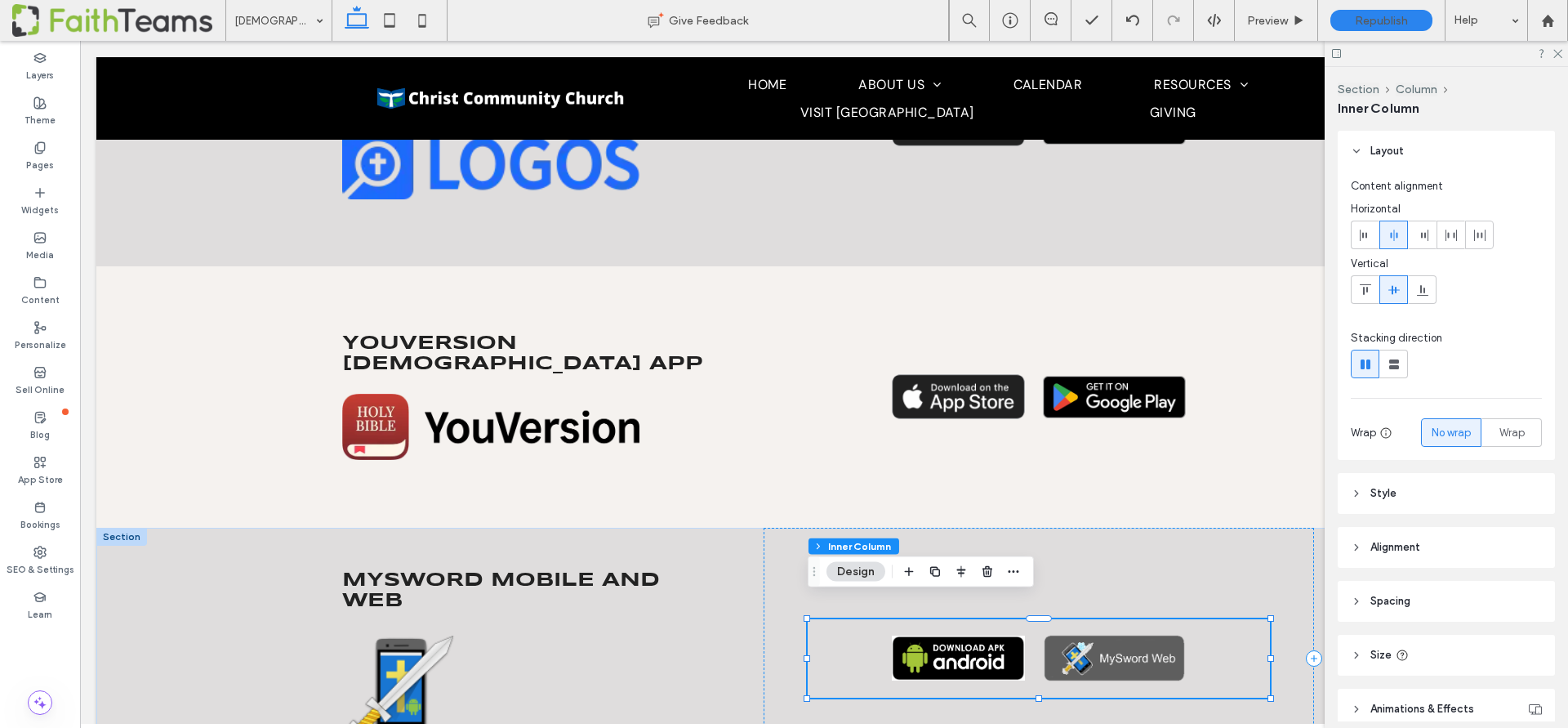
click at [954, 640] on img at bounding box center [958, 657] width 134 height 44
click at [954, 640] on div at bounding box center [958, 657] width 134 height 44
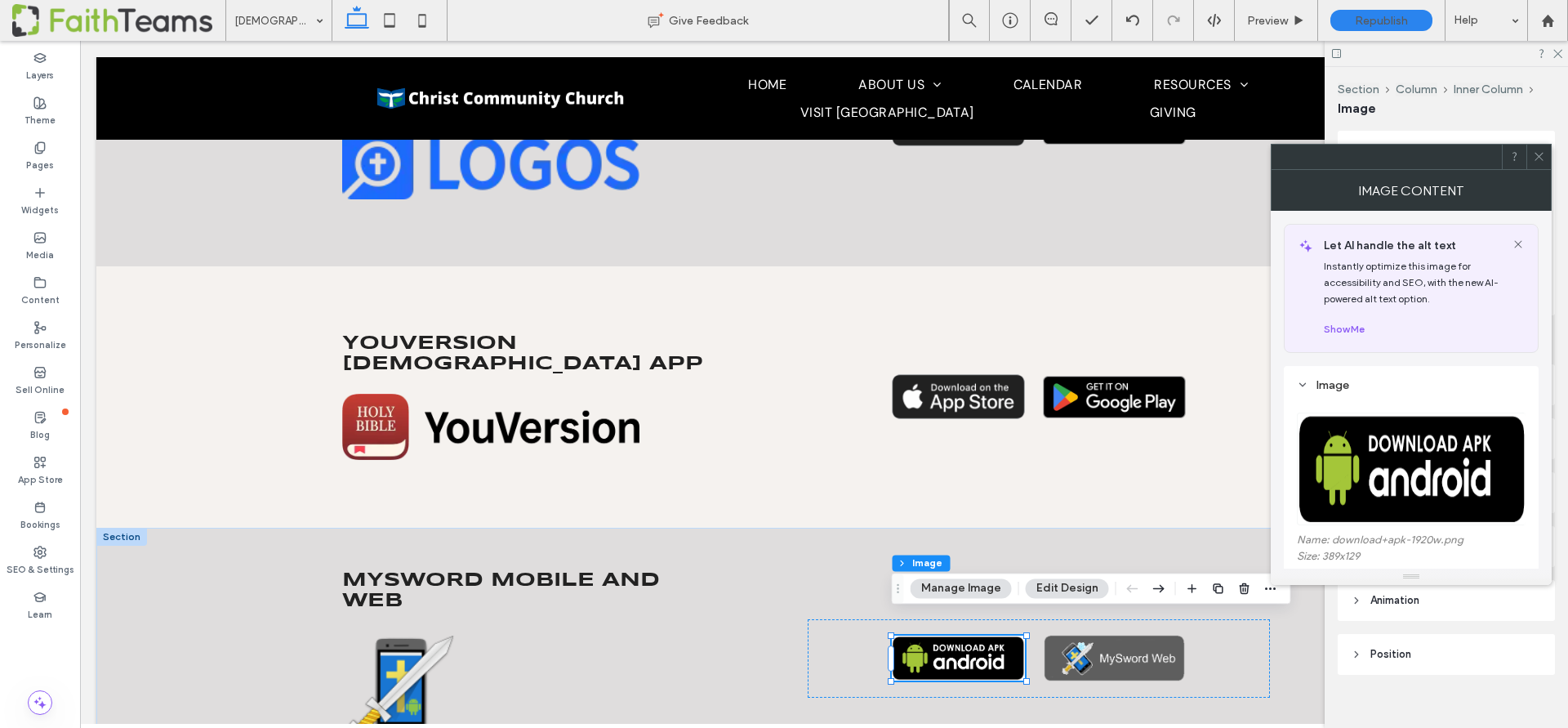
click at [1413, 434] on img at bounding box center [1412, 469] width 231 height 113
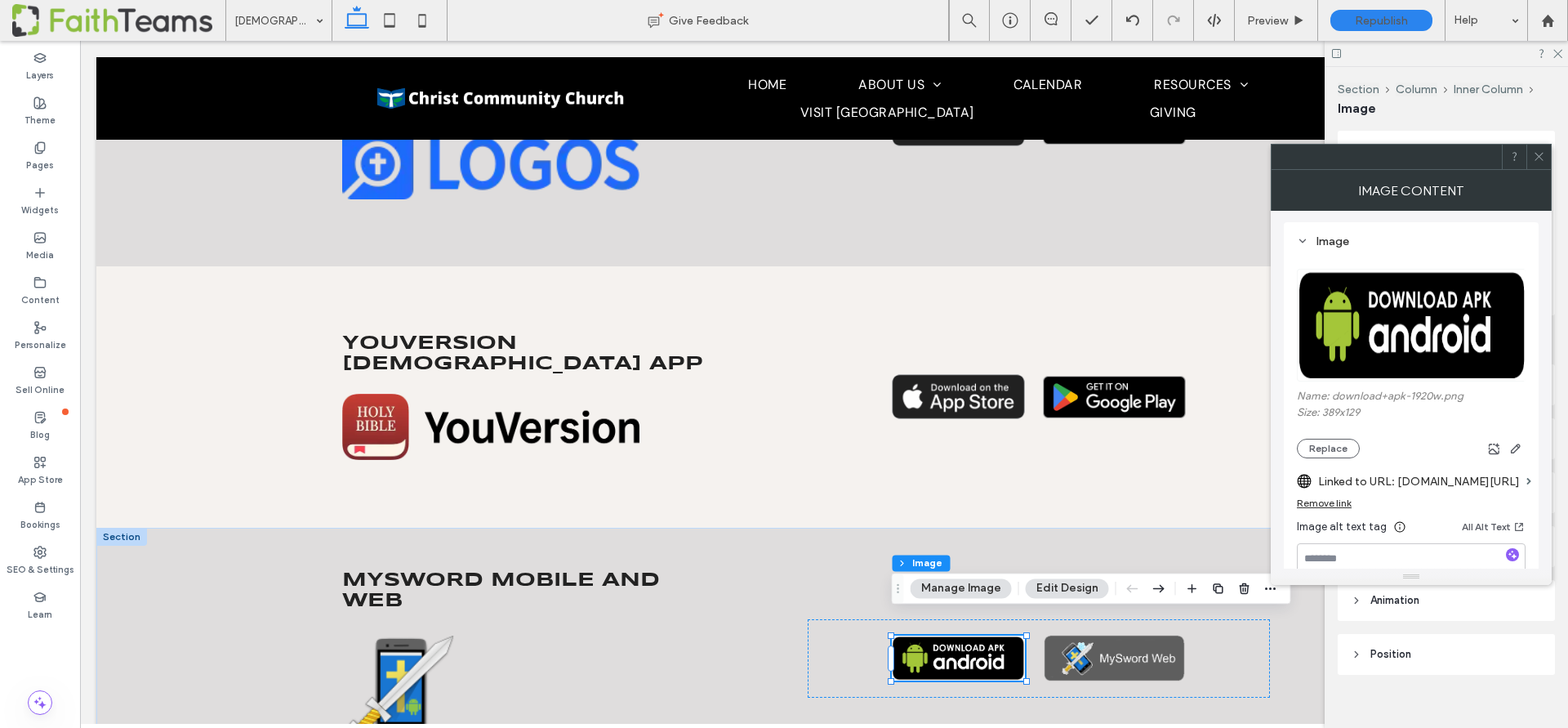
scroll to position [218, 0]
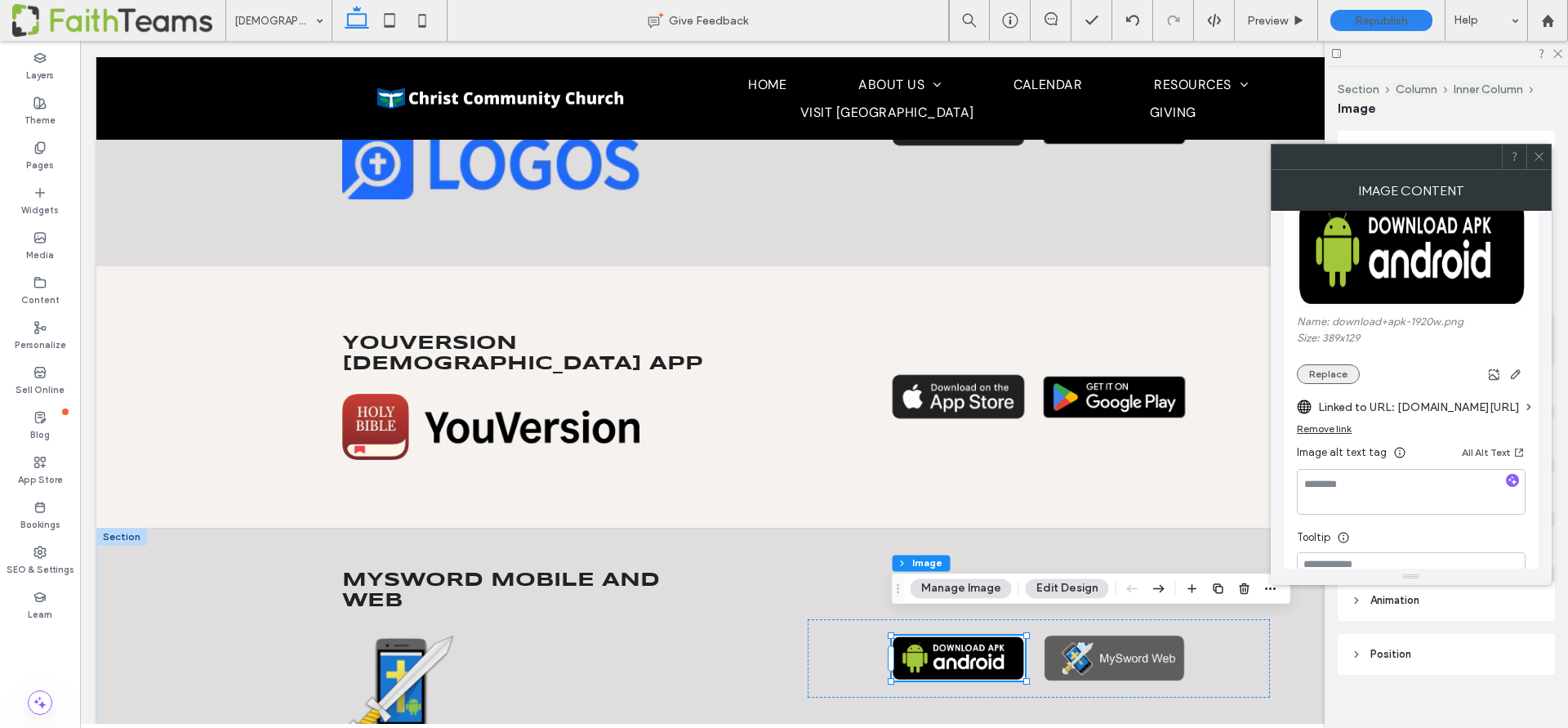
click at [1331, 370] on button "Replace" at bounding box center [1328, 374] width 63 height 20
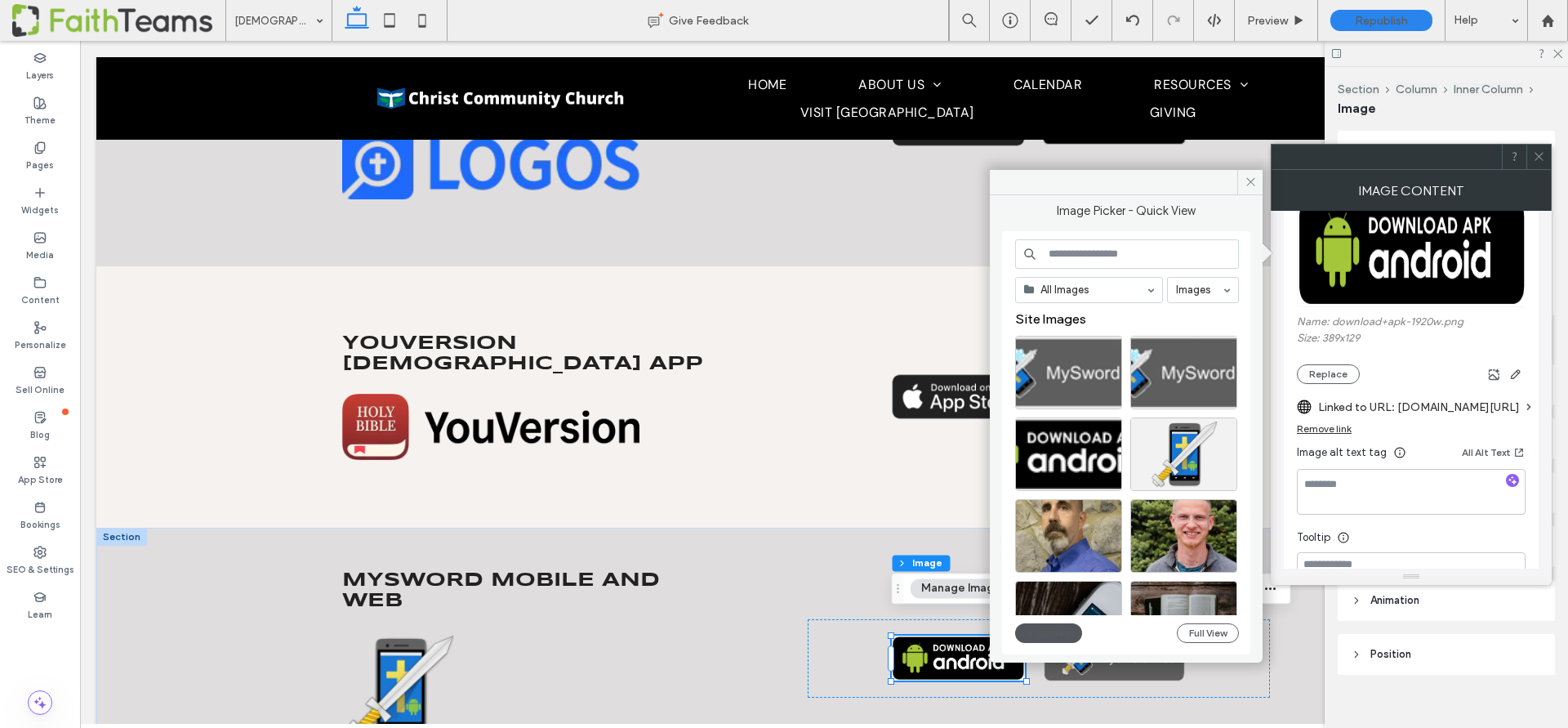
click at [1042, 627] on button "Upload" at bounding box center [1049, 633] width 67 height 20
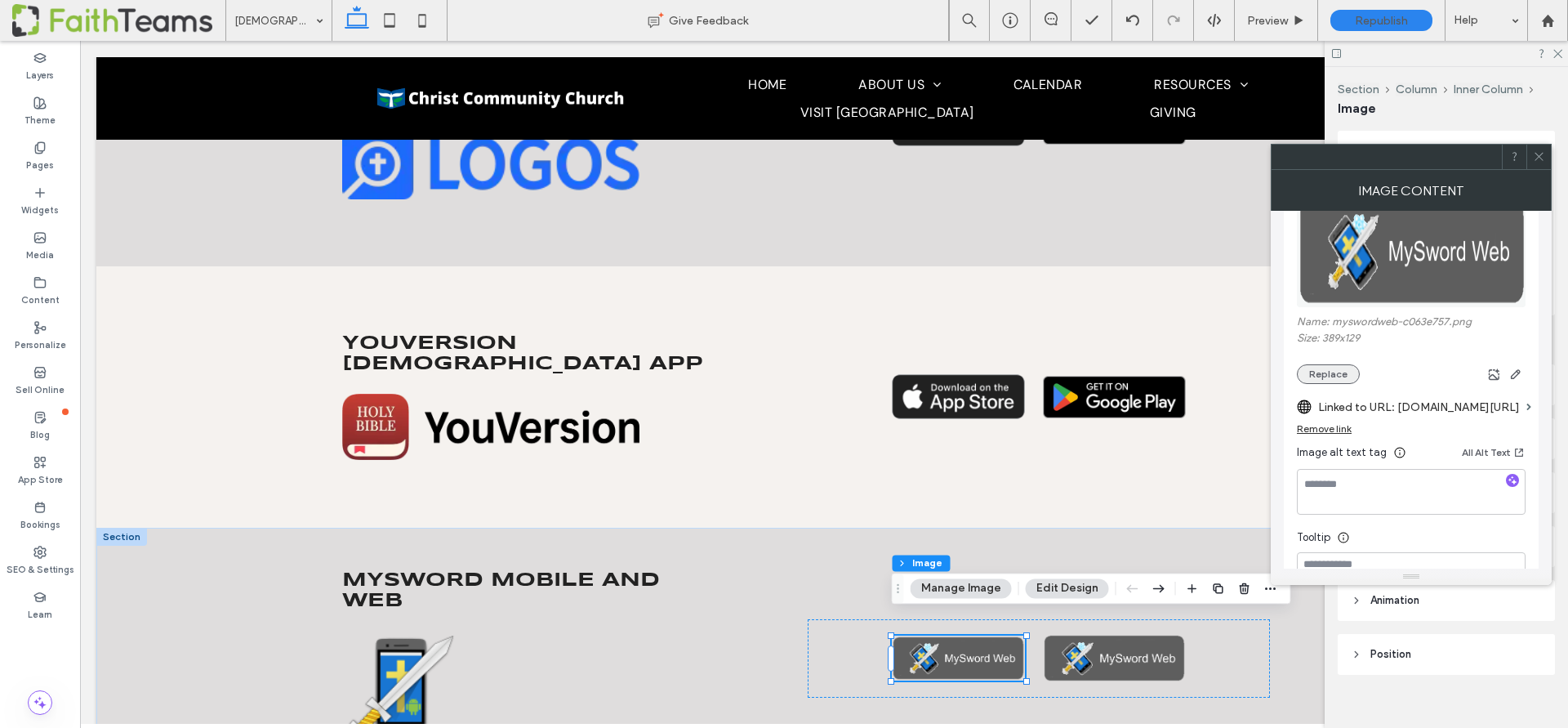
click at [1313, 369] on button "Replace" at bounding box center [1328, 374] width 63 height 20
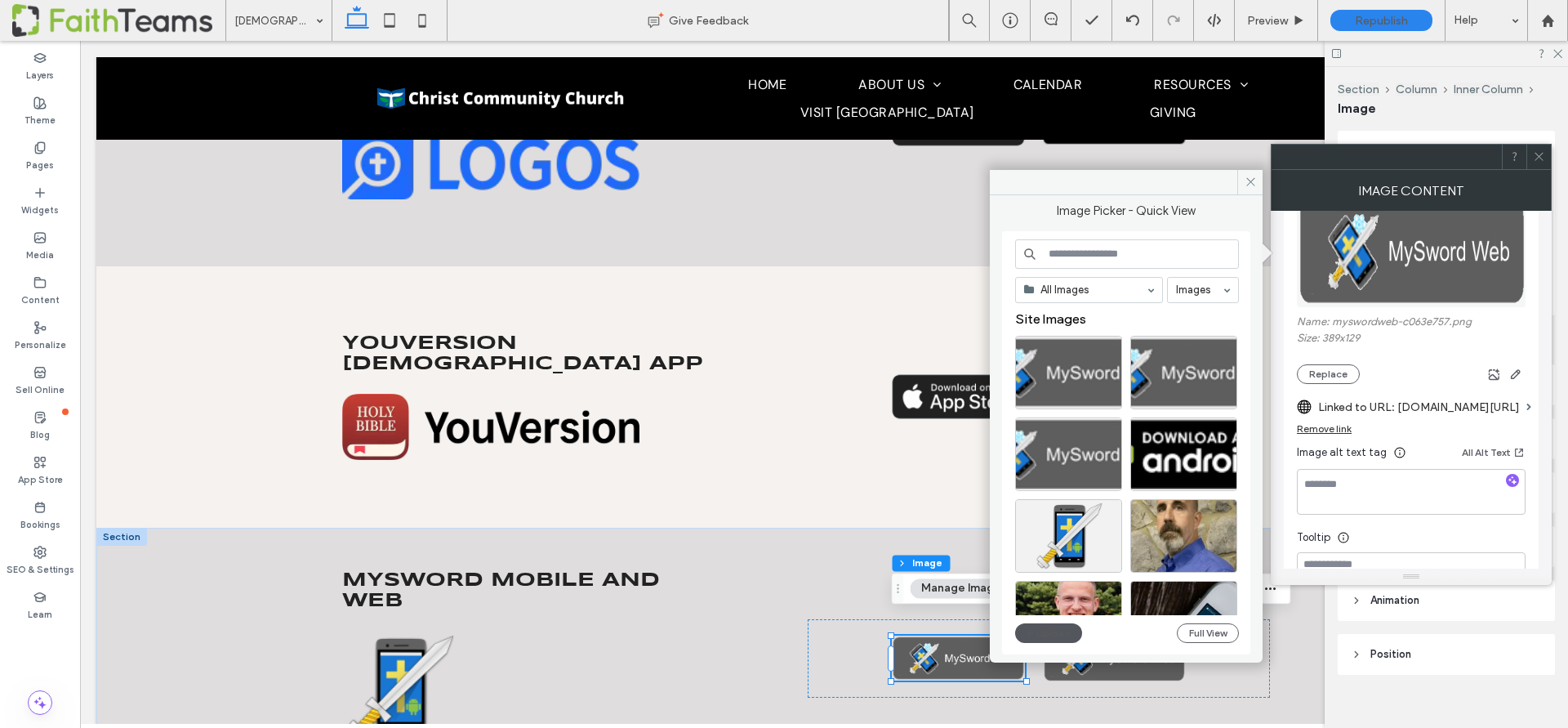
click at [1049, 626] on button "Upload" at bounding box center [1049, 633] width 67 height 20
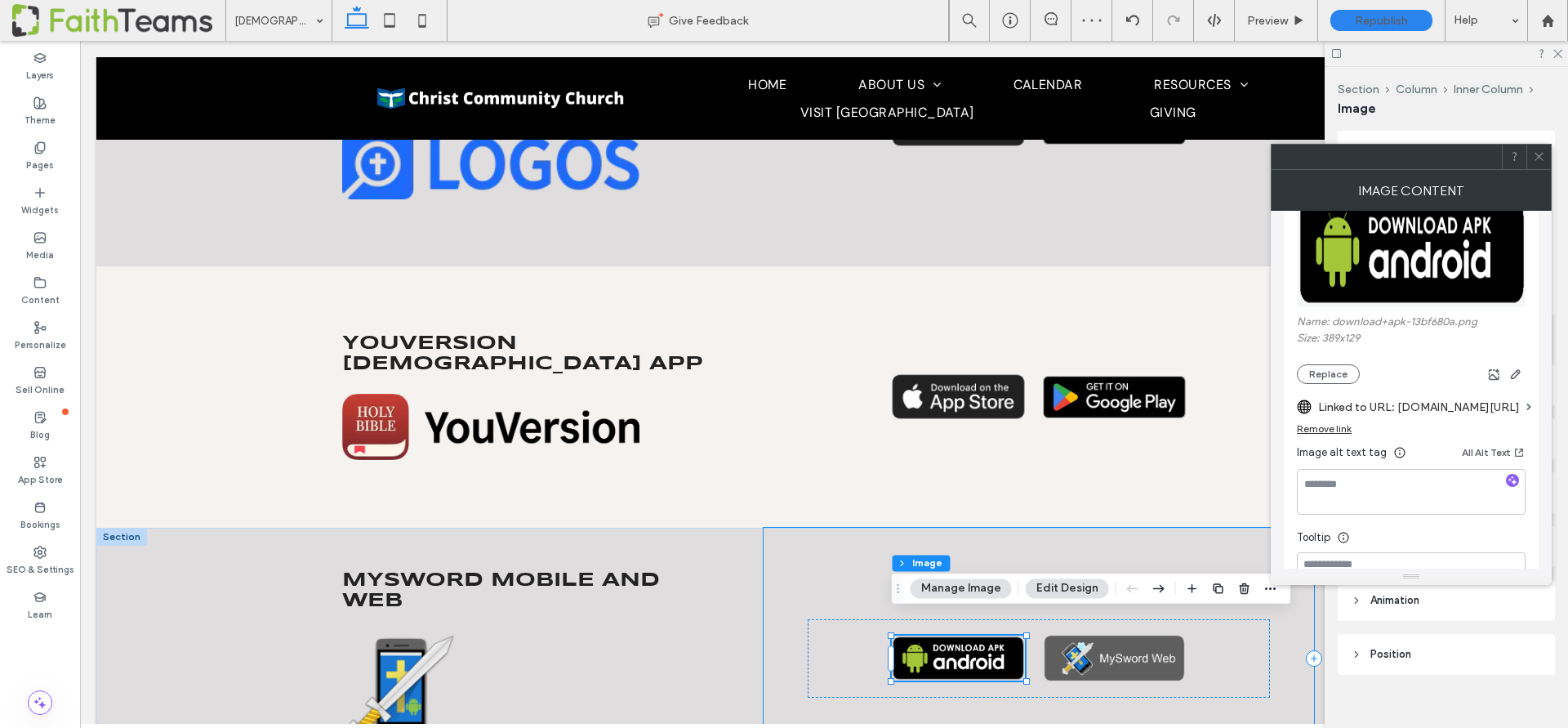
click at [829, 573] on div at bounding box center [1038, 658] width 550 height 262
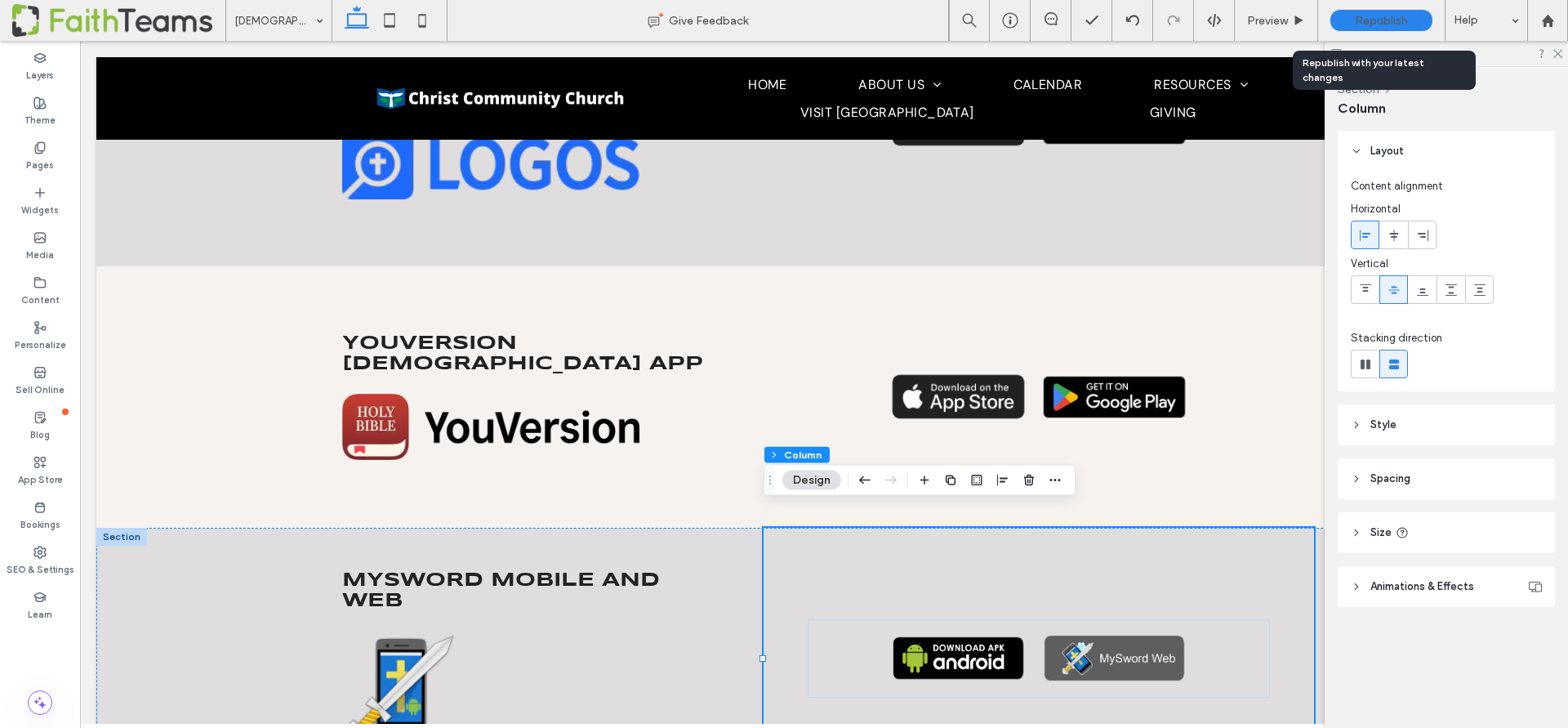
click at [1369, 19] on span "Republish" at bounding box center [1381, 21] width 53 height 14
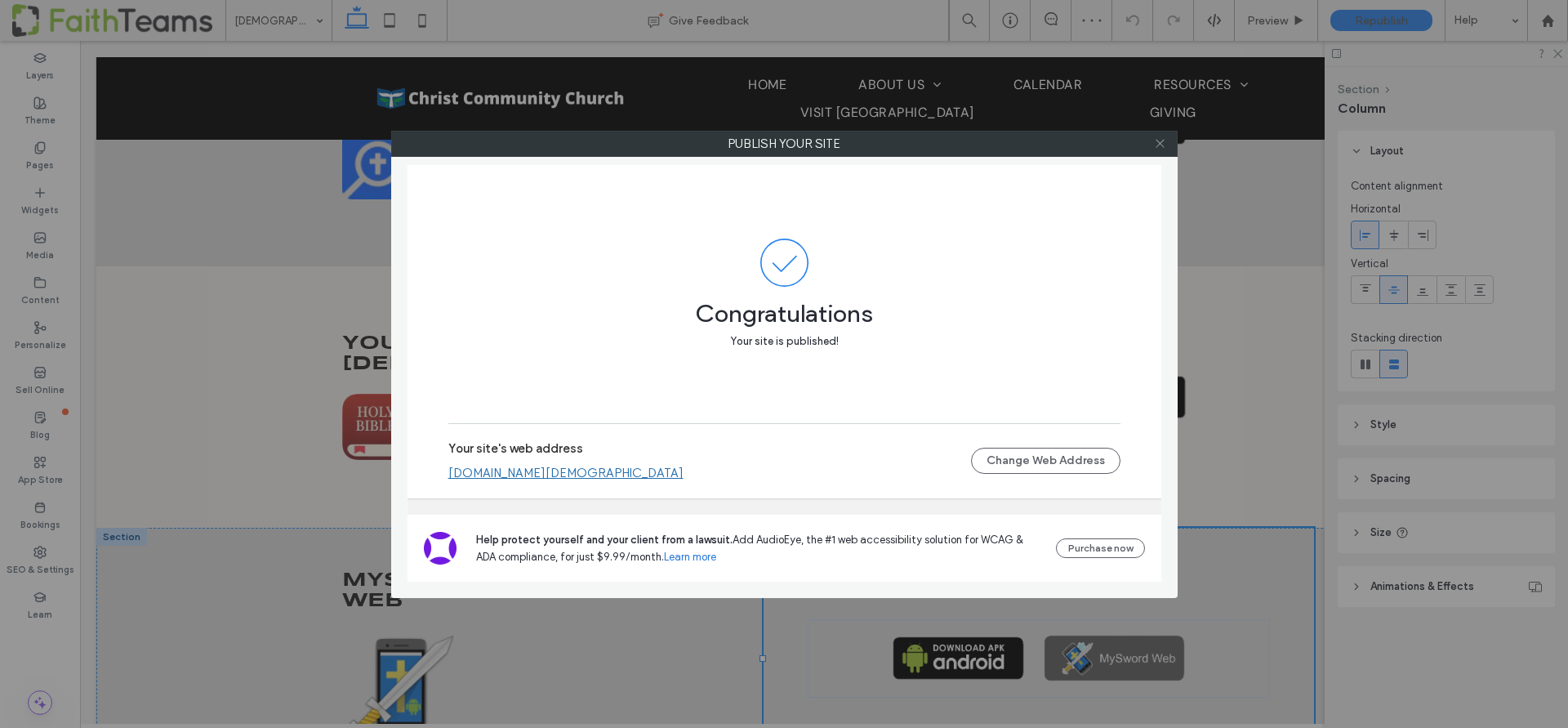
click at [1157, 142] on icon at bounding box center [1160, 143] width 12 height 12
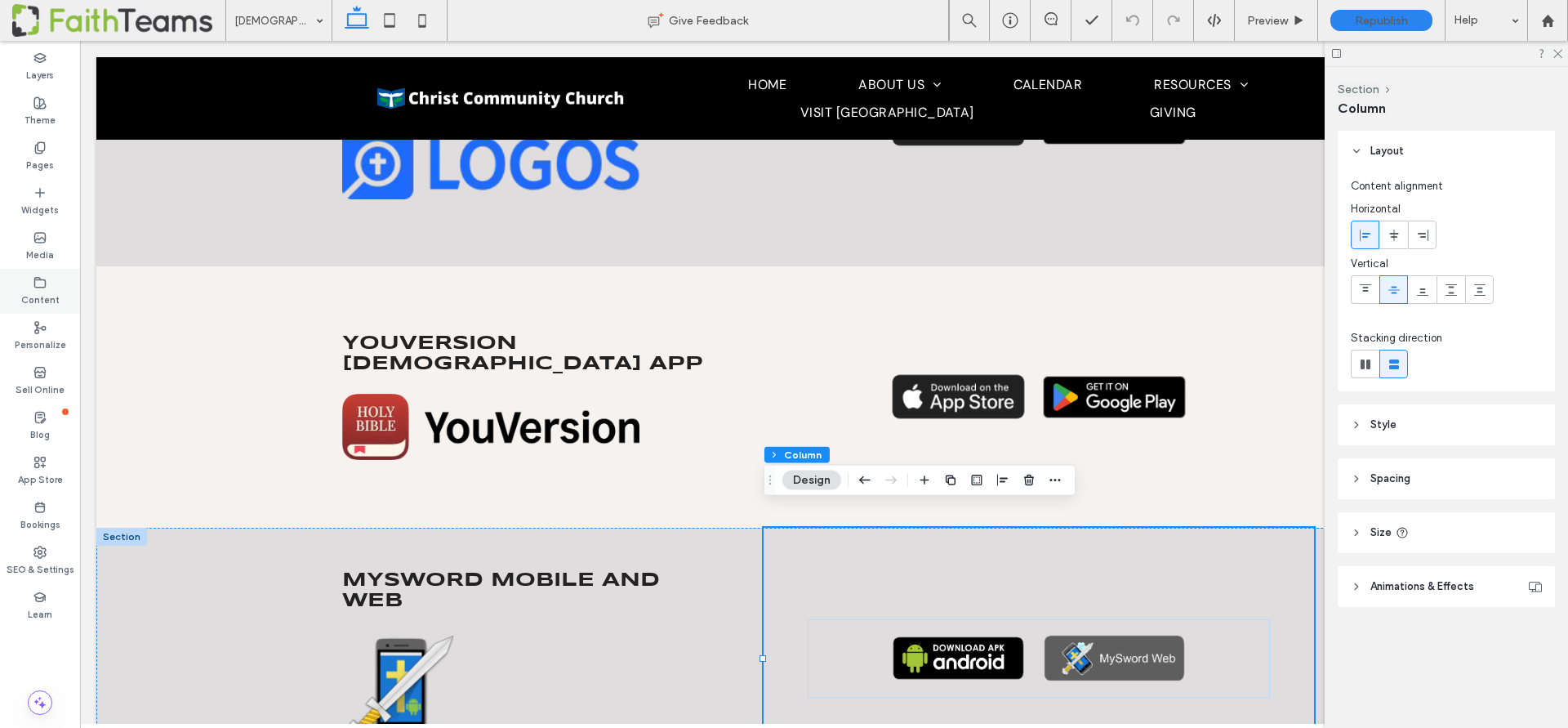
click at [34, 269] on div "Content" at bounding box center [40, 291] width 80 height 45
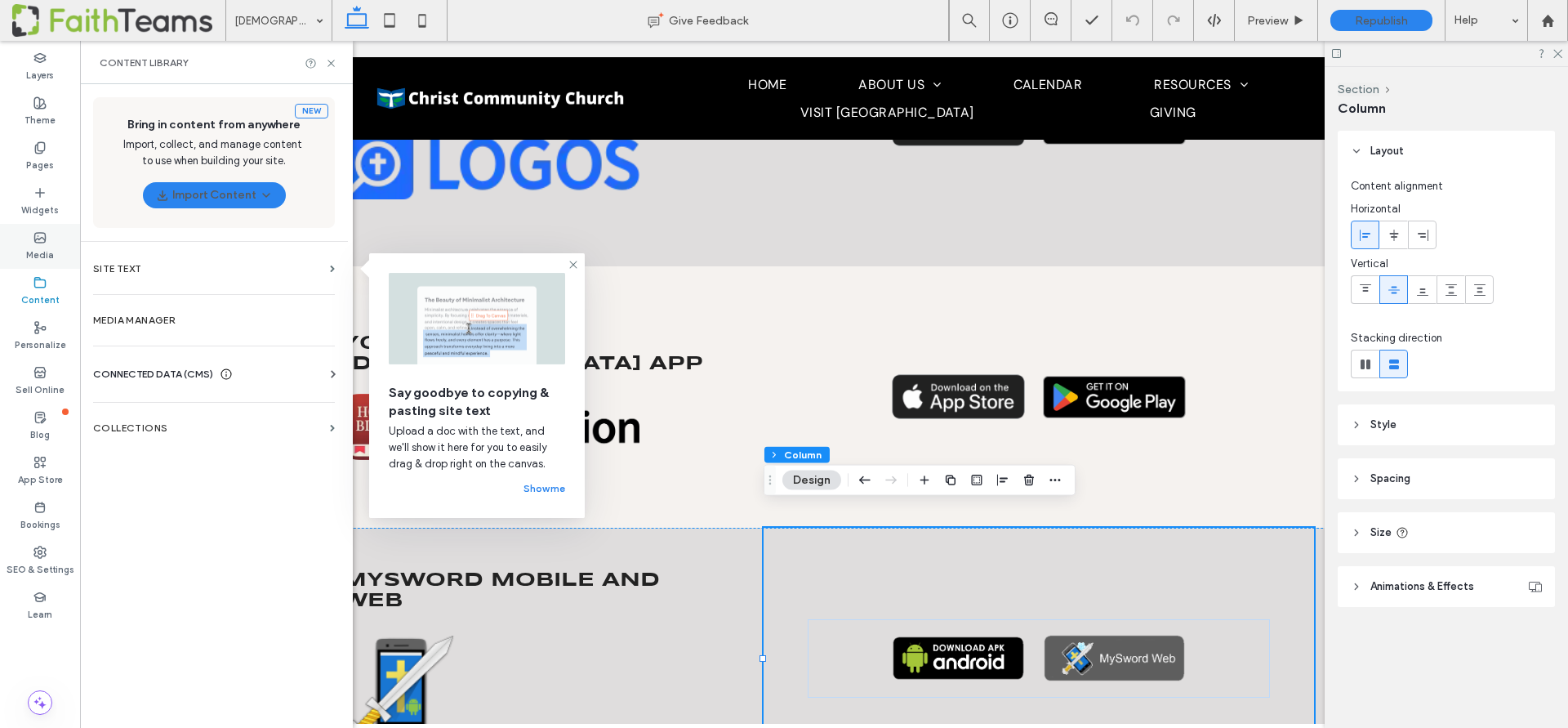
click at [42, 248] on label "Media" at bounding box center [40, 253] width 28 height 18
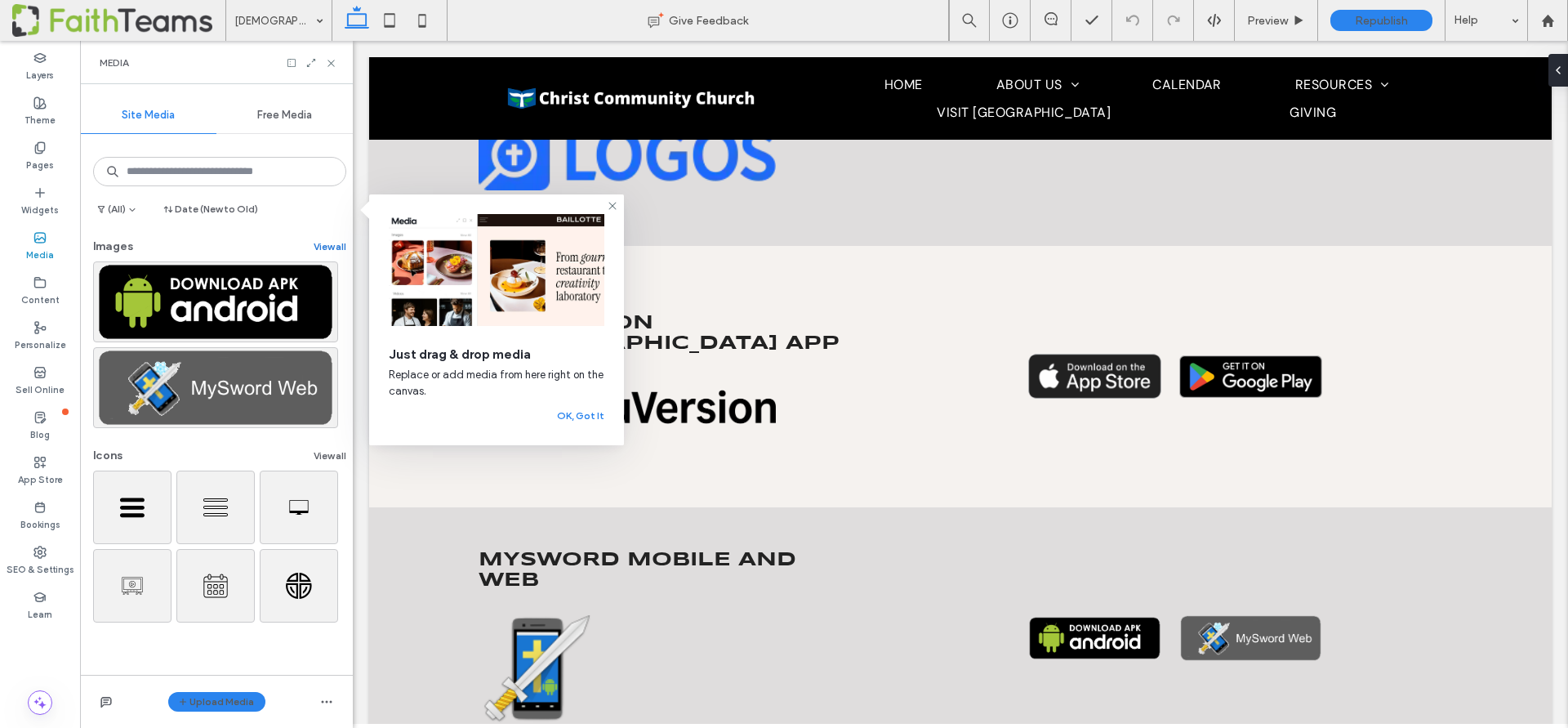
click at [318, 241] on button "View all" at bounding box center [330, 246] width 33 height 20
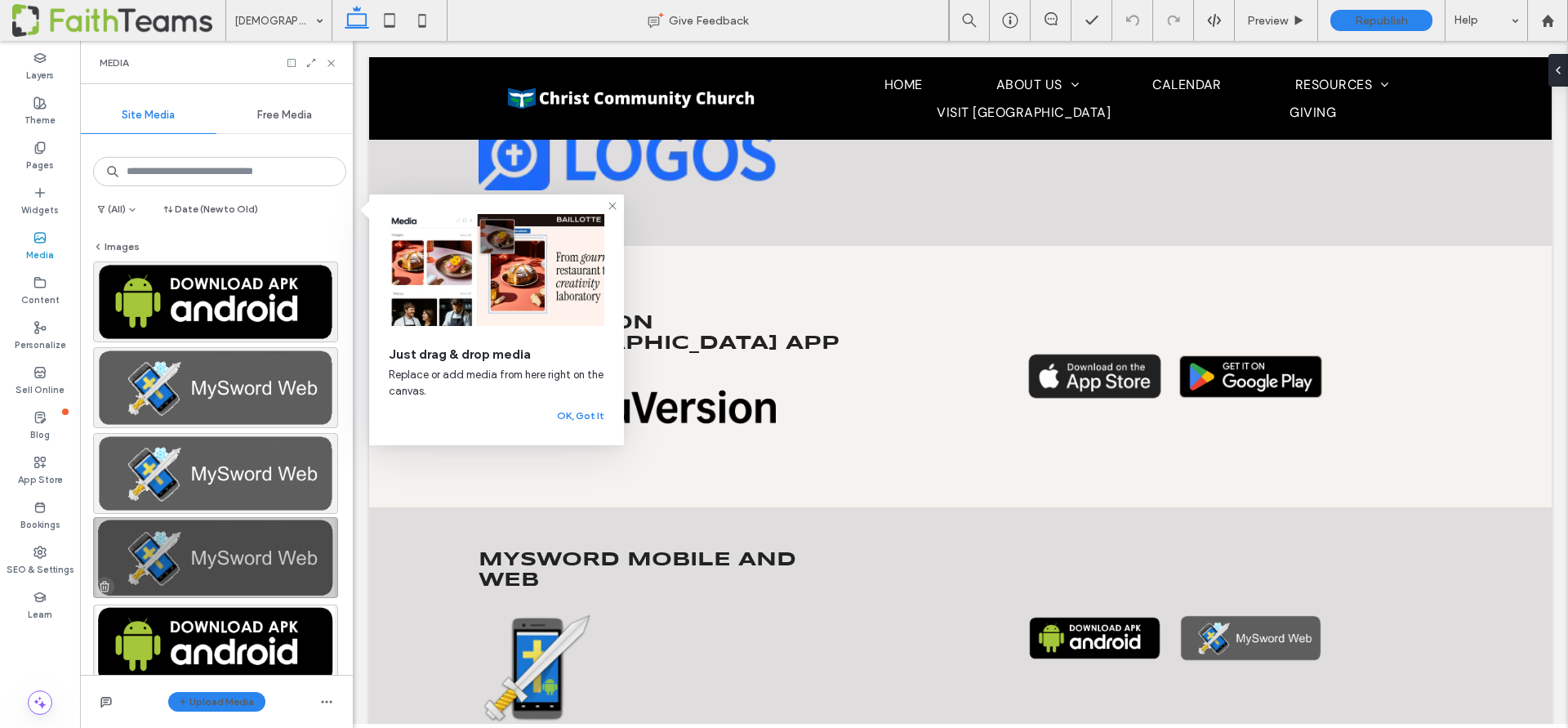
click at [106, 585] on icon "button" at bounding box center [104, 586] width 13 height 13
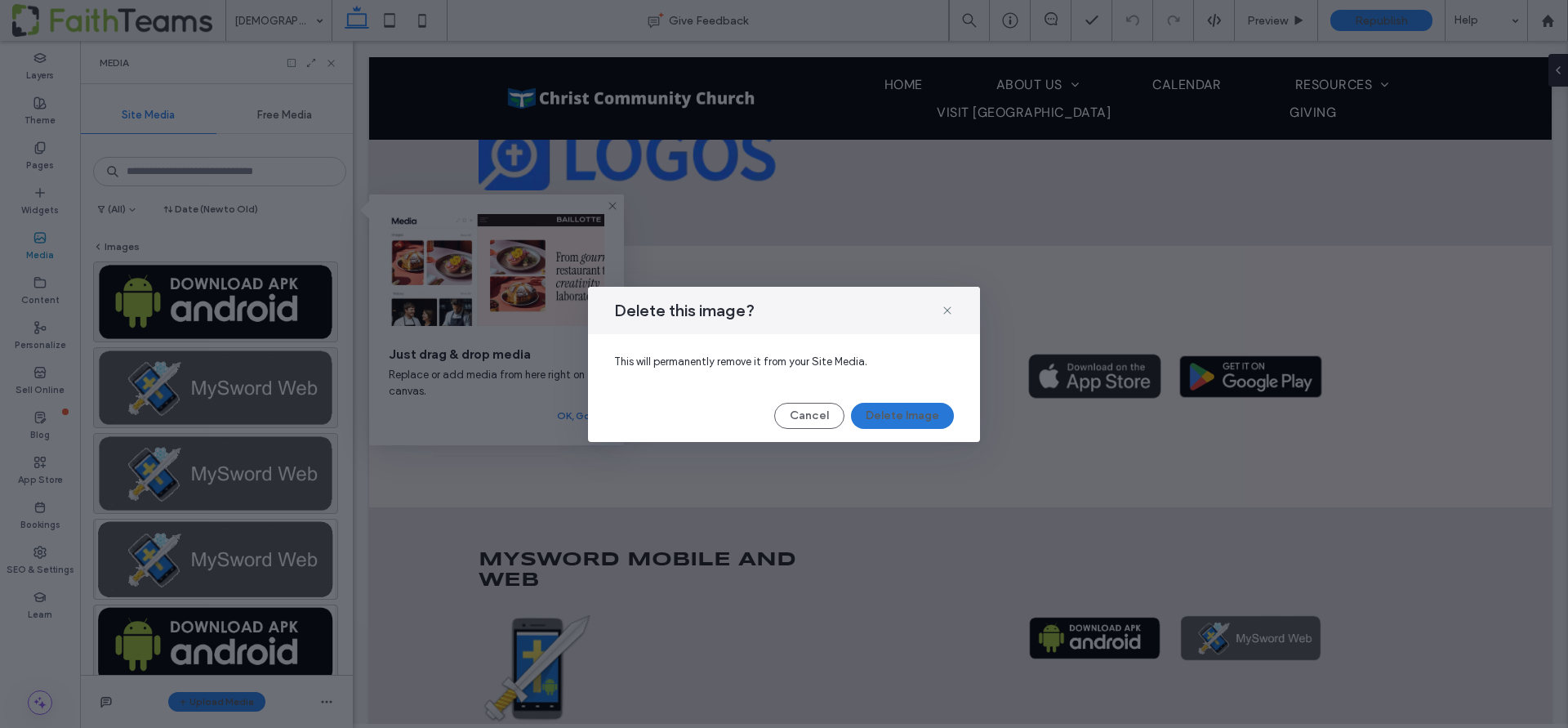
click at [901, 414] on button "Delete Image" at bounding box center [901, 415] width 103 height 26
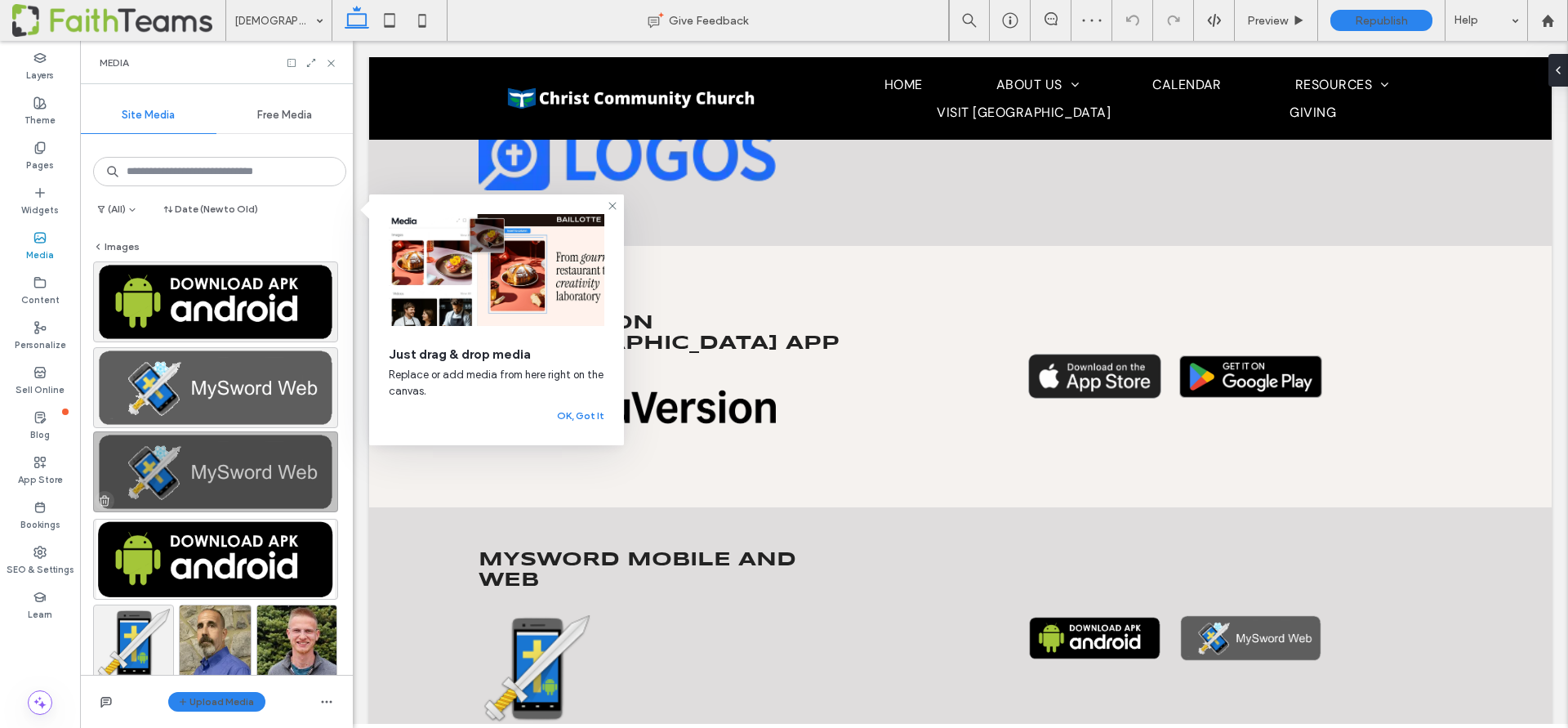
click at [102, 502] on icon "button" at bounding box center [104, 500] width 13 height 13
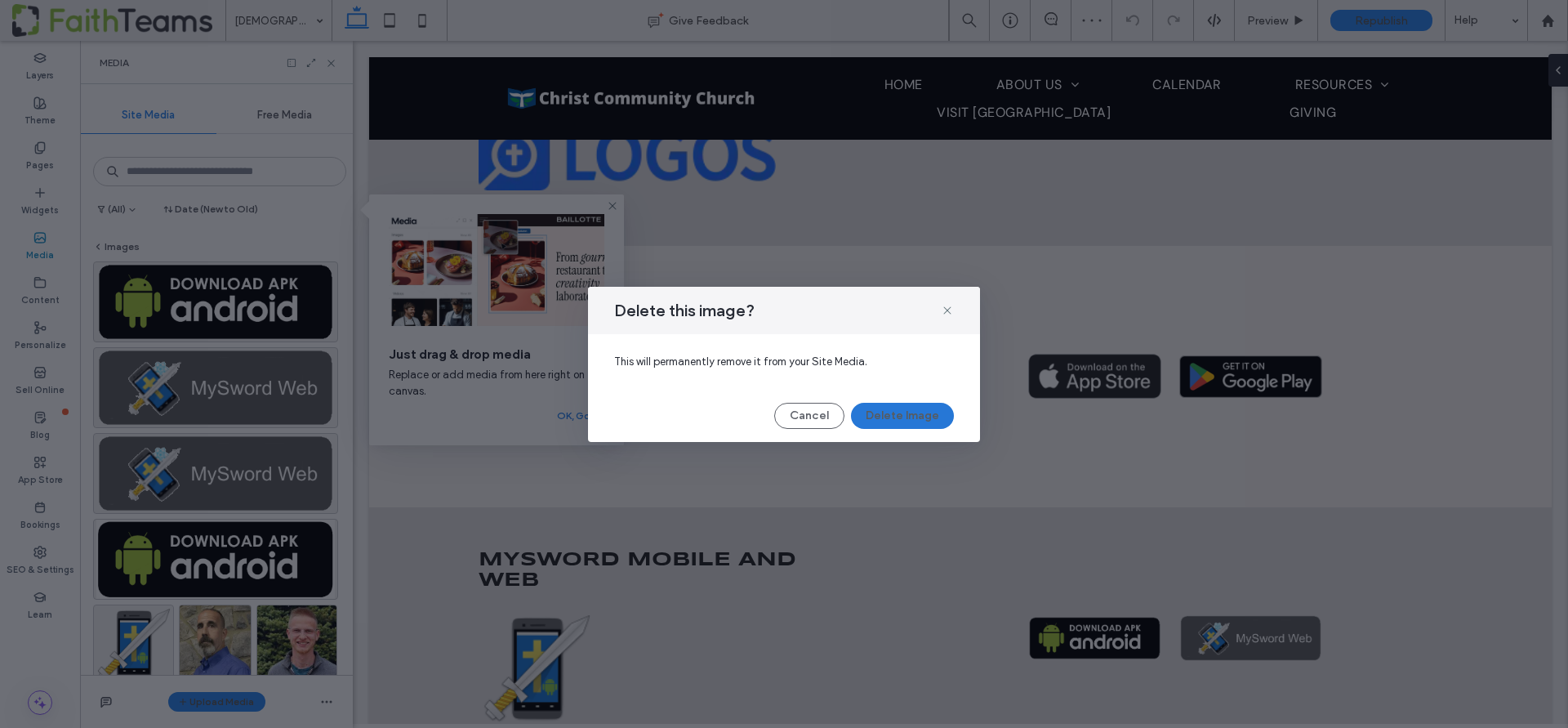
click at [887, 407] on button "Delete Image" at bounding box center [901, 415] width 103 height 26
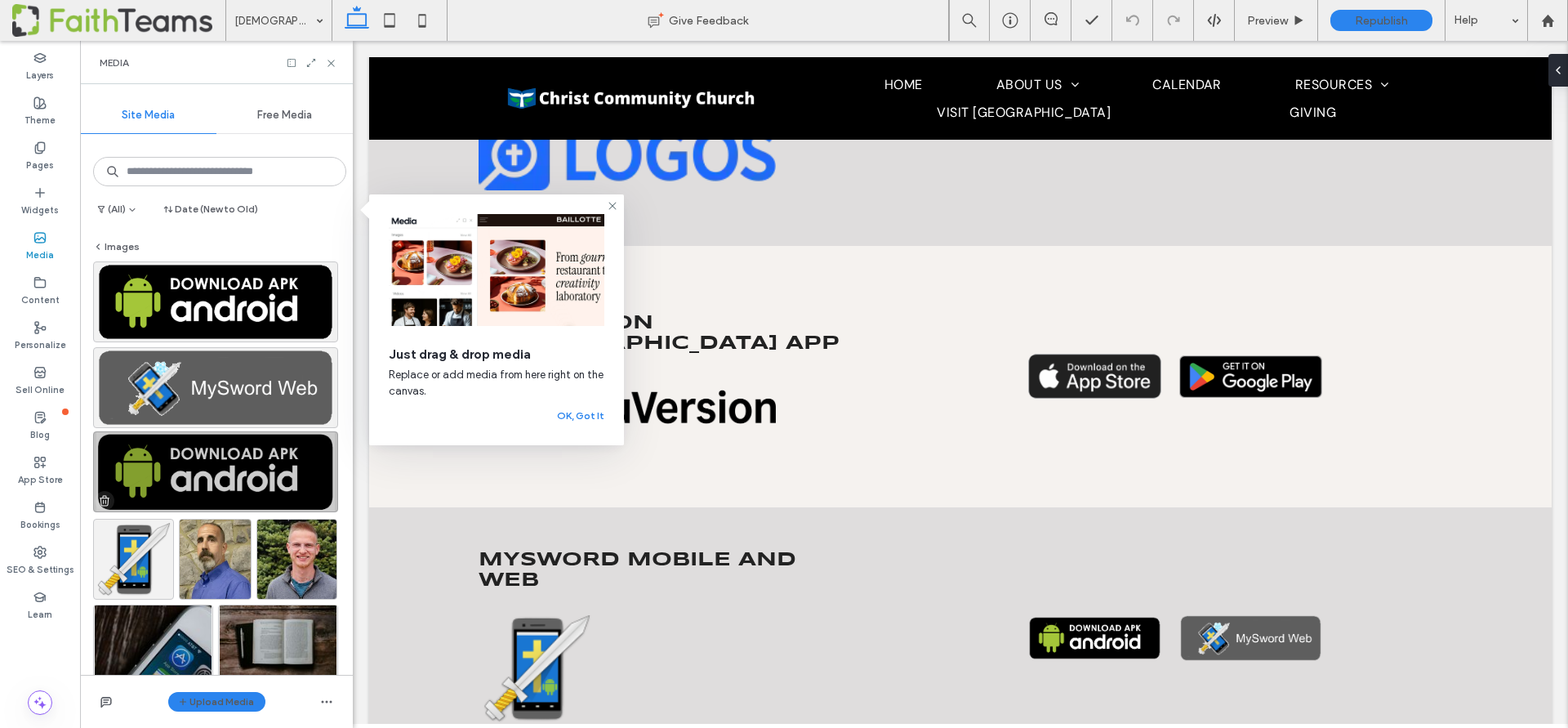
click at [108, 501] on use "button" at bounding box center [104, 501] width 9 height 10
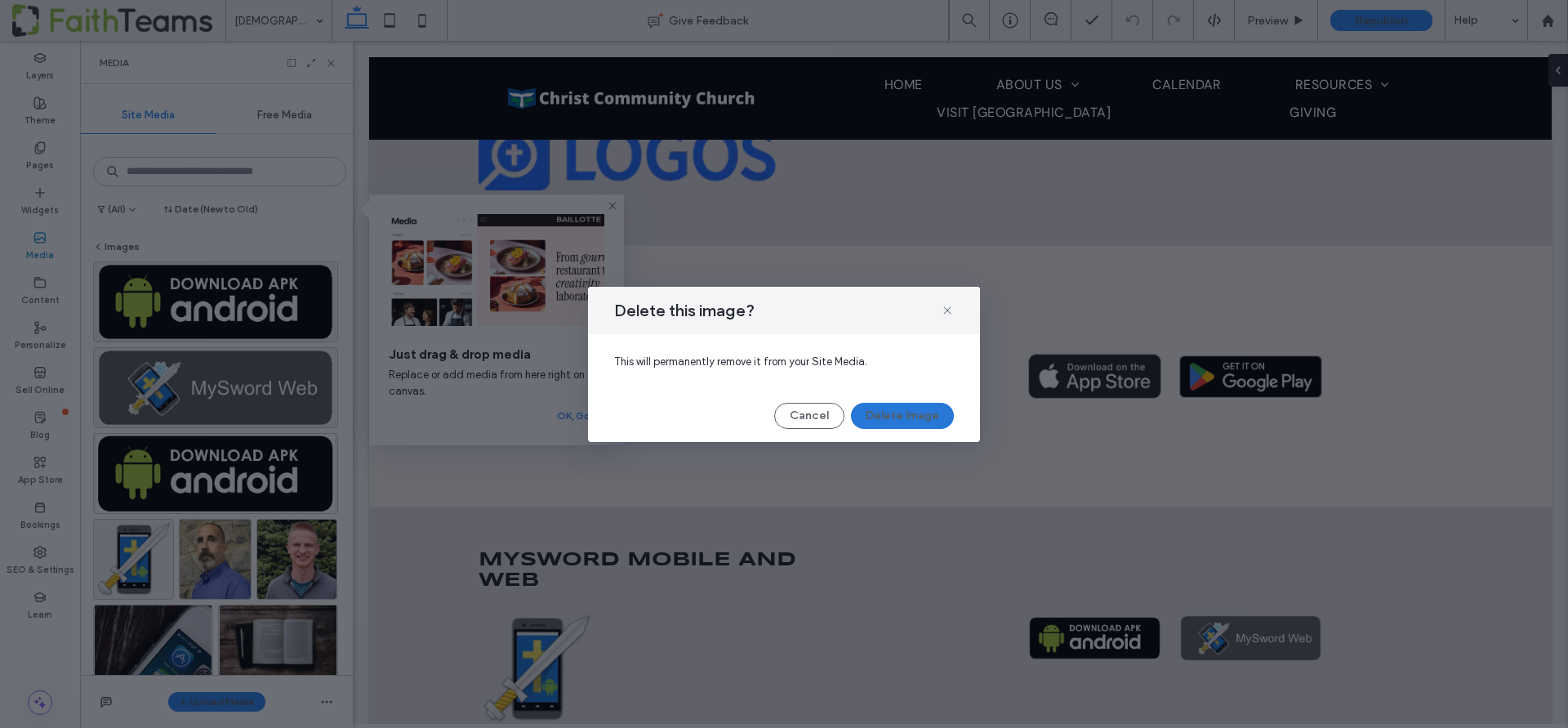
click at [873, 415] on button "Delete Image" at bounding box center [901, 415] width 103 height 26
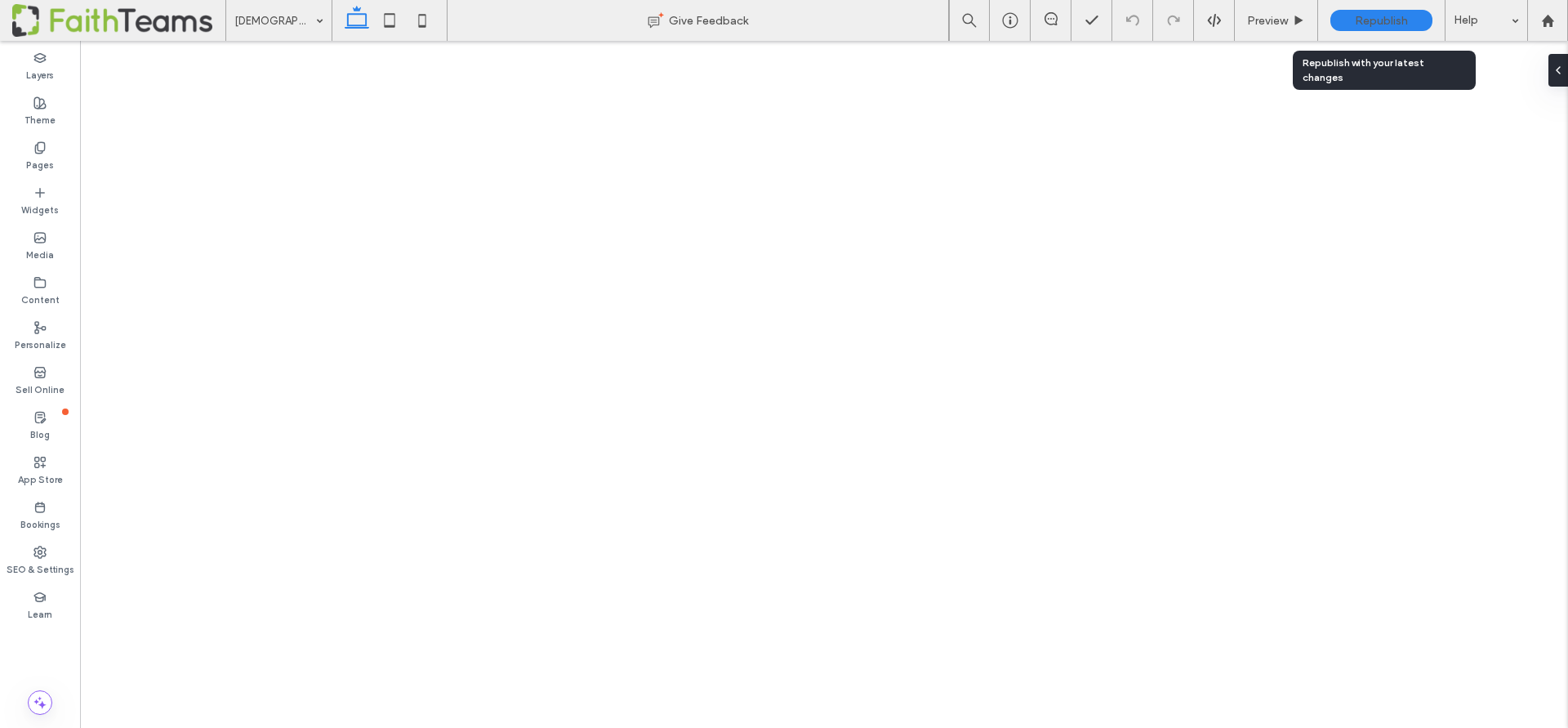
click at [1368, 18] on span "Republish" at bounding box center [1381, 21] width 53 height 14
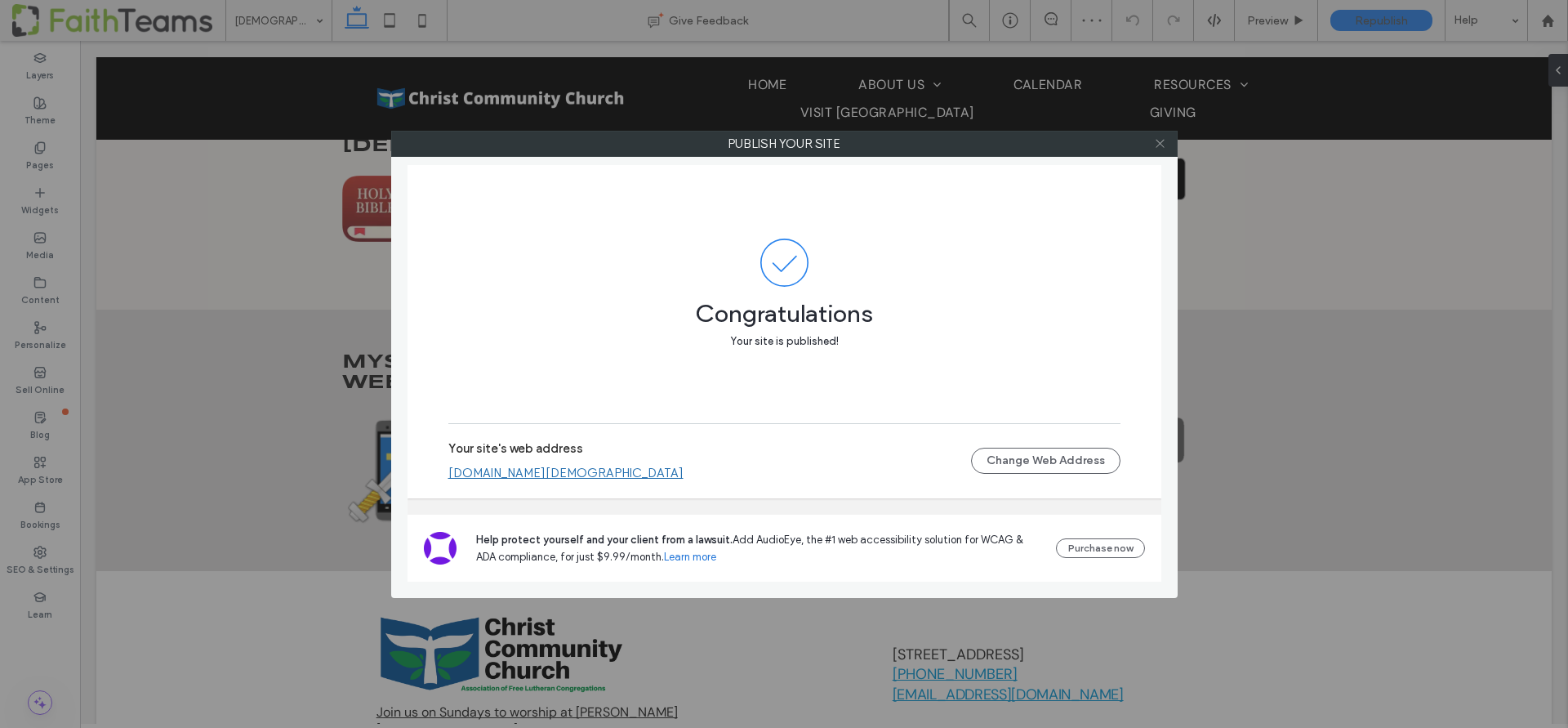
click at [1155, 142] on icon at bounding box center [1160, 143] width 12 height 12
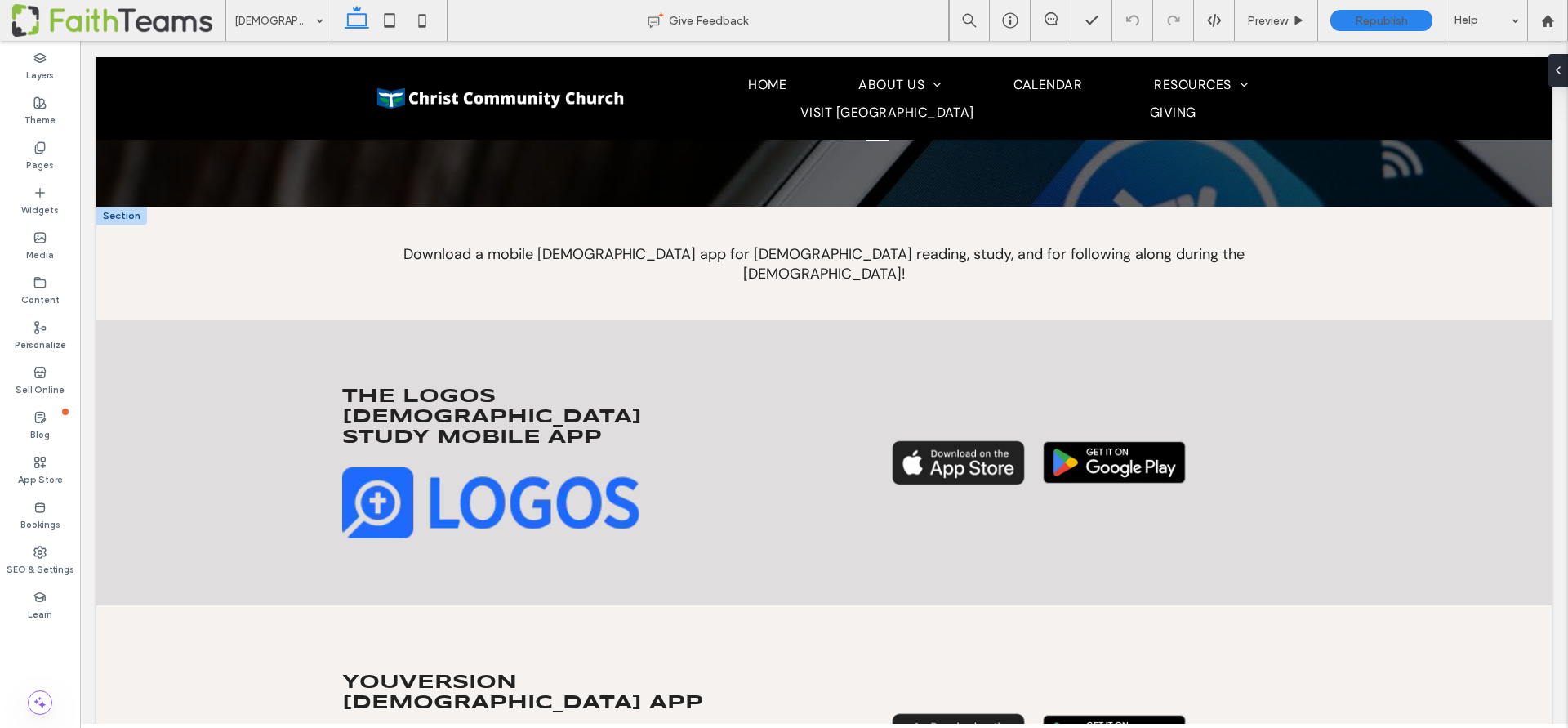
scroll to position [272, 0]
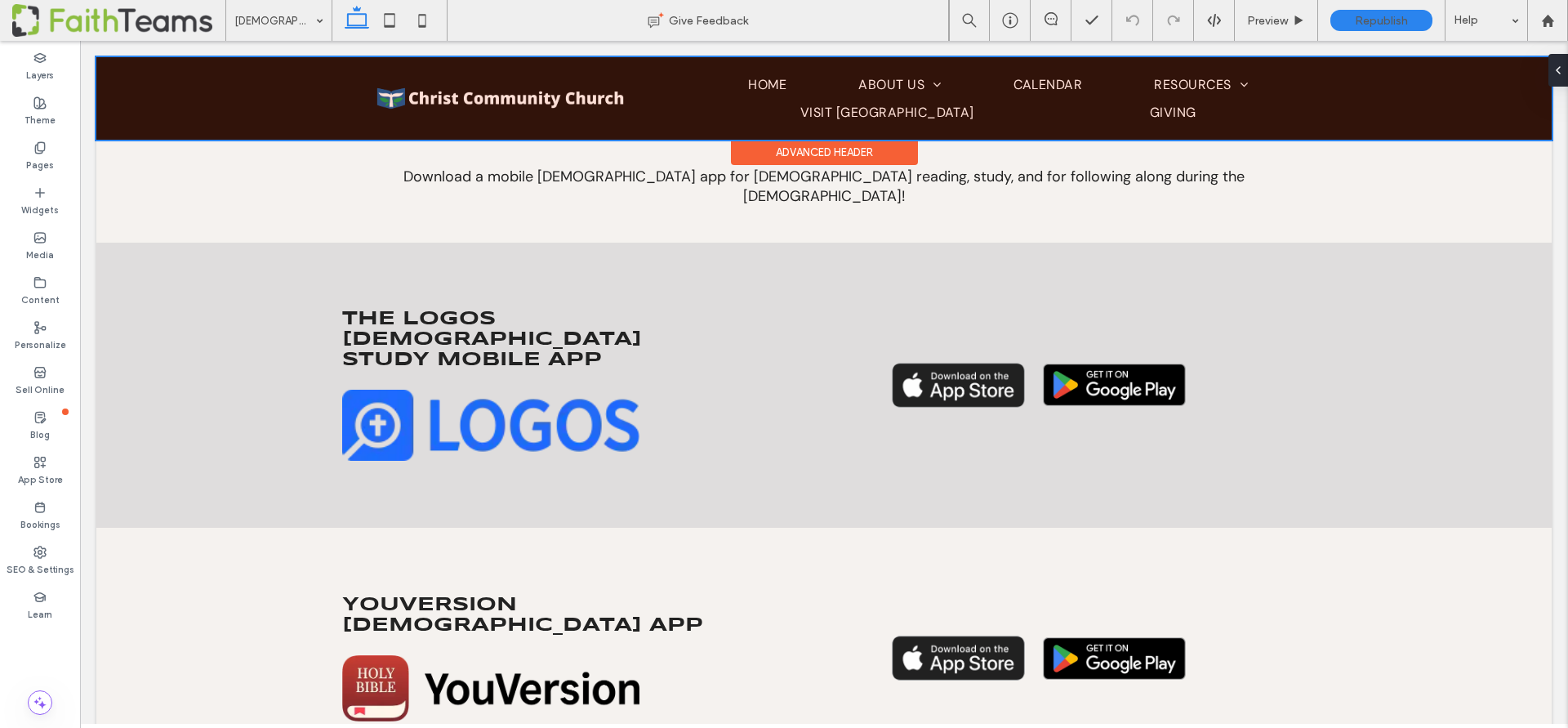
click at [441, 98] on div at bounding box center [824, 98] width 1455 height 83
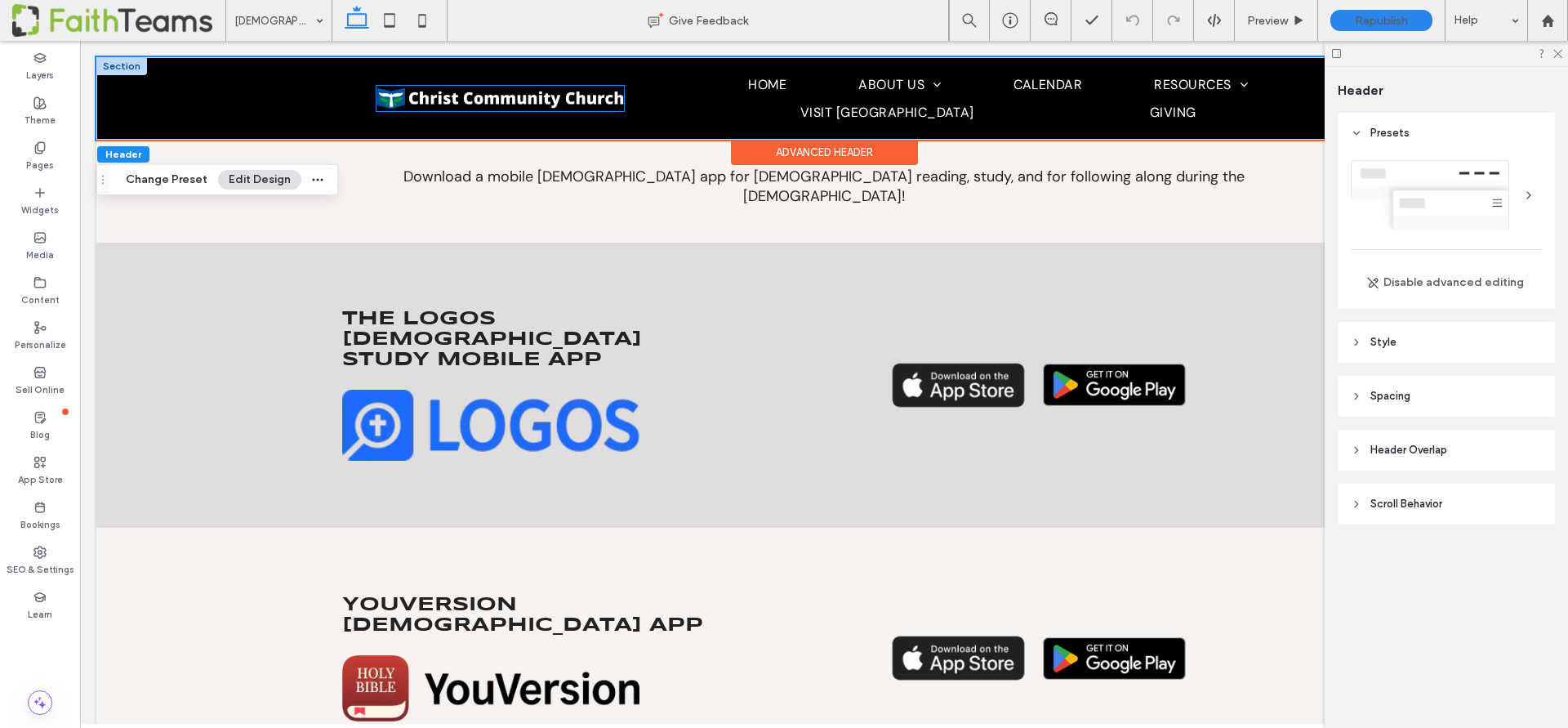
click at [444, 94] on img at bounding box center [500, 98] width 248 height 24
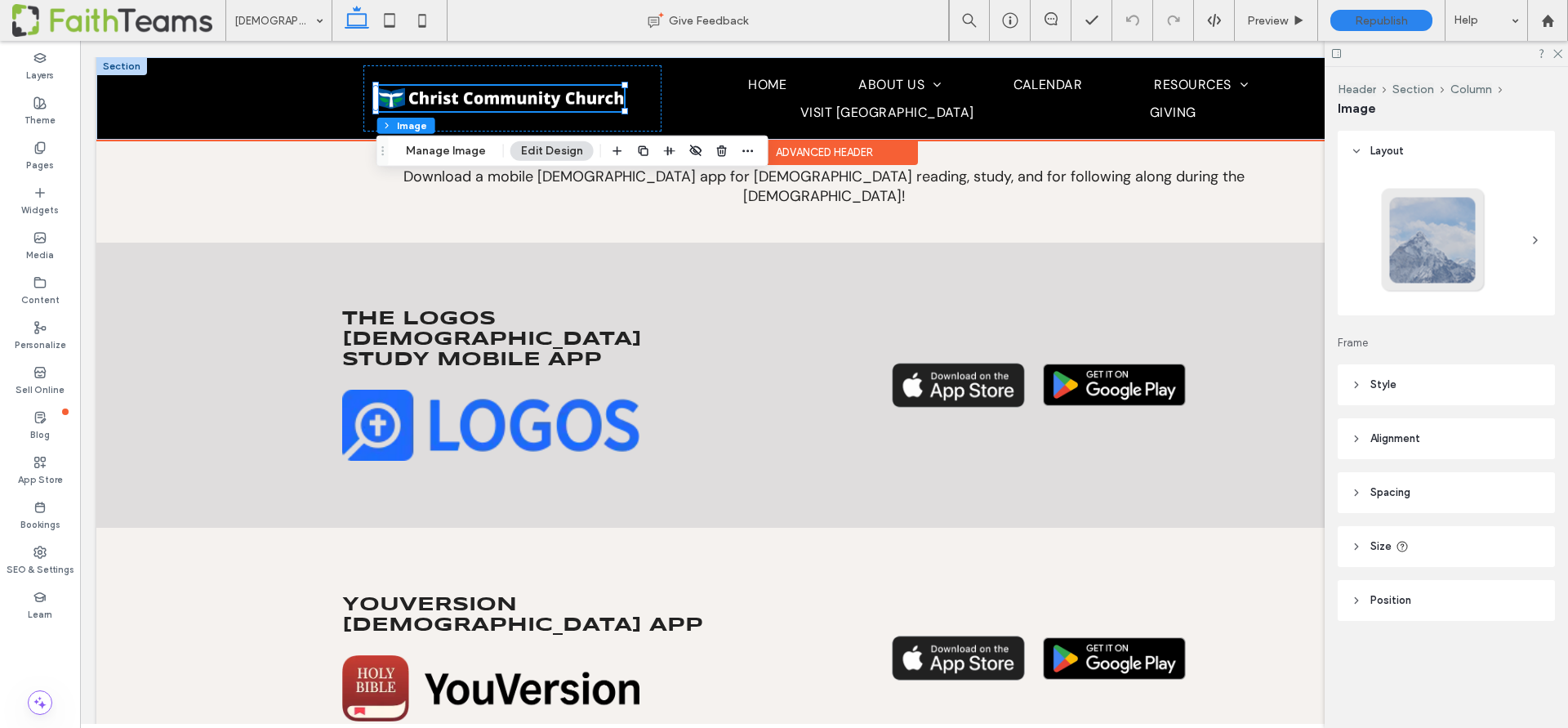
click at [444, 94] on img at bounding box center [500, 98] width 248 height 24
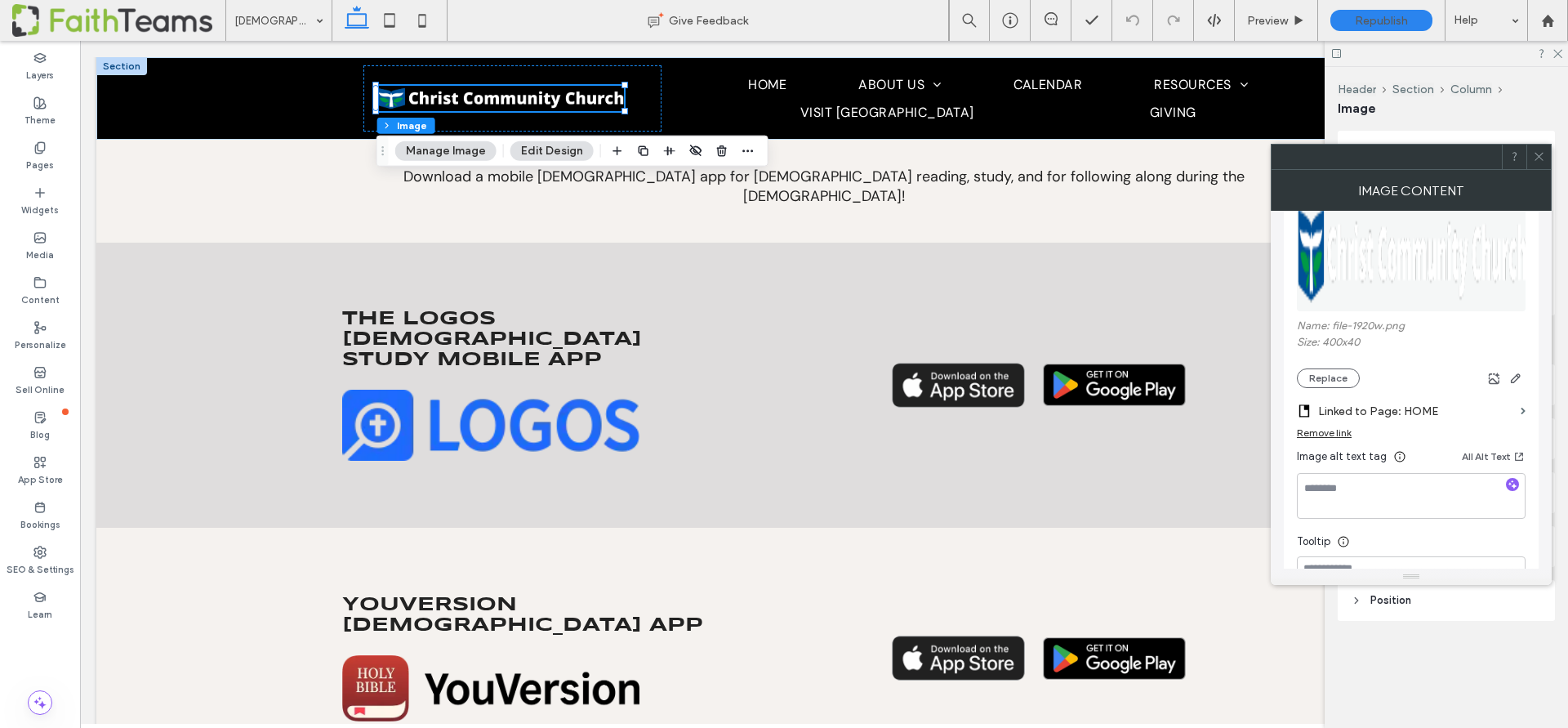
scroll to position [218, 0]
click at [1330, 370] on button "Replace" at bounding box center [1328, 375] width 63 height 20
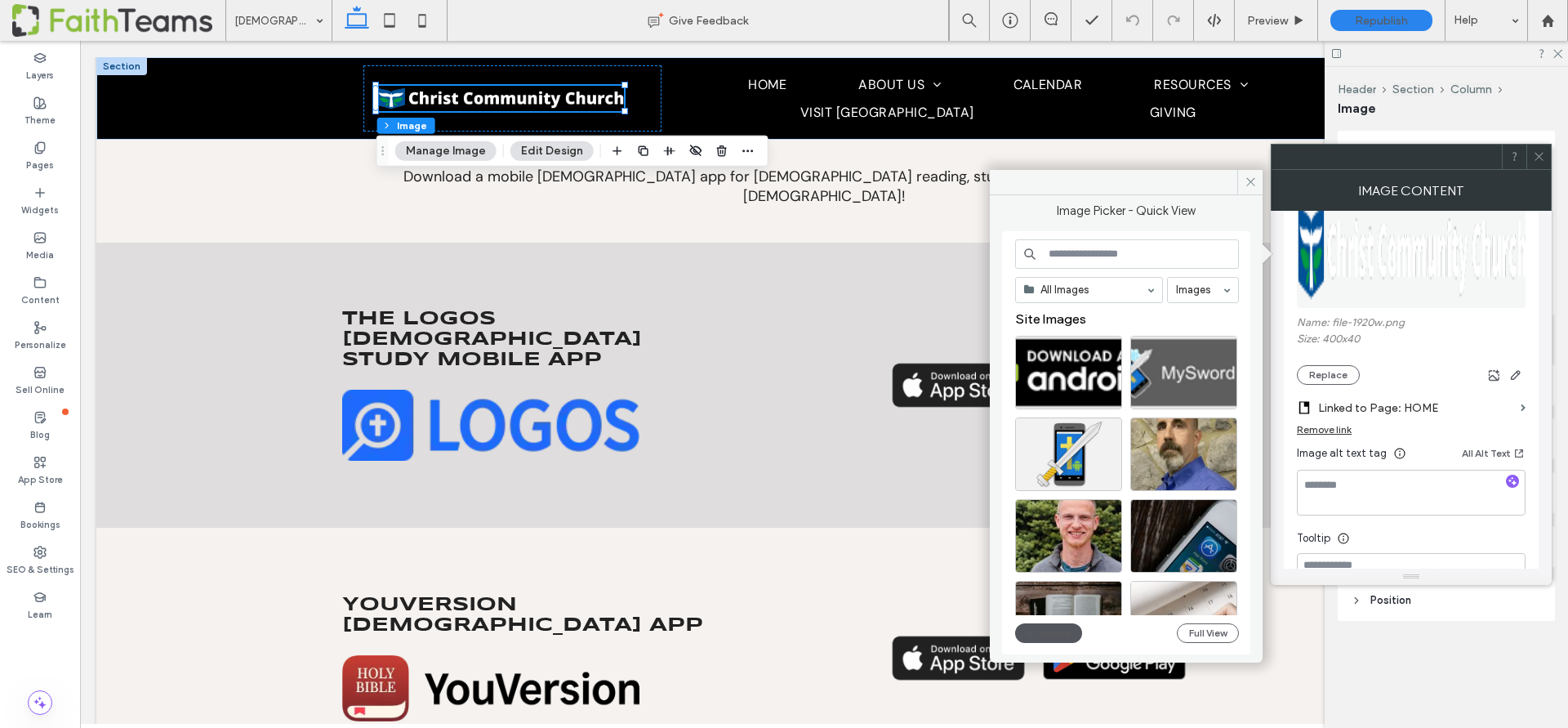
click at [1036, 626] on button "Upload" at bounding box center [1049, 633] width 67 height 20
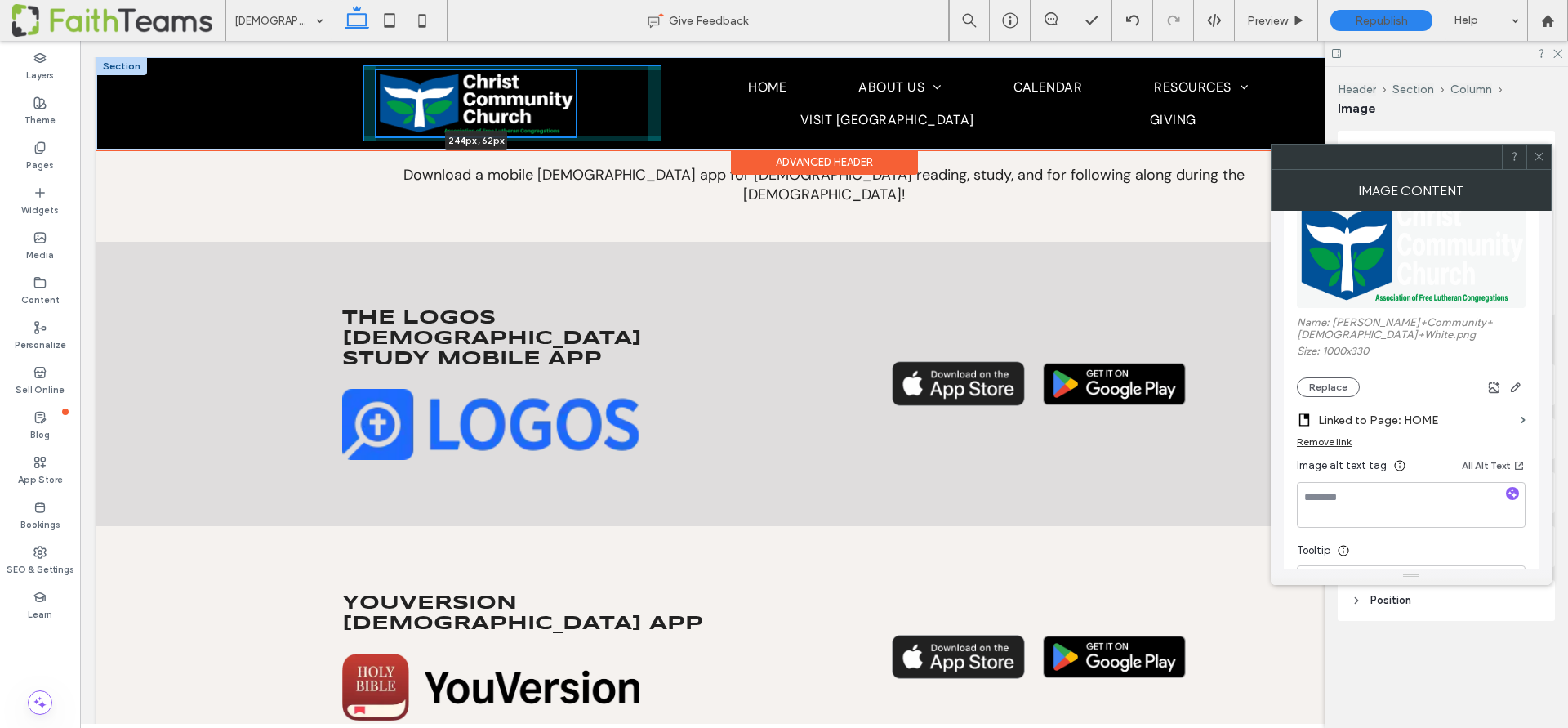
scroll to position [282, 0]
drag, startPoint x: 624, startPoint y: 154, endPoint x: 577, endPoint y: 129, distance: 53.2
click at [577, 129] on div "244px , 62px HOME ABOUT US MISSION AND BELIEFS STAFF & LEADERSHIP OUR ASSOCIATI…" at bounding box center [824, 103] width 980 height 92
type input "***"
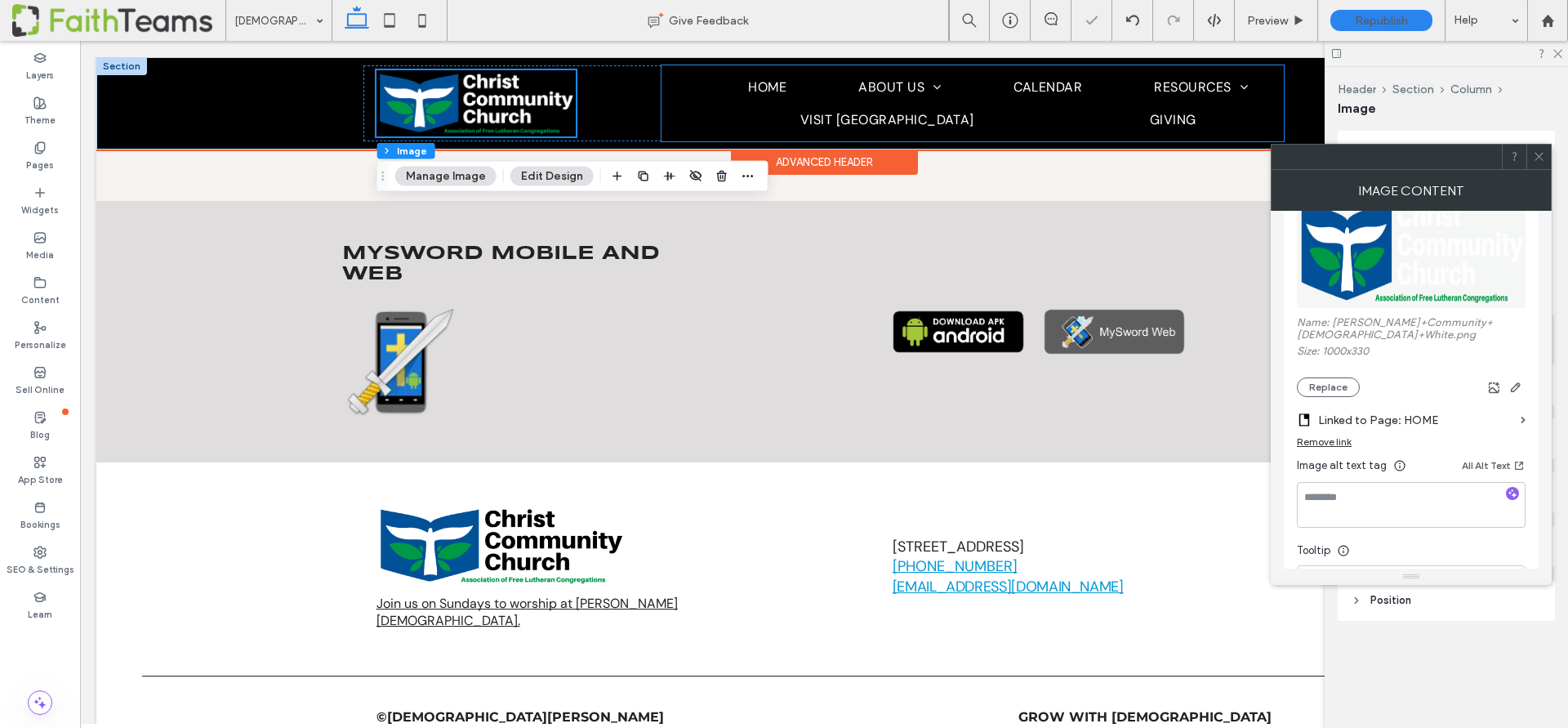
scroll to position [0, 0]
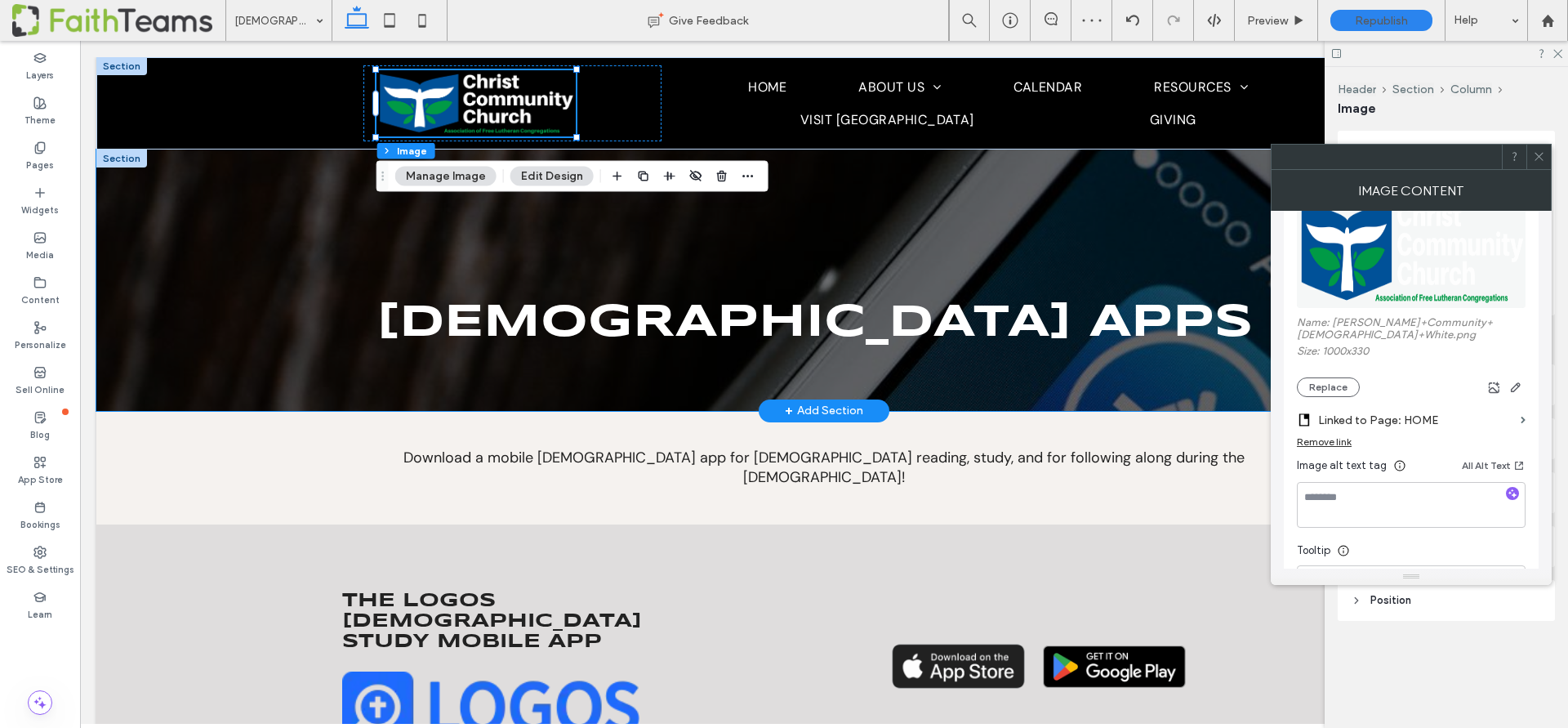
click at [269, 238] on div "[DEMOGRAPHIC_DATA] APPS" at bounding box center [824, 280] width 1455 height 262
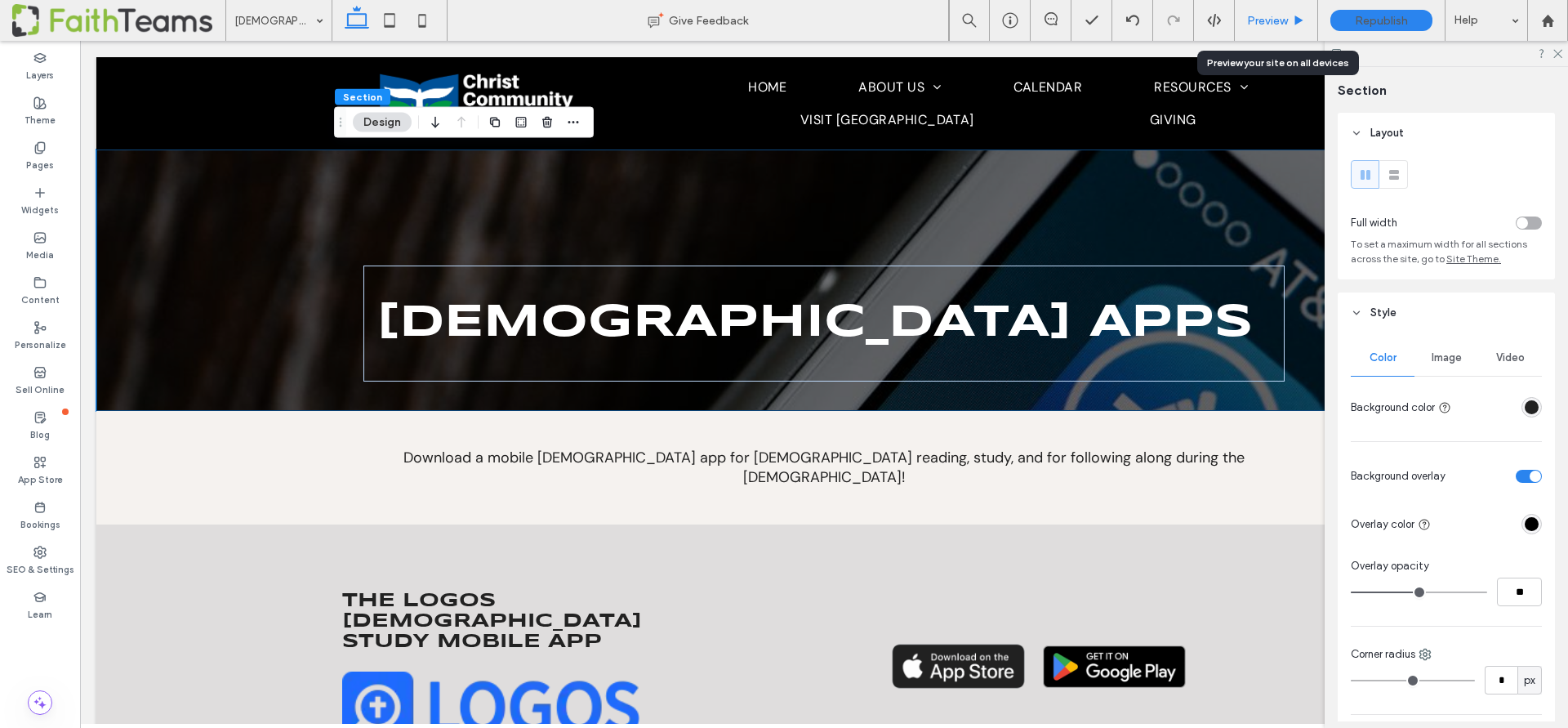
click at [1257, 15] on span "Preview" at bounding box center [1267, 21] width 41 height 14
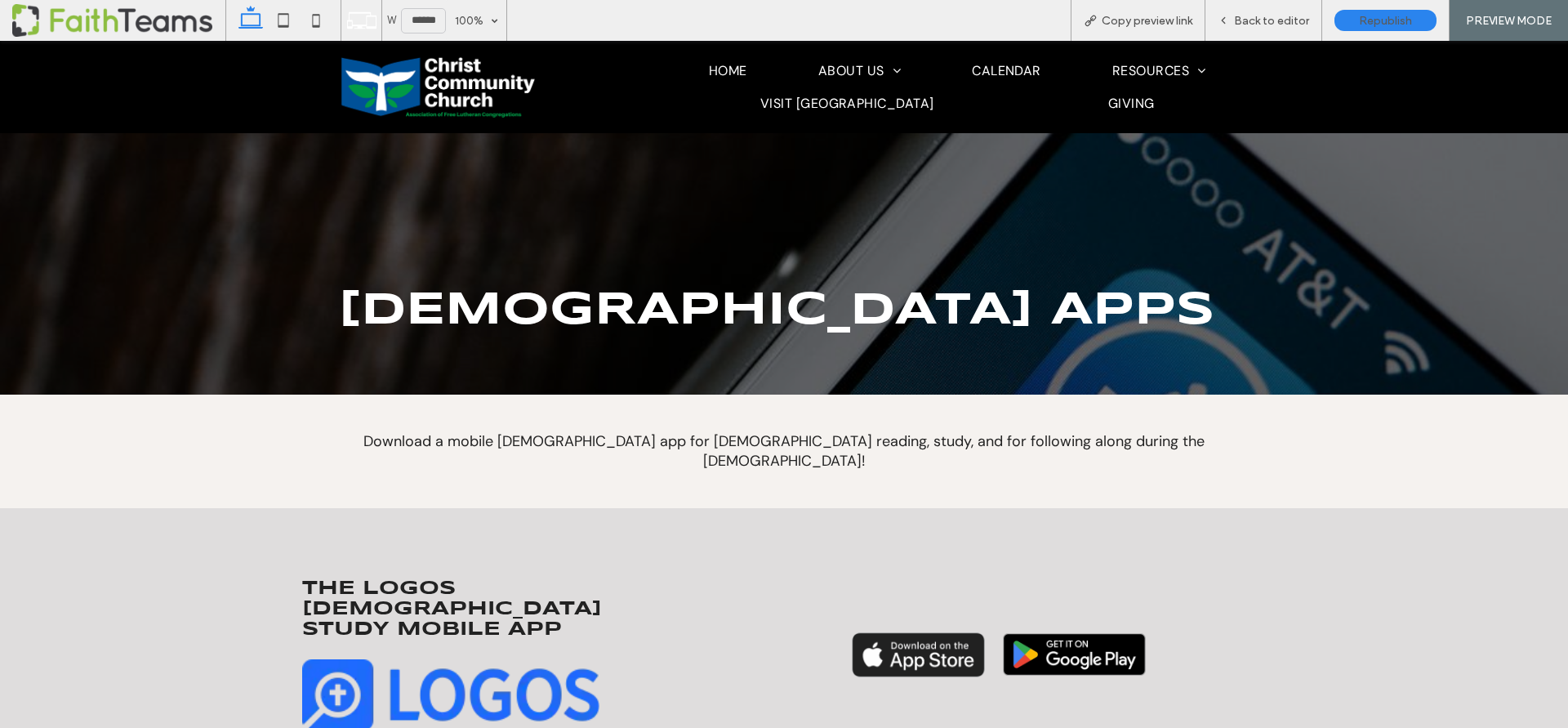
click at [395, 83] on img at bounding box center [438, 86] width 199 height 66
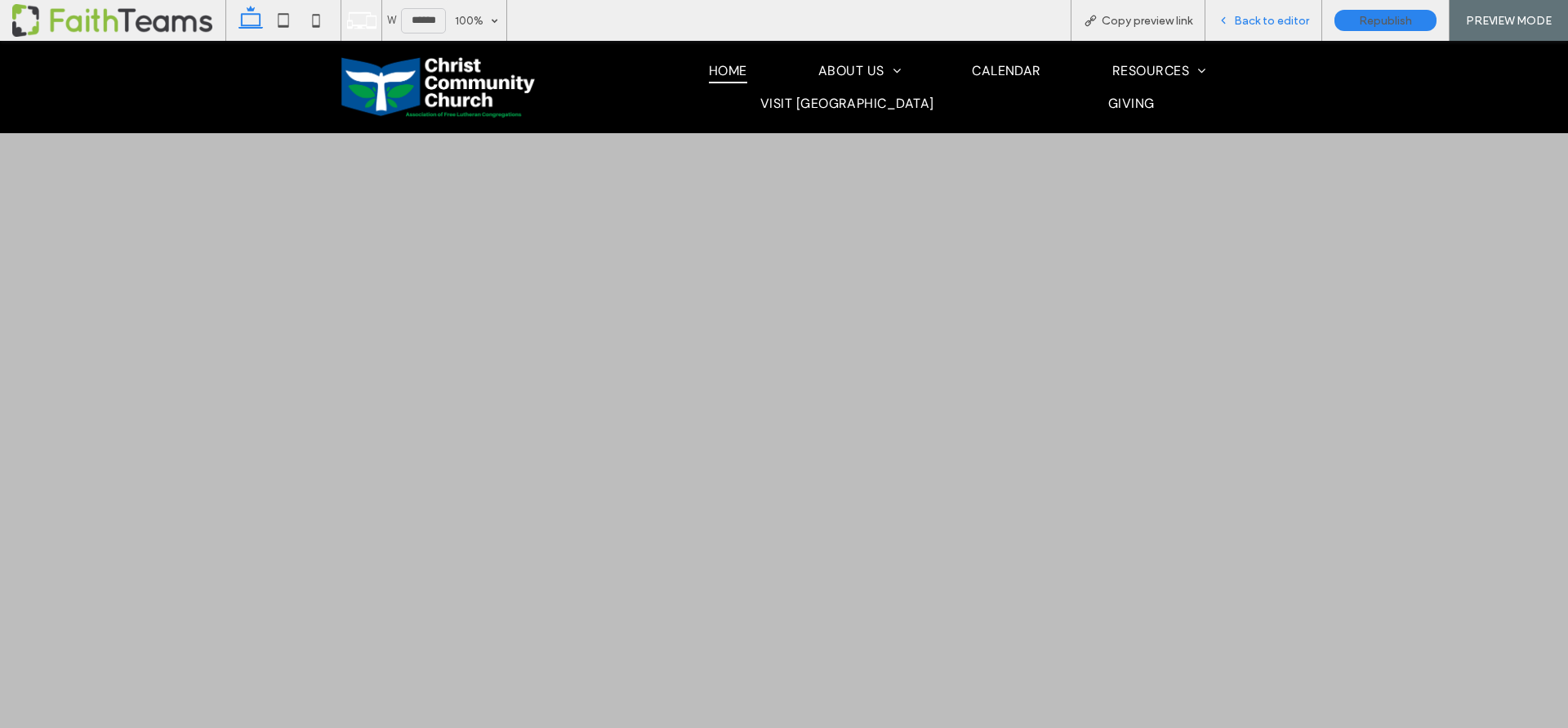
click at [1250, 18] on span "Back to editor" at bounding box center [1271, 21] width 75 height 14
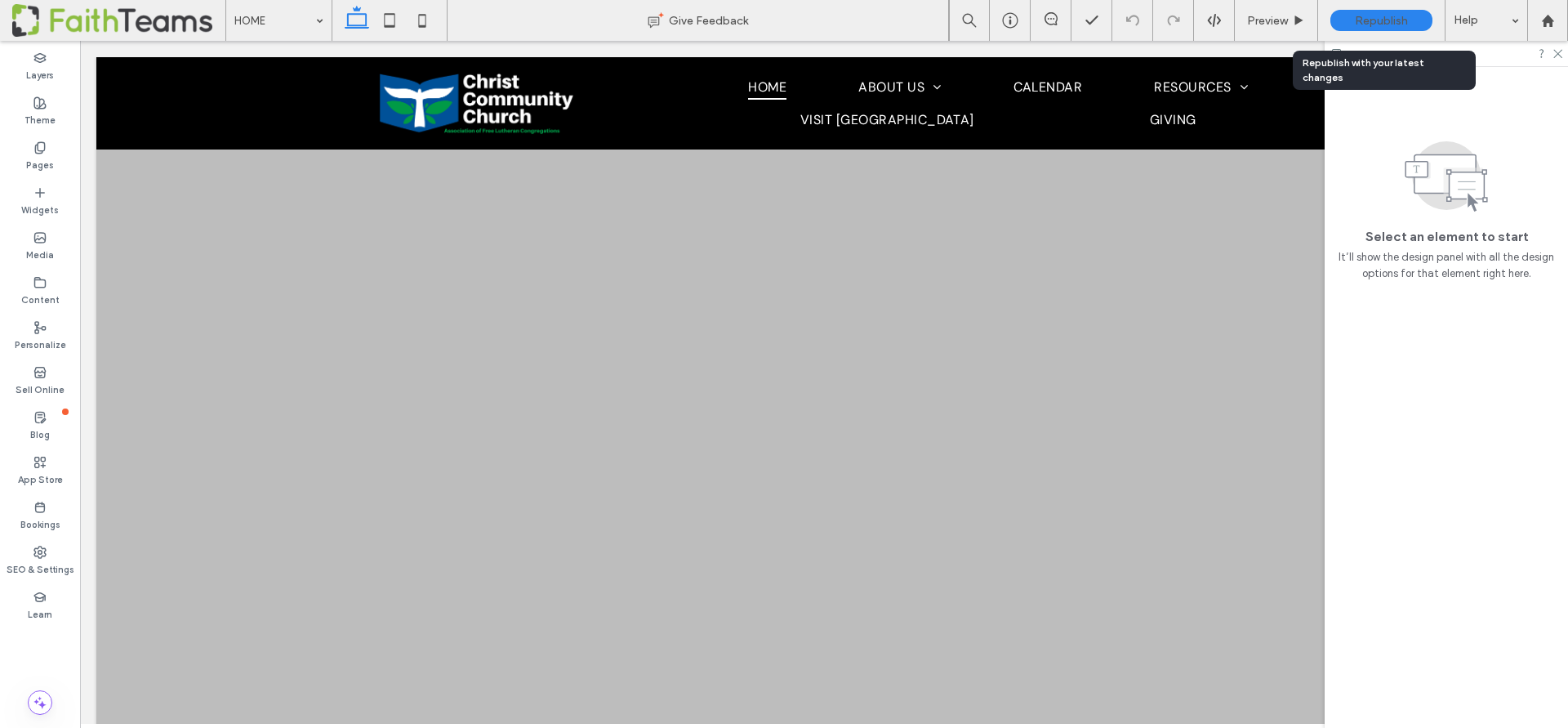
click at [1381, 21] on span "Republish" at bounding box center [1381, 21] width 53 height 14
